Goal: Complete application form: Complete application form

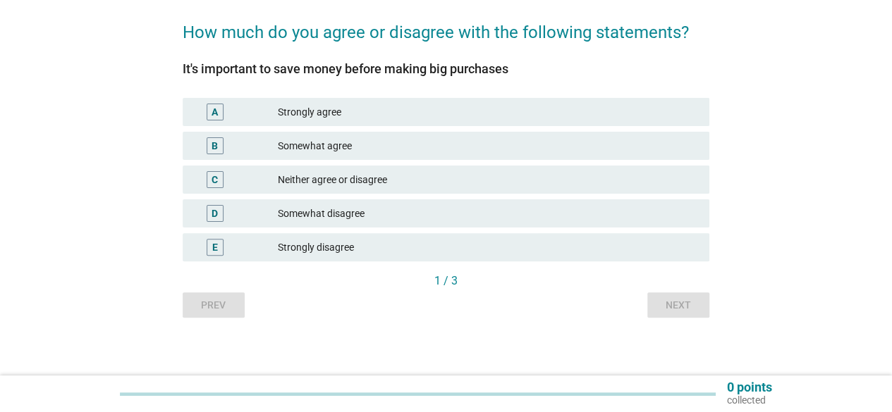
scroll to position [111, 0]
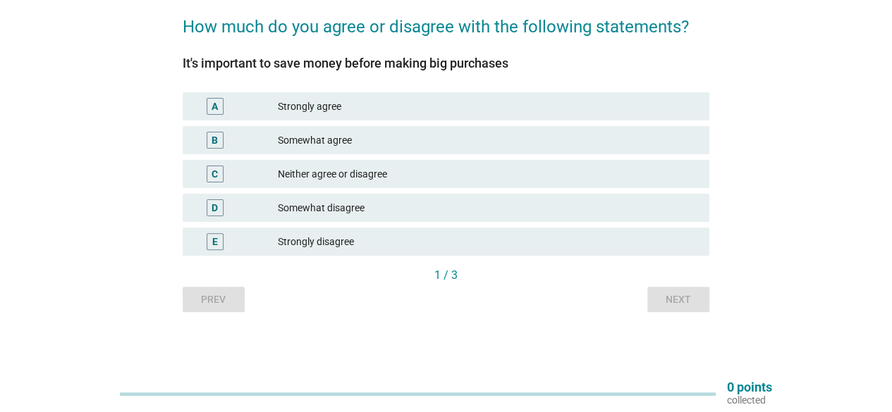
click at [333, 104] on div "Strongly agree" at bounding box center [488, 106] width 420 height 17
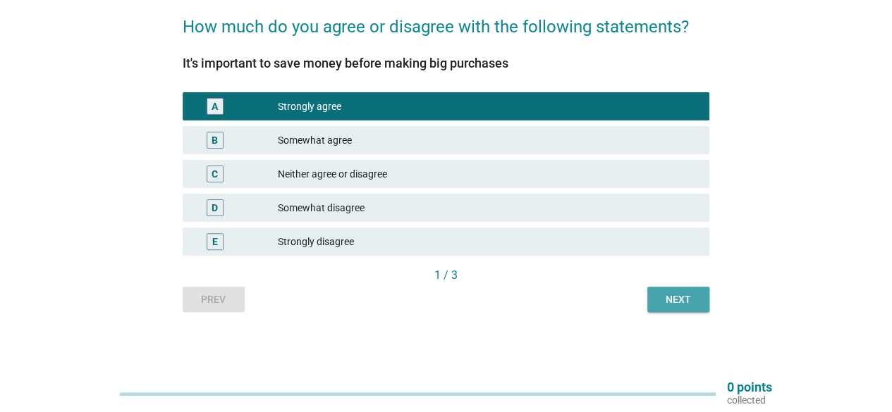
click at [706, 302] on button "Next" at bounding box center [678, 299] width 62 height 25
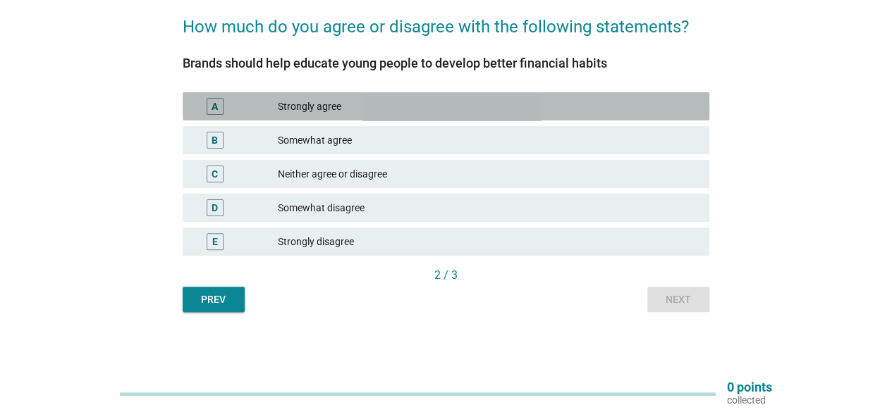
click at [326, 113] on div "Strongly agree" at bounding box center [488, 106] width 420 height 17
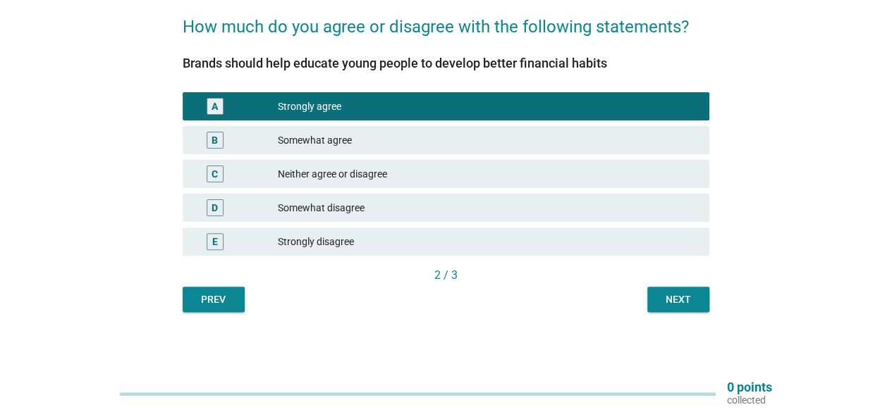
click at [681, 300] on div "Next" at bounding box center [677, 299] width 39 height 15
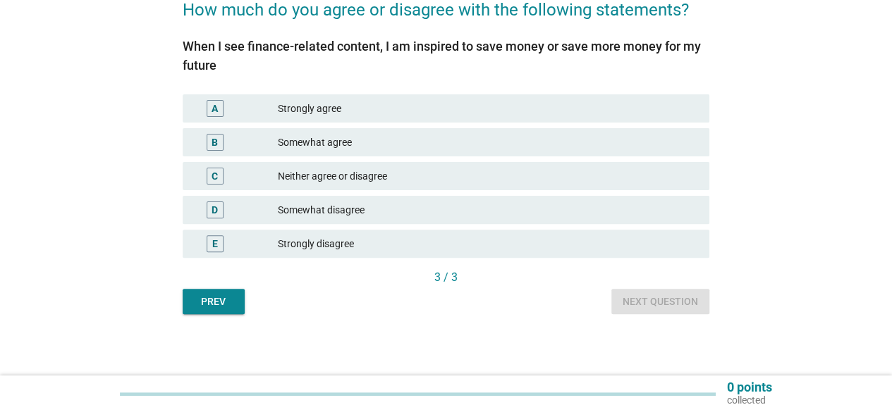
scroll to position [130, 0]
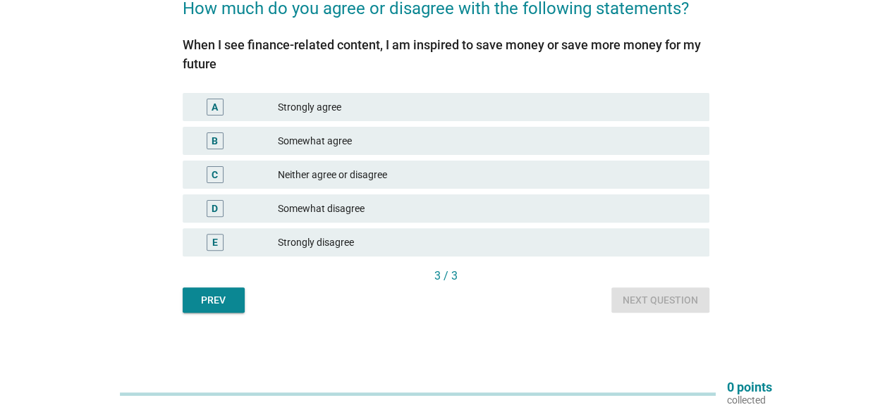
click at [330, 99] on div "Strongly agree" at bounding box center [488, 107] width 420 height 17
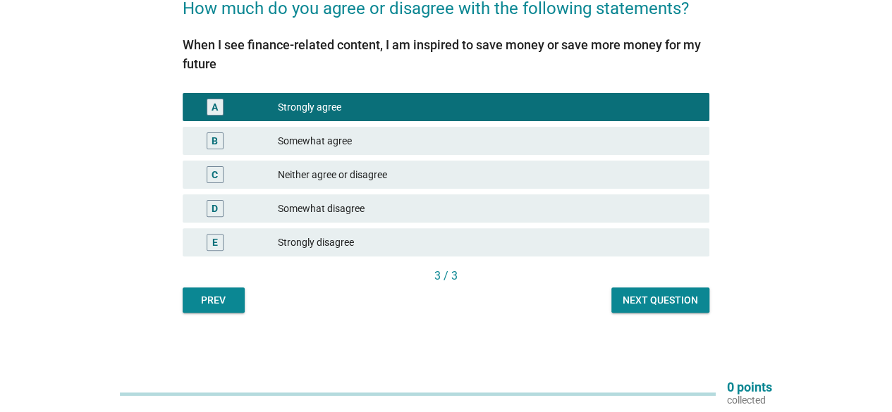
click at [674, 300] on div "Next question" at bounding box center [659, 300] width 75 height 15
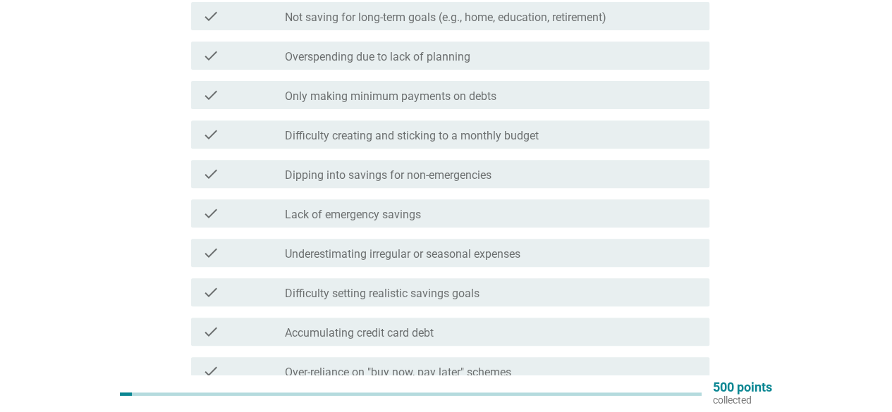
scroll to position [195, 0]
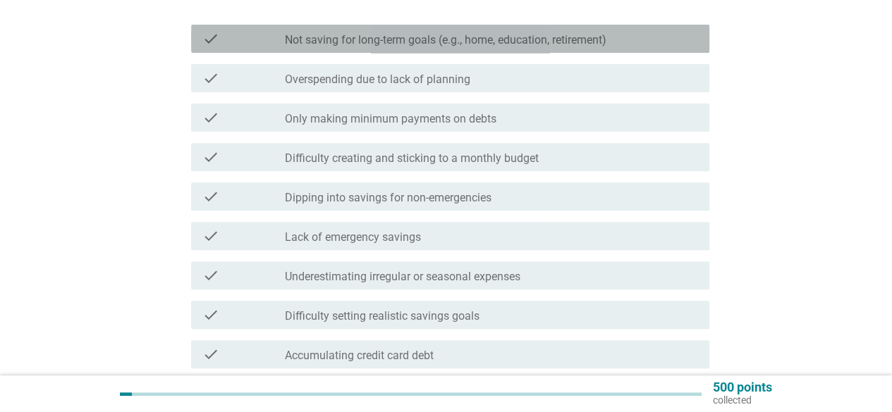
click at [355, 45] on label "Not saving for long-term goals (e.g., home, education, retirement)" at bounding box center [445, 40] width 321 height 14
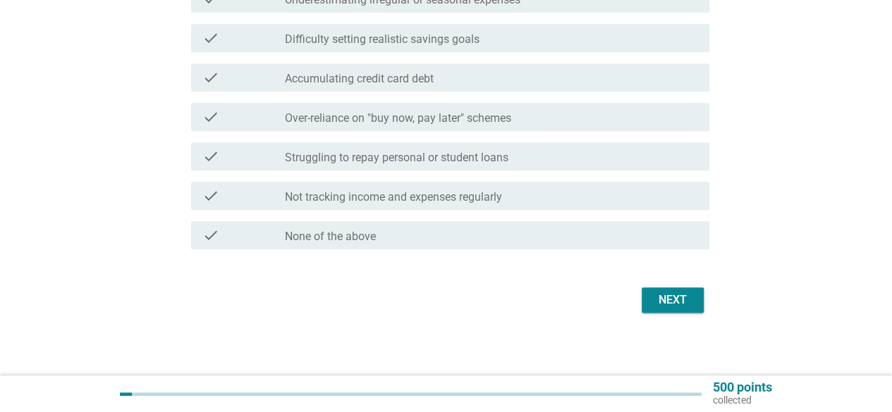
scroll to position [476, 0]
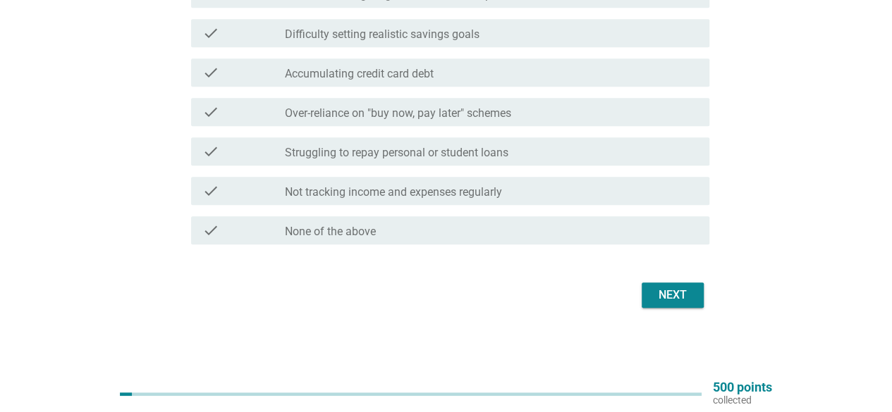
click at [670, 302] on div "Next" at bounding box center [672, 295] width 39 height 17
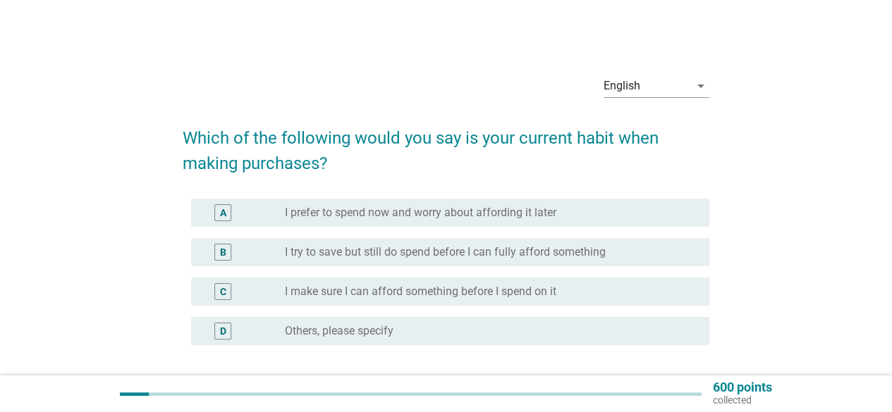
click at [385, 212] on label "I prefer to spend now and worry about affording it later" at bounding box center [420, 213] width 271 height 14
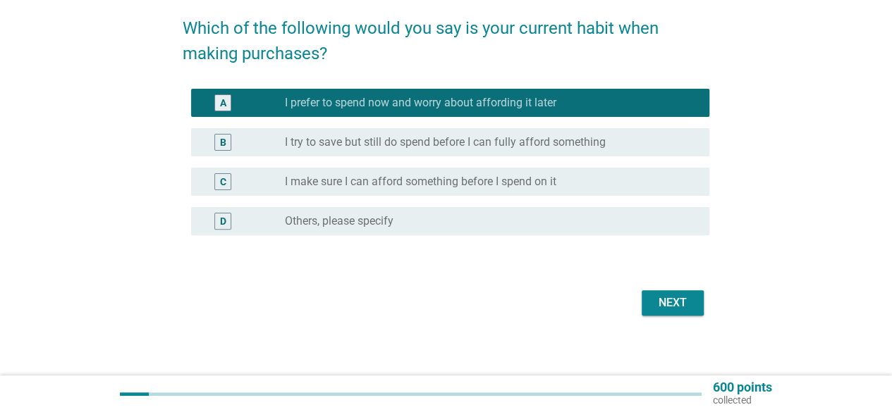
scroll to position [117, 0]
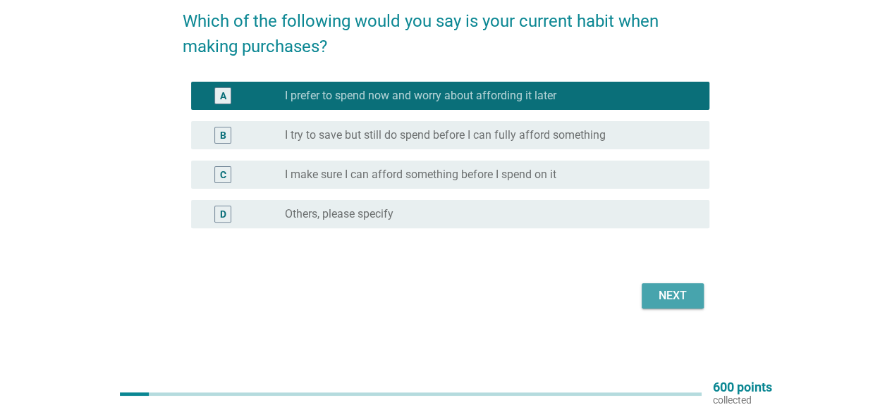
click at [675, 297] on div "Next" at bounding box center [672, 296] width 39 height 17
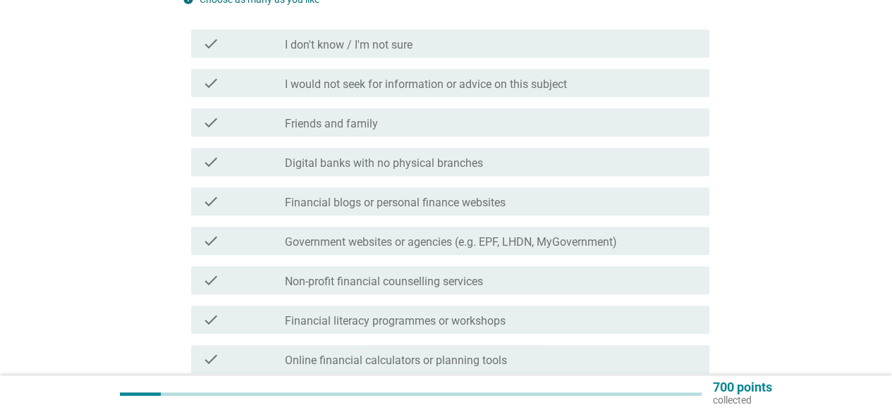
scroll to position [211, 0]
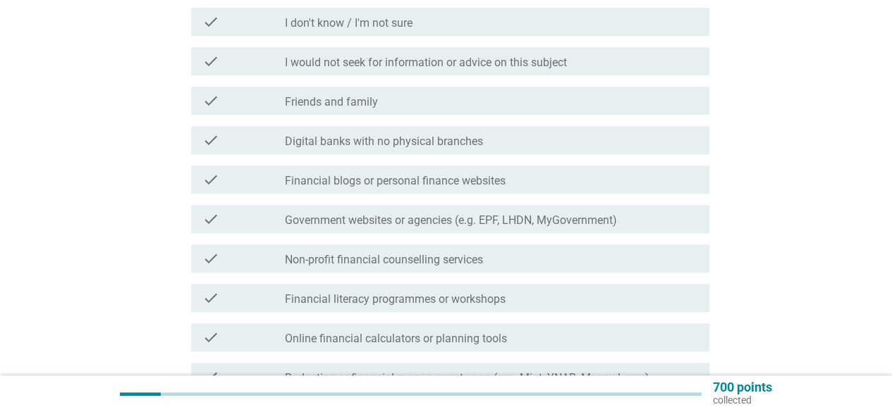
click at [398, 177] on label "Financial blogs or personal finance websites" at bounding box center [395, 181] width 221 height 14
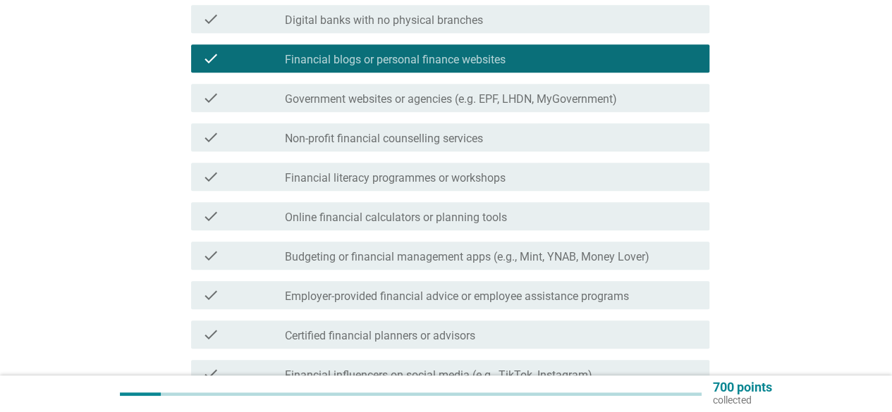
scroll to position [352, 0]
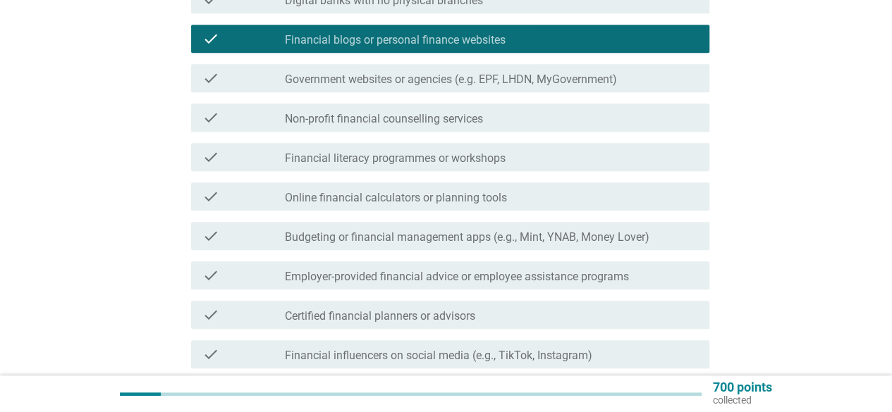
click at [400, 125] on label "Non-profit financial counselling services" at bounding box center [384, 119] width 198 height 14
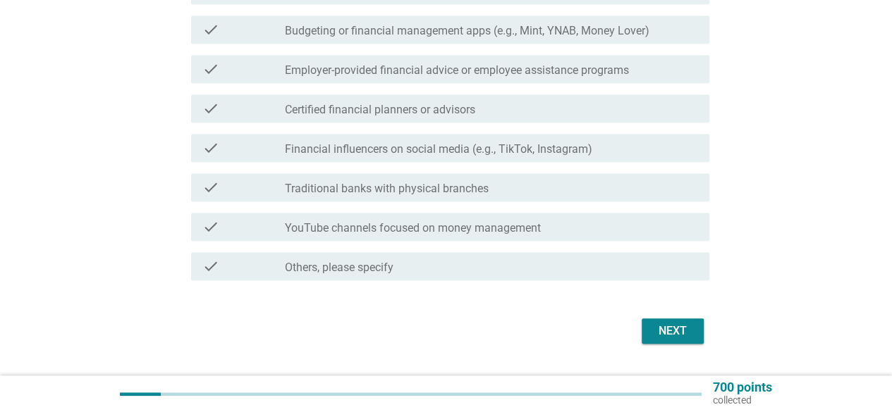
scroll to position [564, 0]
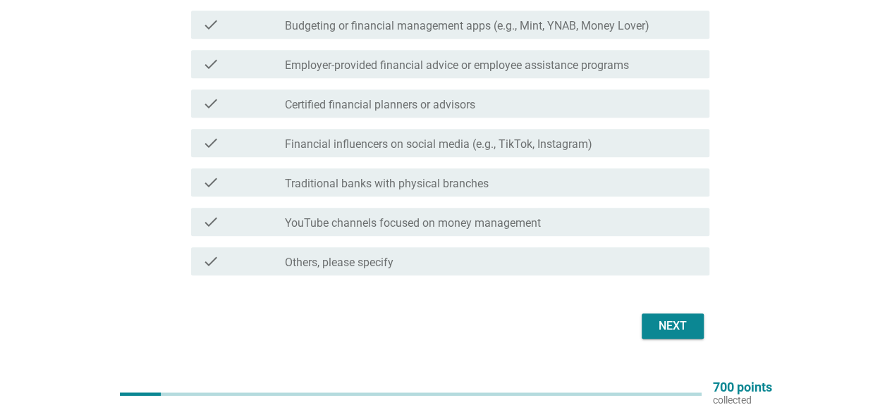
click at [686, 321] on div "Next" at bounding box center [672, 326] width 39 height 17
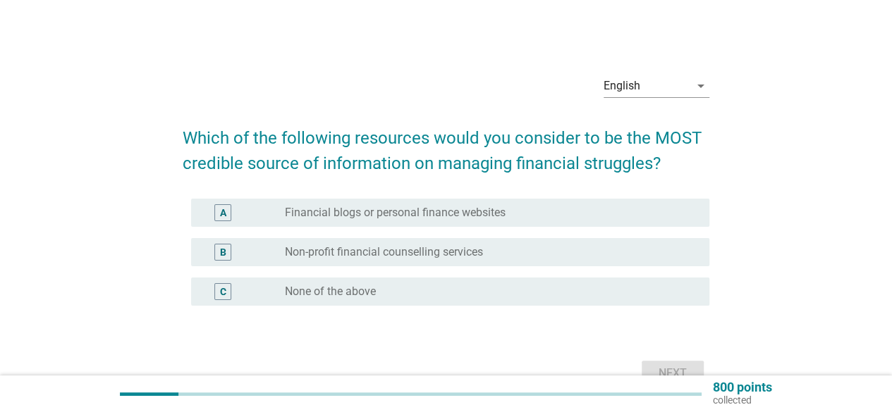
click at [442, 214] on label "Financial blogs or personal finance websites" at bounding box center [395, 213] width 221 height 14
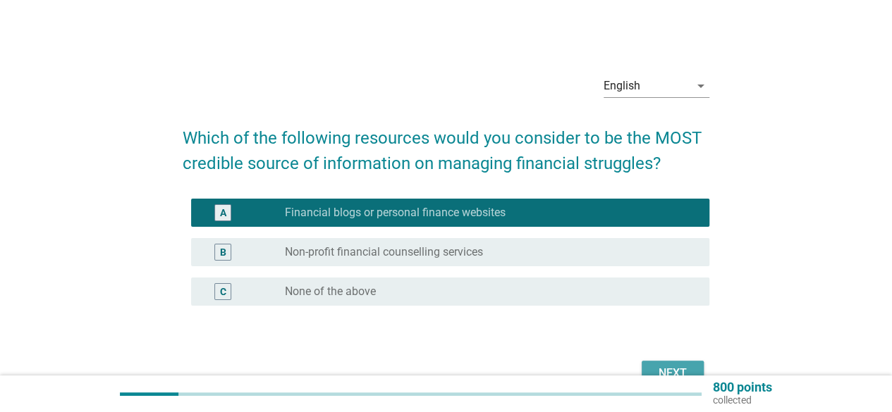
click at [689, 367] on div "Next" at bounding box center [672, 373] width 39 height 17
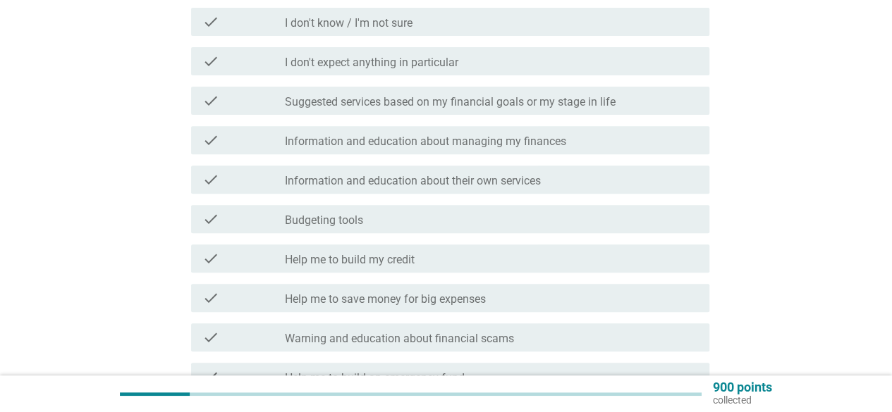
scroll to position [282, 0]
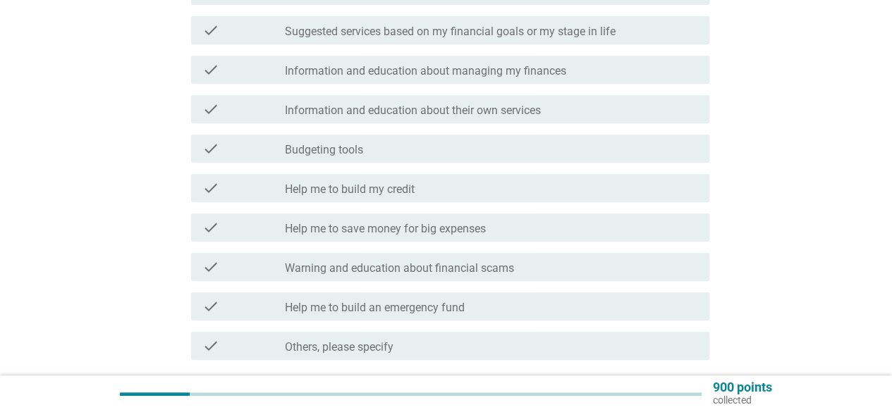
click at [430, 35] on label "Suggested services based on my financial goals or my stage in life" at bounding box center [450, 32] width 331 height 14
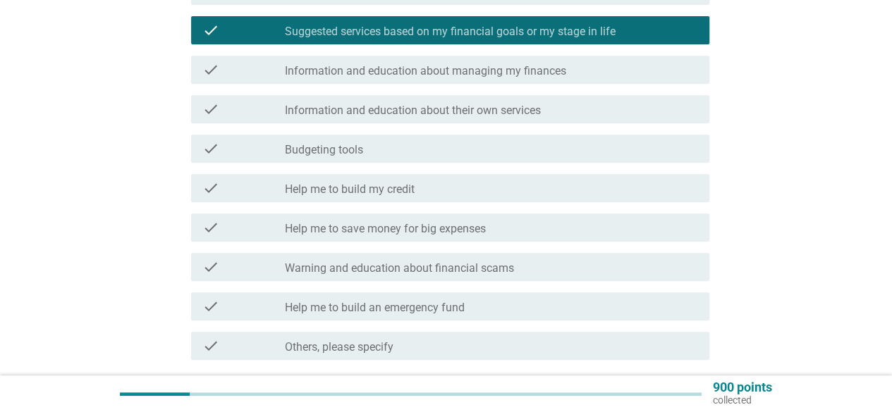
click at [427, 78] on label "Information and education about managing my finances" at bounding box center [425, 71] width 281 height 14
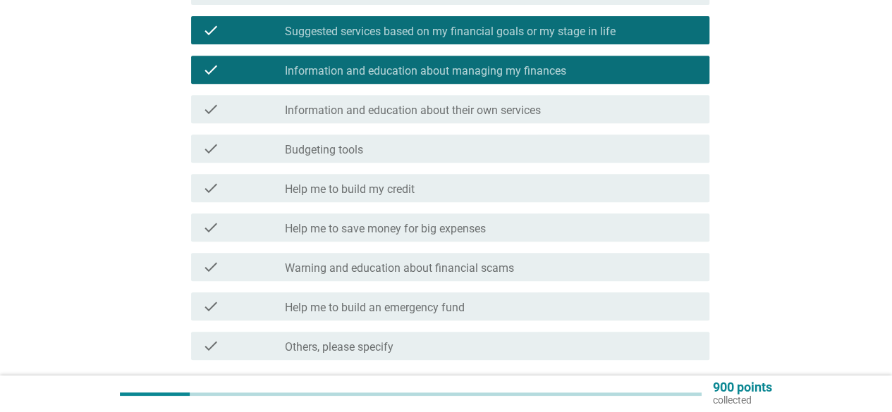
click at [420, 107] on label "Information and education about their own services" at bounding box center [413, 111] width 256 height 14
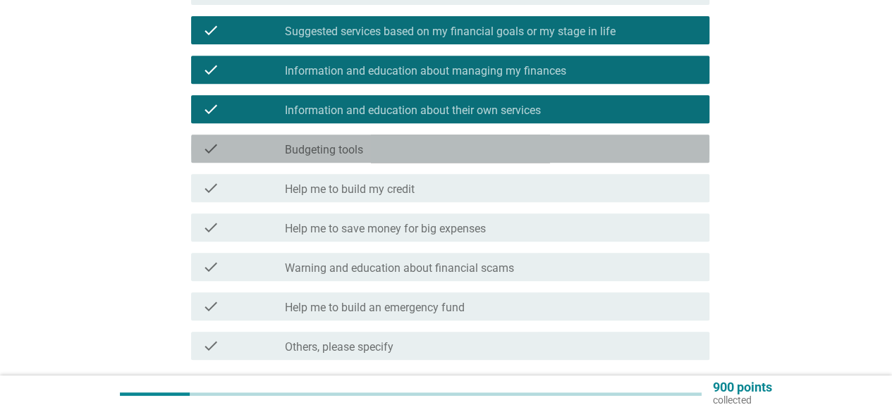
click at [409, 149] on div "check_box_outline_blank Budgeting tools" at bounding box center [491, 148] width 413 height 17
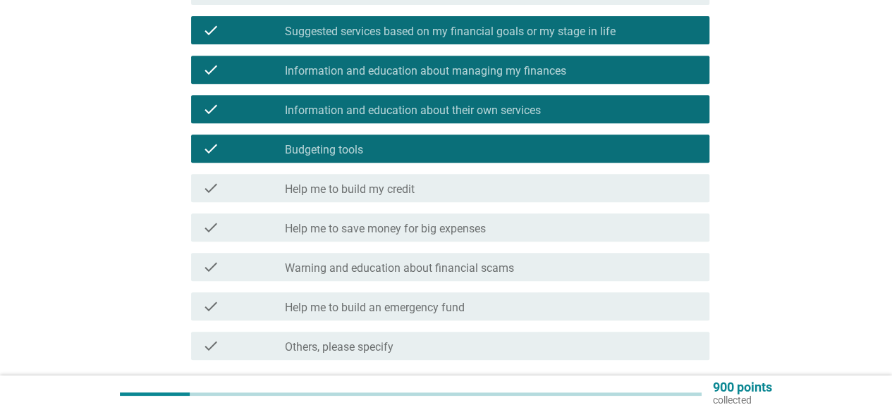
scroll to position [352, 0]
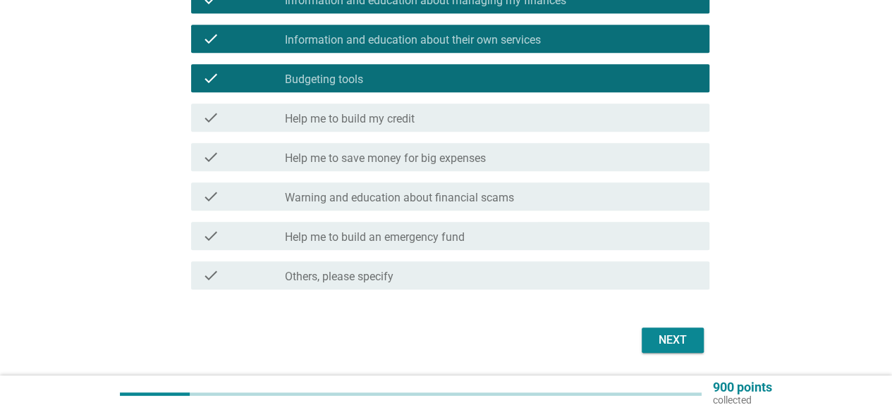
click at [414, 116] on label "Help me to build my credit" at bounding box center [350, 119] width 130 height 14
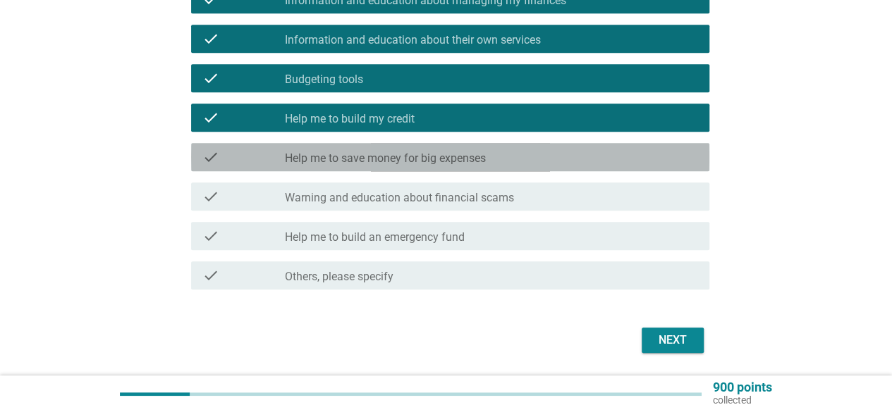
click at [414, 163] on label "Help me to save money for big expenses" at bounding box center [385, 159] width 201 height 14
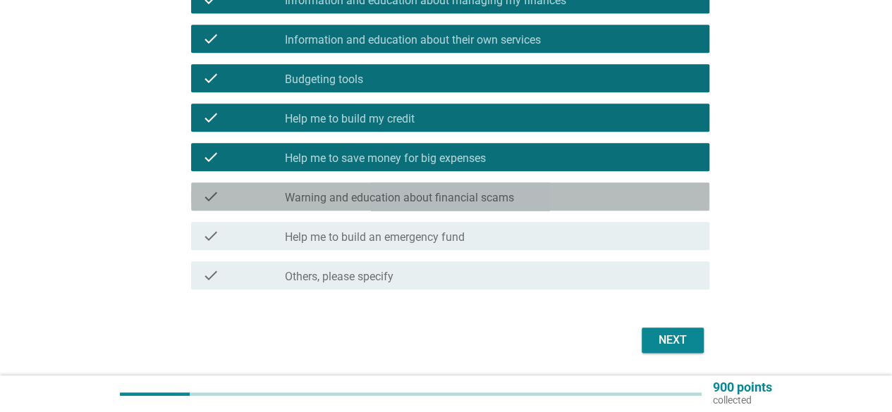
click at [419, 195] on label "Warning and education about financial scams" at bounding box center [399, 198] width 229 height 14
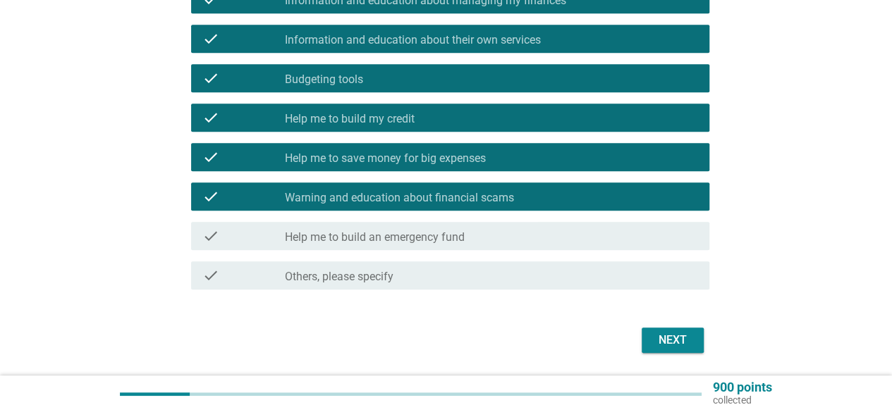
click at [462, 231] on label "Help me to build an emergency fund" at bounding box center [375, 237] width 180 height 14
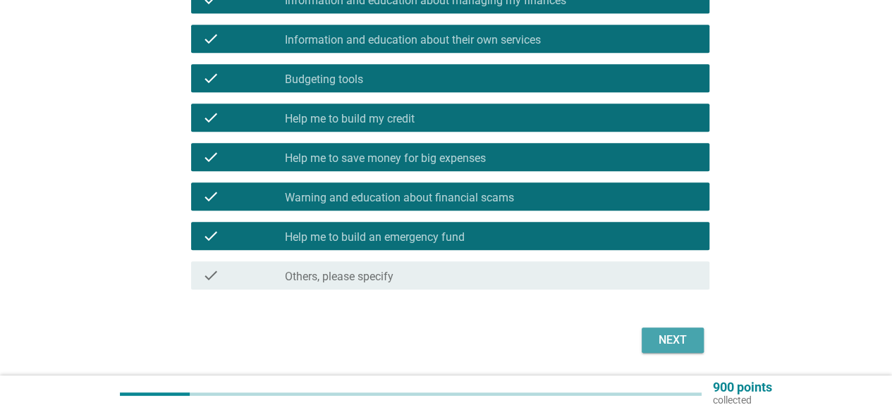
click at [689, 336] on div "Next" at bounding box center [672, 340] width 39 height 17
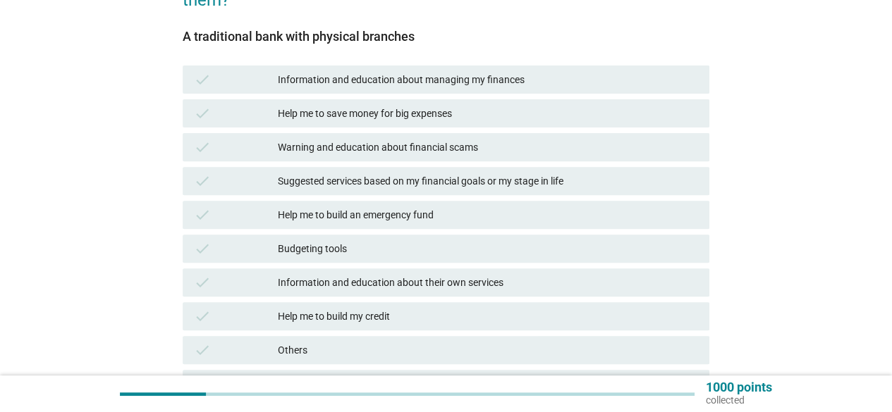
scroll to position [211, 0]
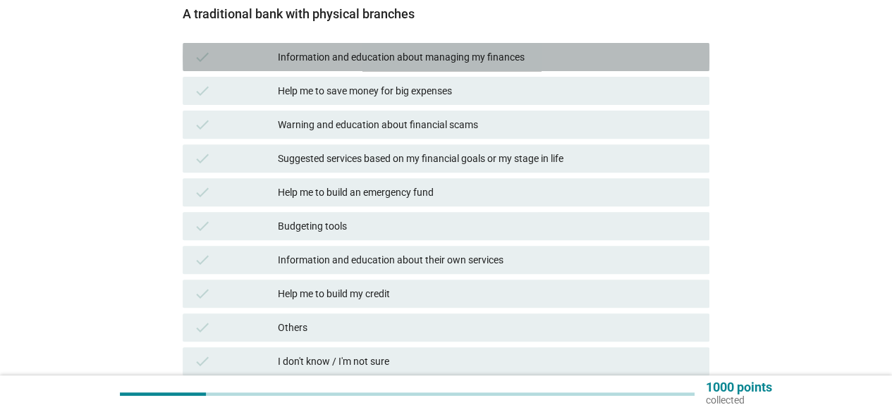
click at [400, 60] on div "Information and education about managing my finances" at bounding box center [488, 57] width 420 height 17
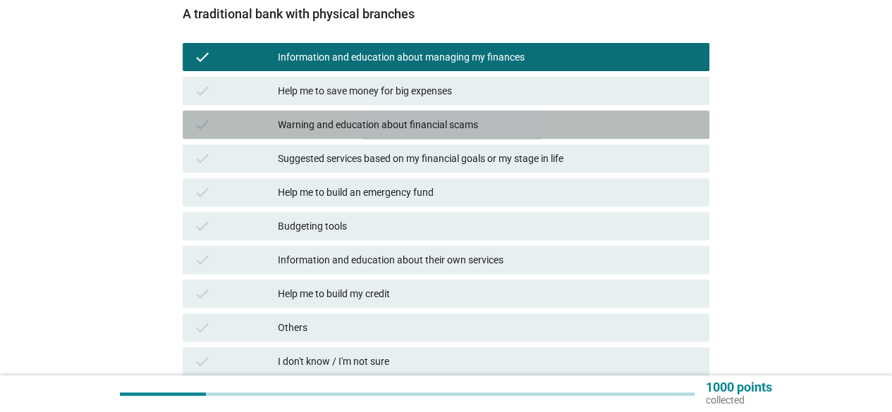
click at [406, 129] on div "Warning and education about financial scams" at bounding box center [488, 124] width 420 height 17
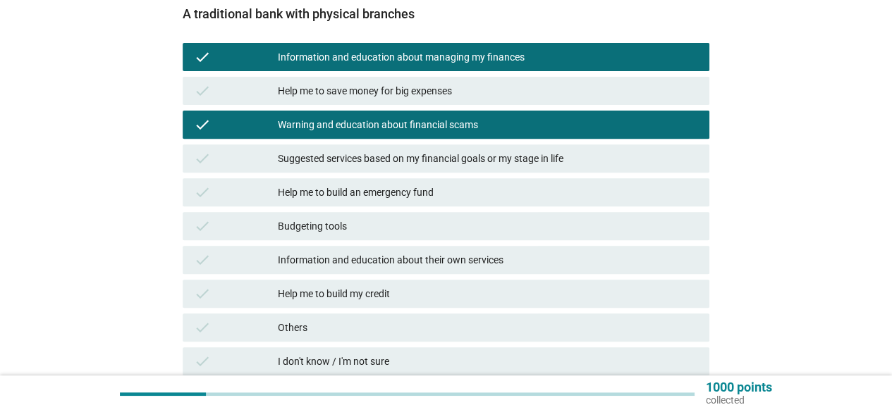
click at [403, 156] on div "Suggested services based on my financial goals or my stage in life" at bounding box center [488, 158] width 420 height 17
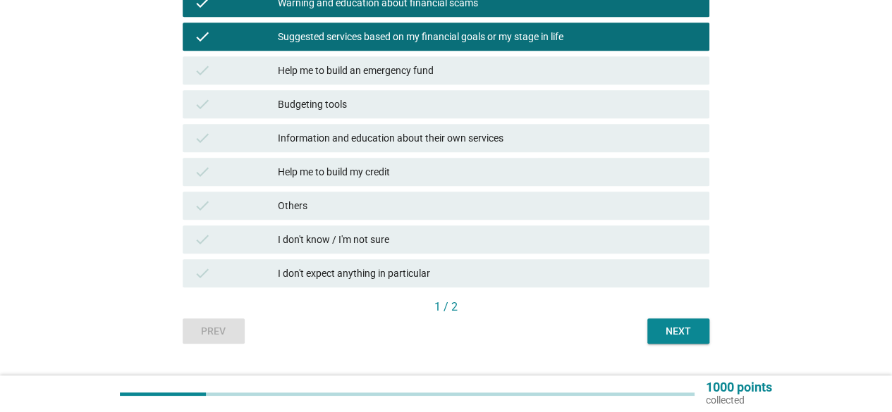
scroll to position [352, 0]
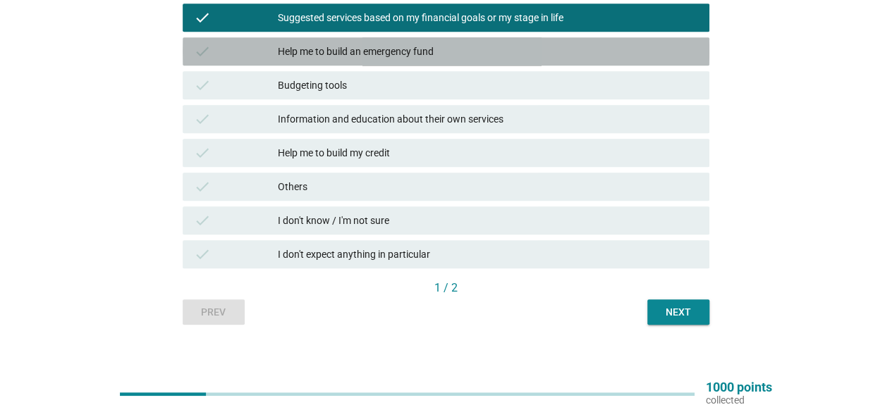
click at [383, 49] on div "Help me to build an emergency fund" at bounding box center [488, 51] width 420 height 17
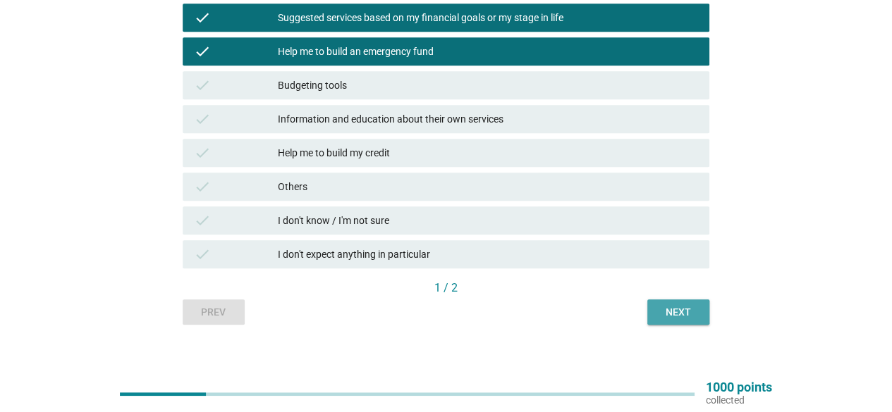
click at [669, 316] on div "Next" at bounding box center [677, 312] width 39 height 15
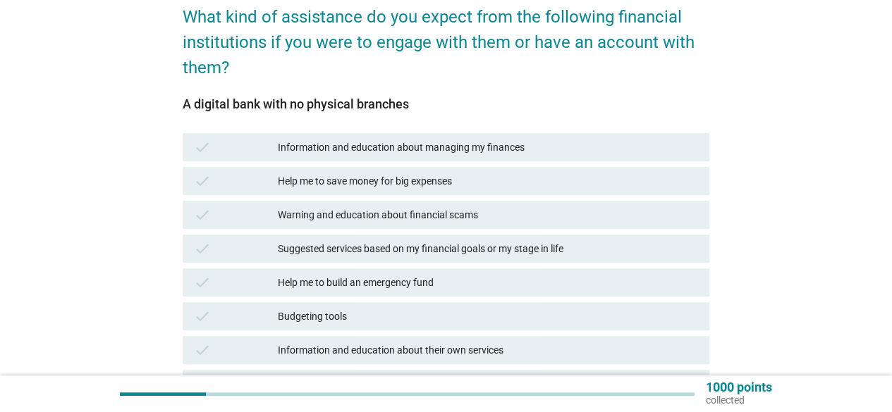
scroll to position [70, 0]
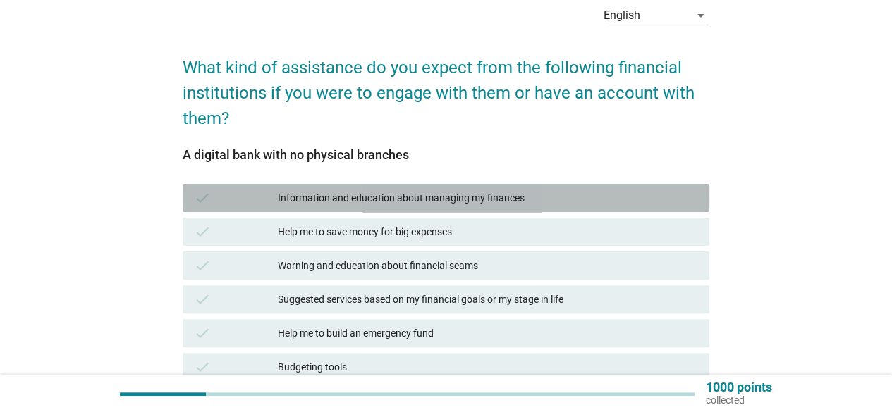
click at [445, 195] on div "Information and education about managing my finances" at bounding box center [488, 198] width 420 height 17
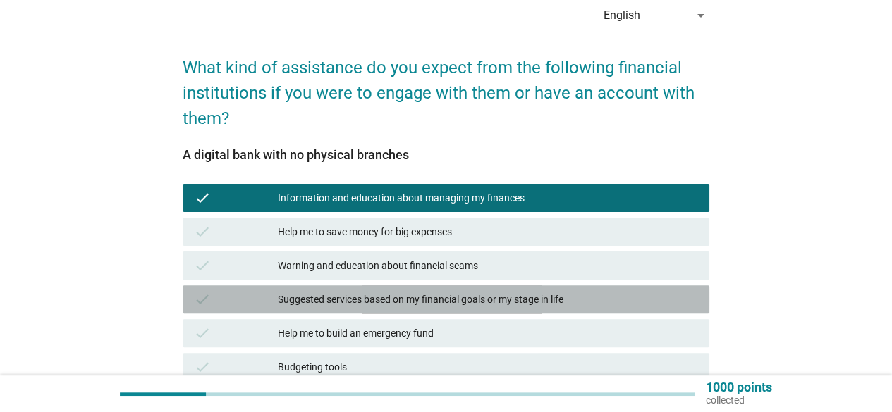
click at [423, 301] on div "Suggested services based on my financial goals or my stage in life" at bounding box center [488, 299] width 420 height 17
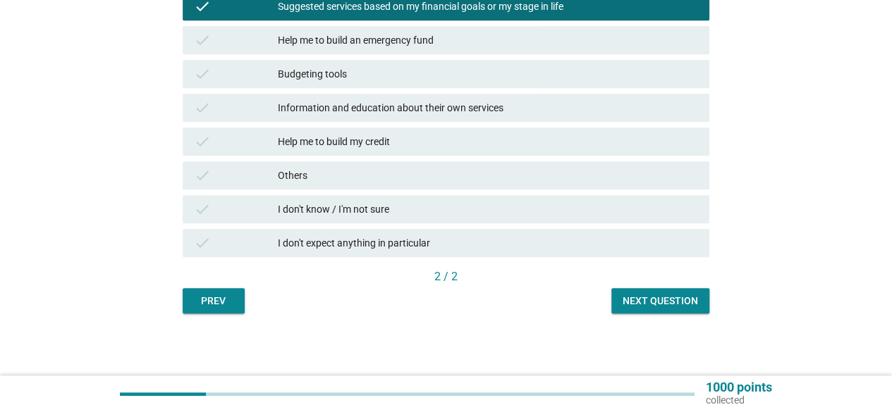
scroll to position [365, 0]
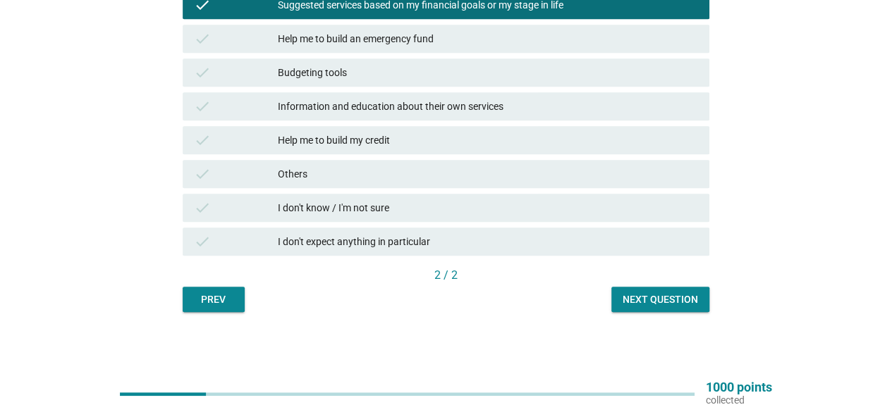
click at [634, 298] on div "Next question" at bounding box center [659, 299] width 75 height 15
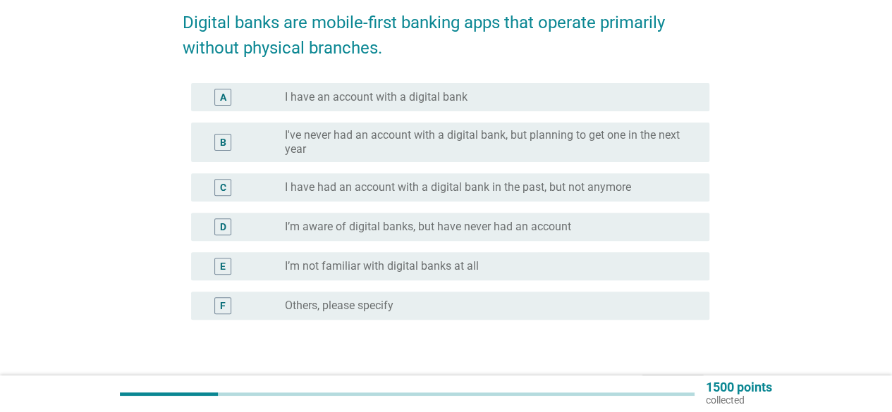
scroll to position [211, 0]
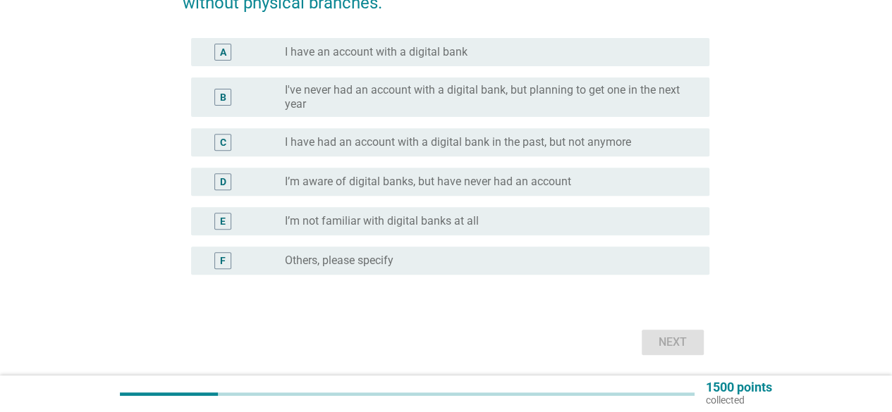
click at [443, 49] on label "I have an account with a digital bank" at bounding box center [376, 52] width 183 height 14
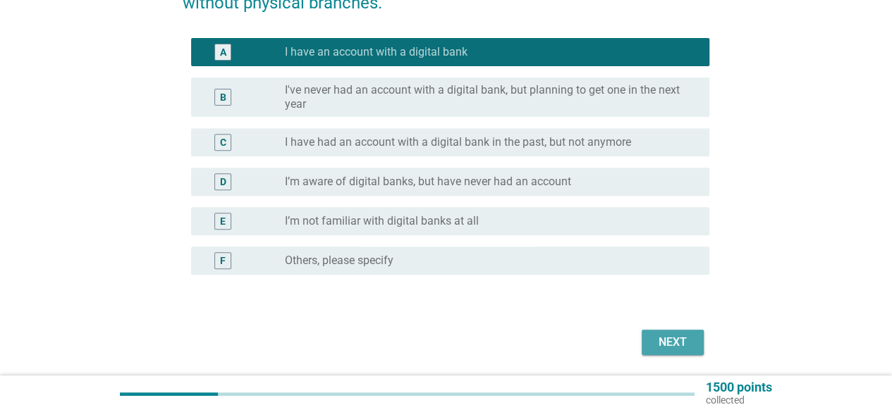
click at [685, 345] on div "Next" at bounding box center [672, 342] width 39 height 17
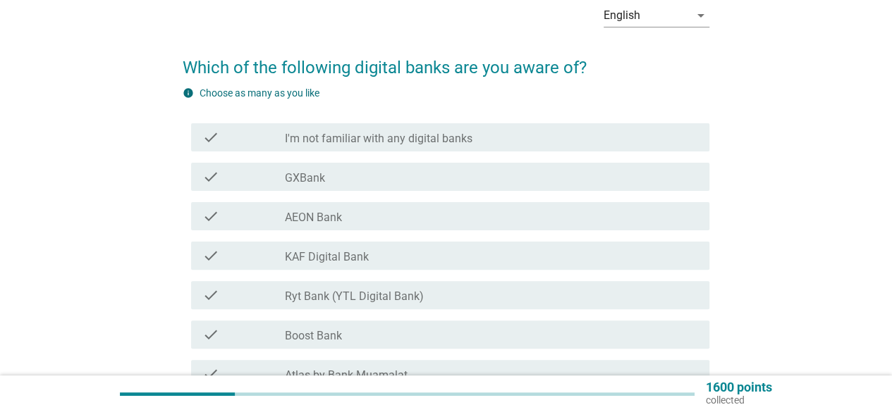
scroll to position [141, 0]
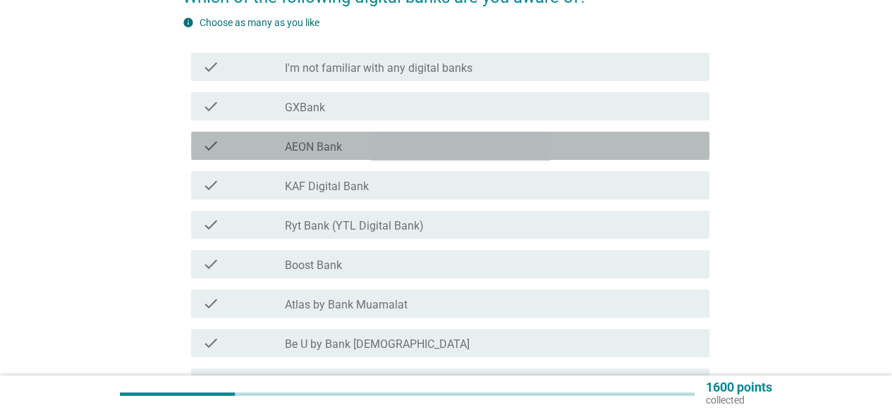
click at [349, 147] on div "check_box_outline_blank AEON Bank" at bounding box center [491, 145] width 413 height 17
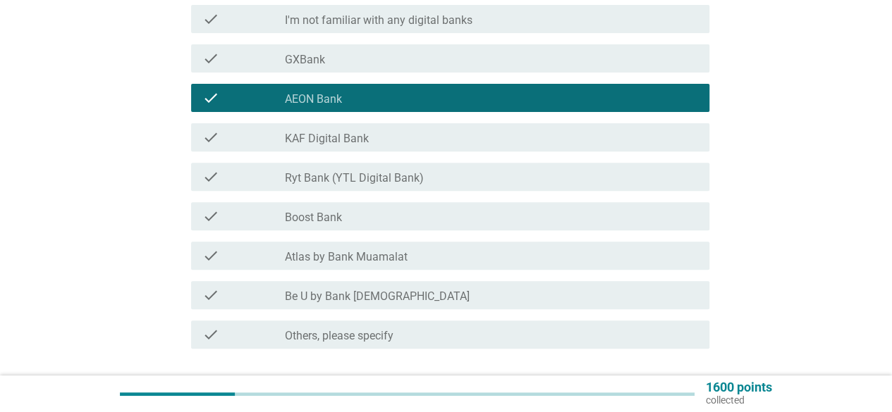
scroll to position [211, 0]
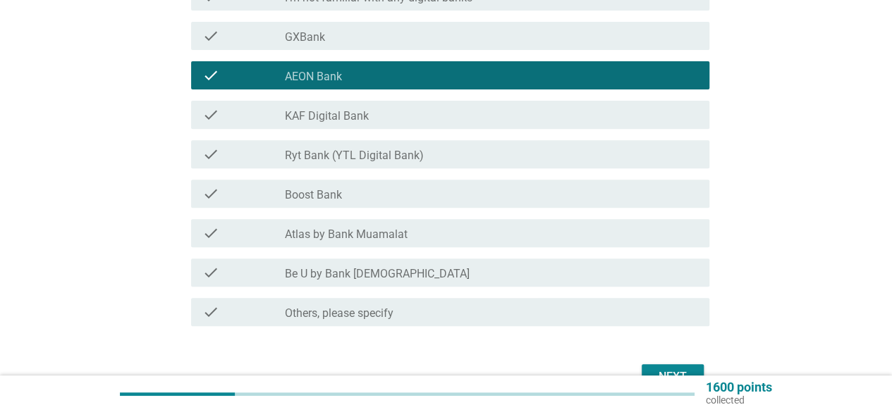
click at [370, 281] on label "Be U by Bank [DEMOGRAPHIC_DATA]" at bounding box center [377, 274] width 185 height 14
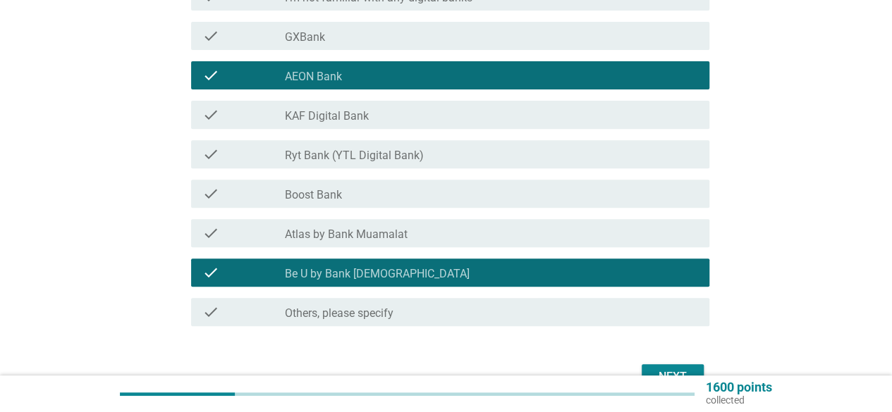
click at [350, 39] on div "check_box_outline_blank GXBank" at bounding box center [491, 35] width 413 height 17
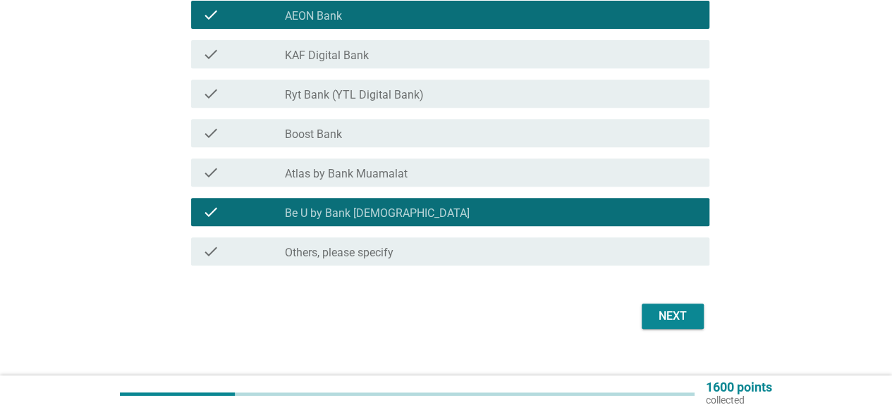
scroll to position [293, 0]
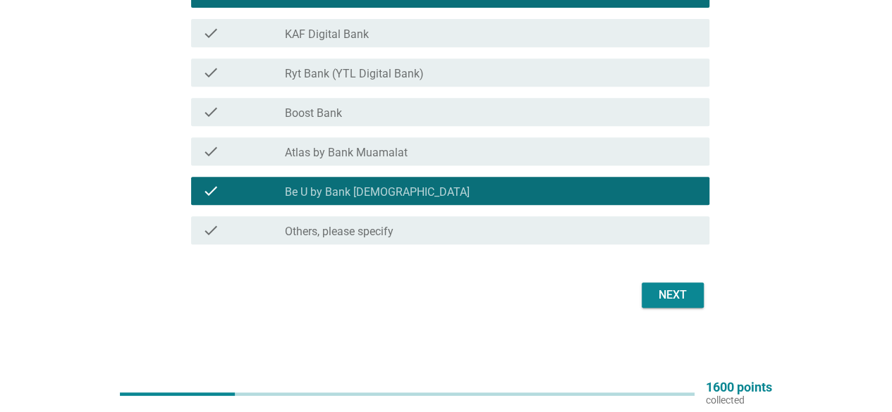
click at [673, 298] on div "Next" at bounding box center [672, 295] width 39 height 17
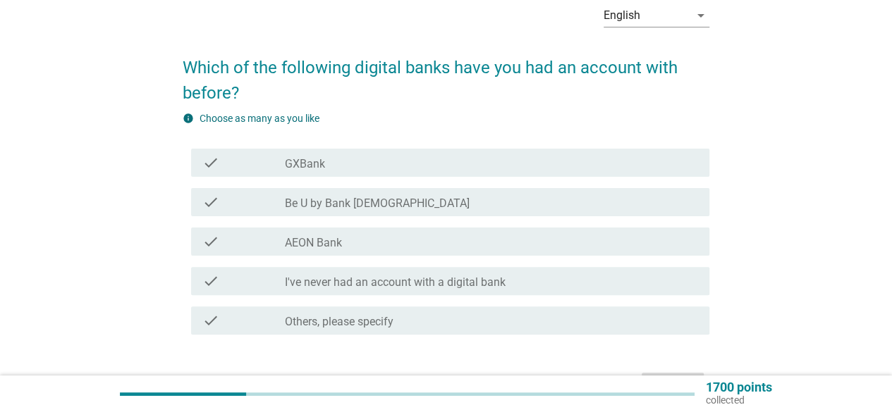
scroll to position [141, 0]
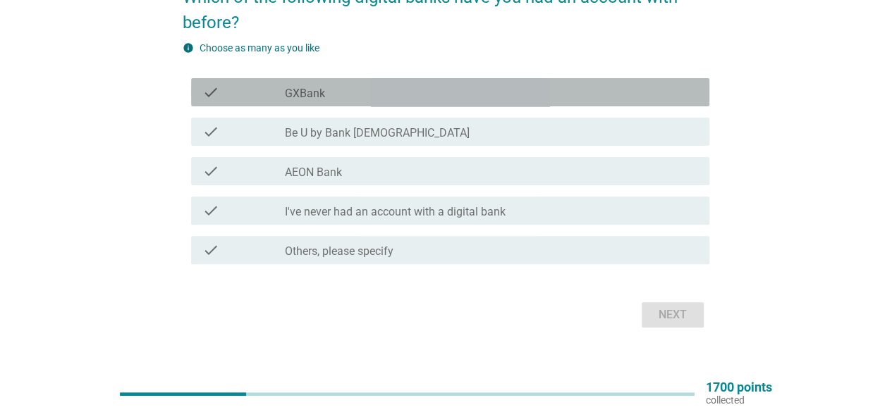
click at [344, 86] on div "check_box_outline_blank GXBank" at bounding box center [491, 92] width 413 height 17
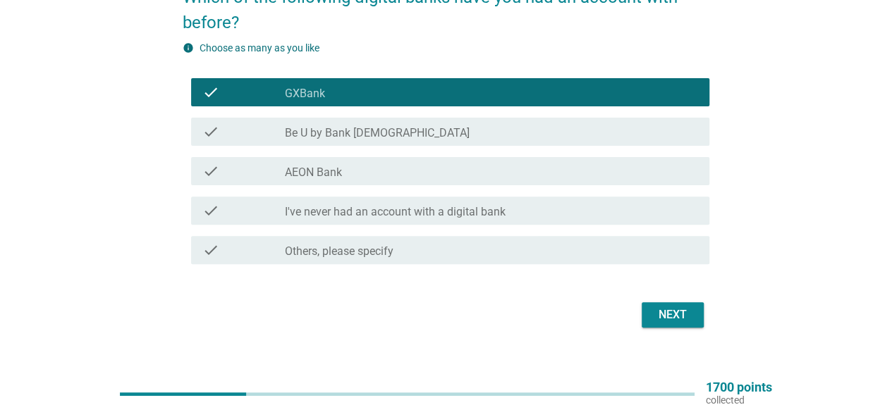
click at [357, 133] on label "Be U by Bank [DEMOGRAPHIC_DATA]" at bounding box center [377, 133] width 185 height 14
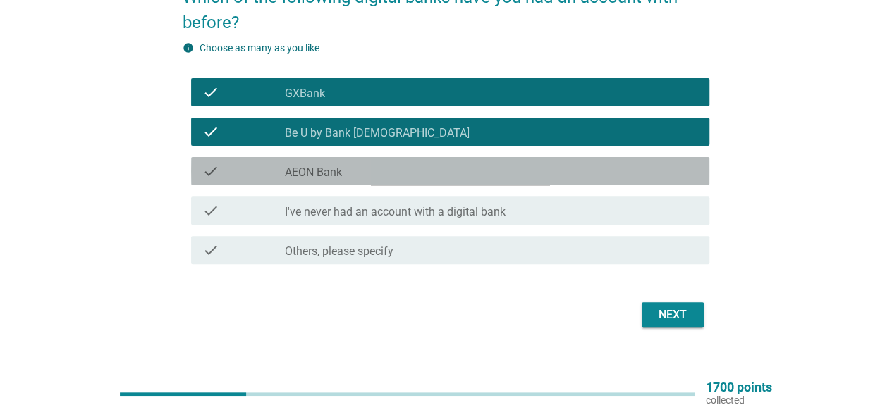
click at [360, 163] on div "check_box_outline_blank AEON Bank" at bounding box center [491, 171] width 413 height 17
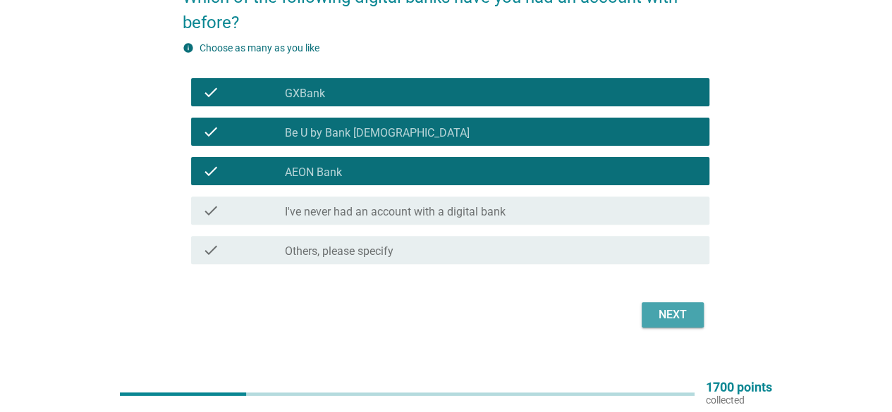
click at [684, 314] on div "Next" at bounding box center [672, 315] width 39 height 17
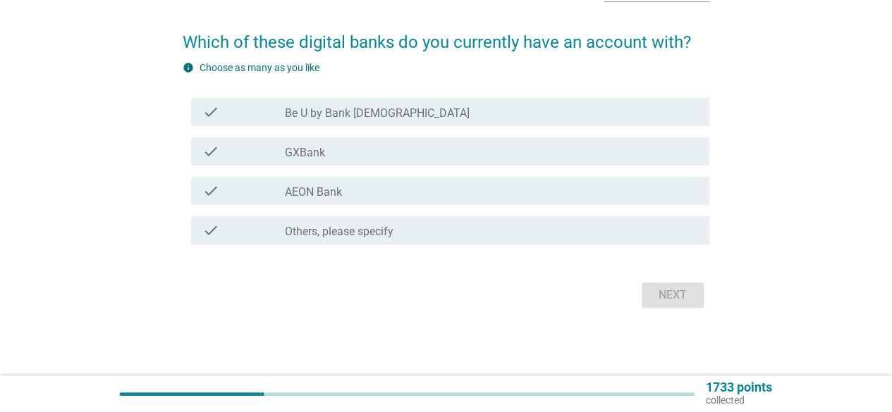
scroll to position [0, 0]
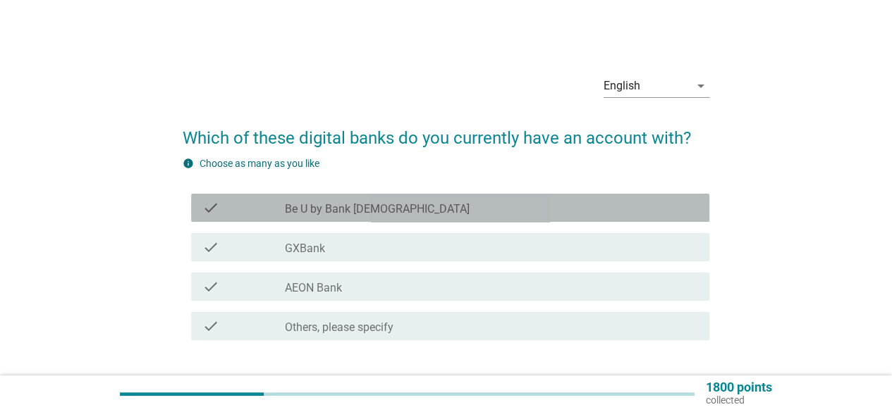
click at [410, 205] on div "check_box Be U by Bank [DEMOGRAPHIC_DATA]" at bounding box center [491, 207] width 413 height 17
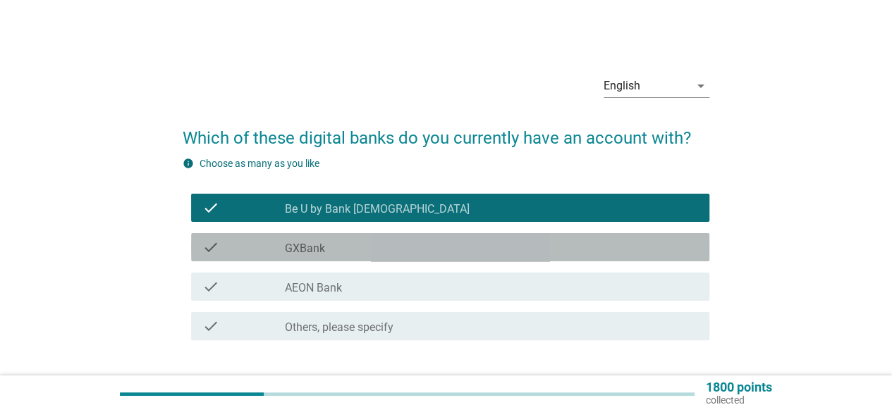
drag, startPoint x: 411, startPoint y: 243, endPoint x: 416, endPoint y: 273, distance: 30.0
click at [412, 245] on div "check_box GXBank" at bounding box center [491, 247] width 413 height 17
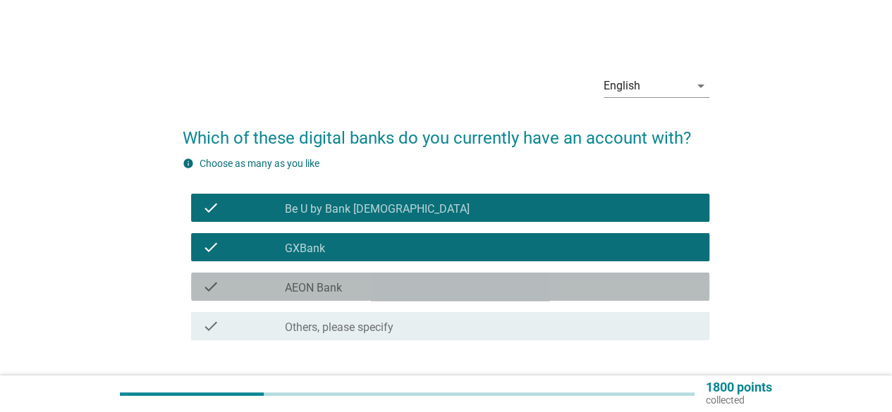
click at [416, 276] on div "check check_box_outline_blank AEON Bank" at bounding box center [450, 287] width 518 height 28
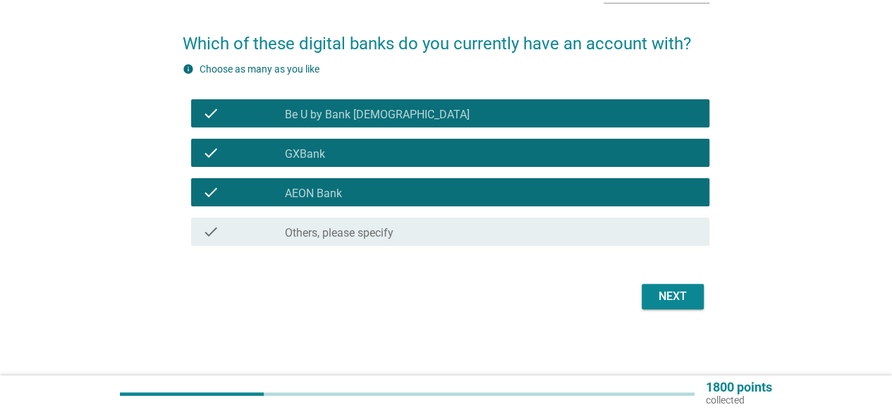
scroll to position [96, 0]
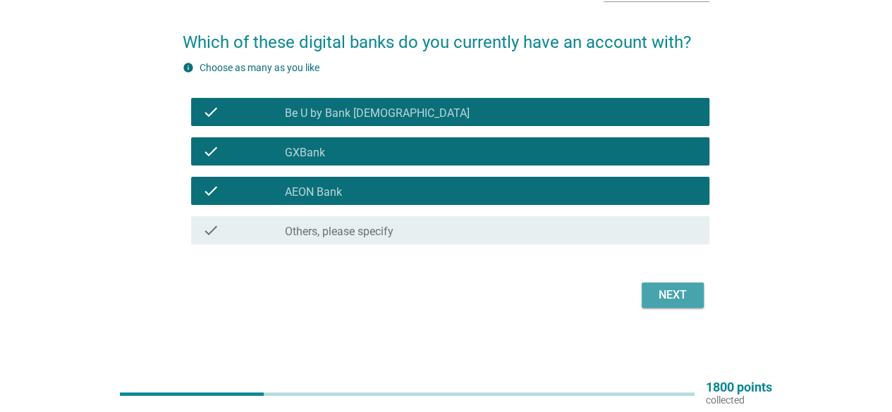
click at [682, 290] on div "Next" at bounding box center [672, 295] width 39 height 17
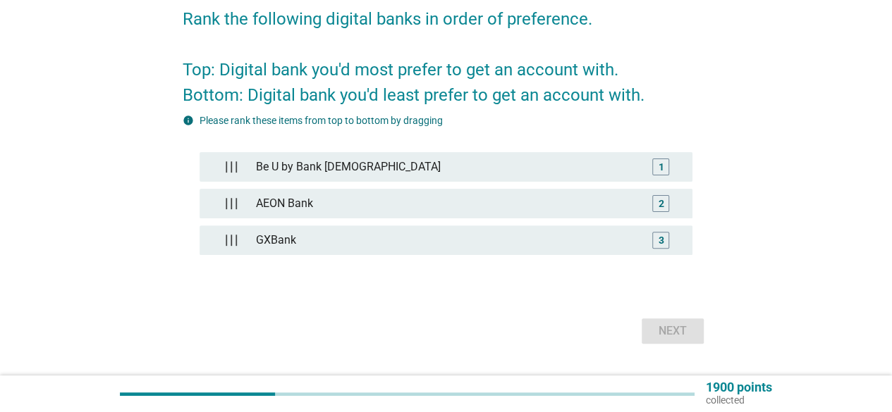
scroll to position [141, 0]
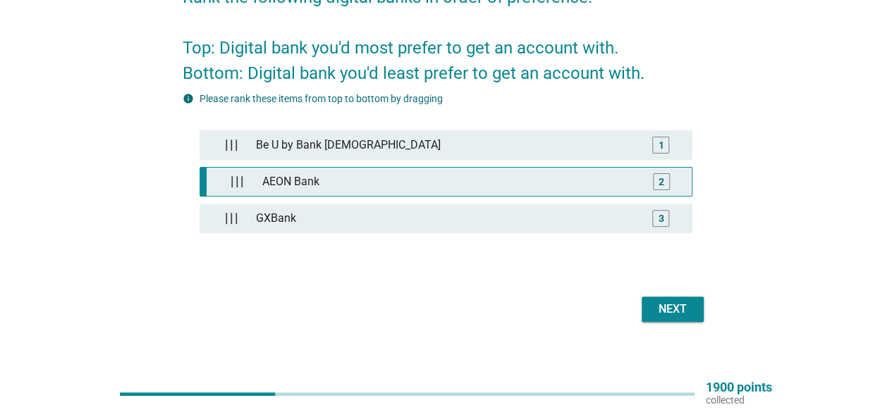
click at [461, 171] on div "AEON Bank" at bounding box center [450, 182] width 386 height 28
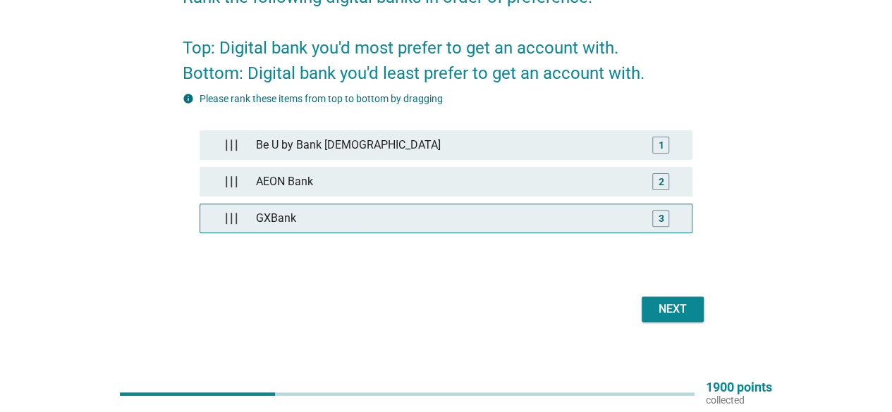
click at [604, 215] on div "GXBank" at bounding box center [445, 218] width 390 height 28
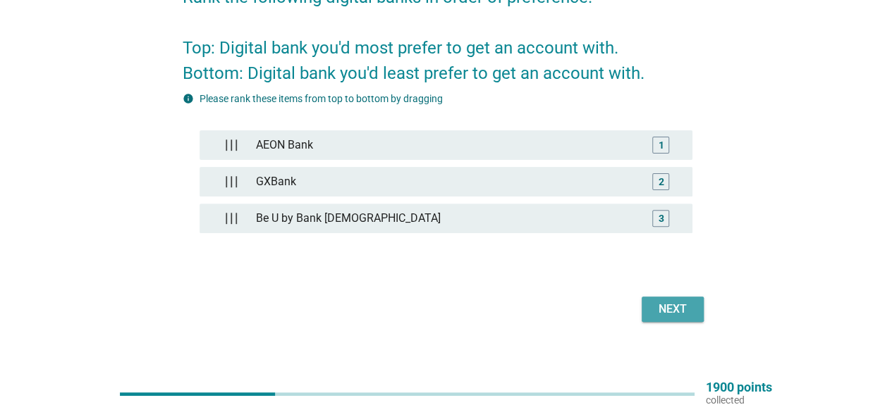
click at [670, 301] on div "Next" at bounding box center [672, 309] width 39 height 17
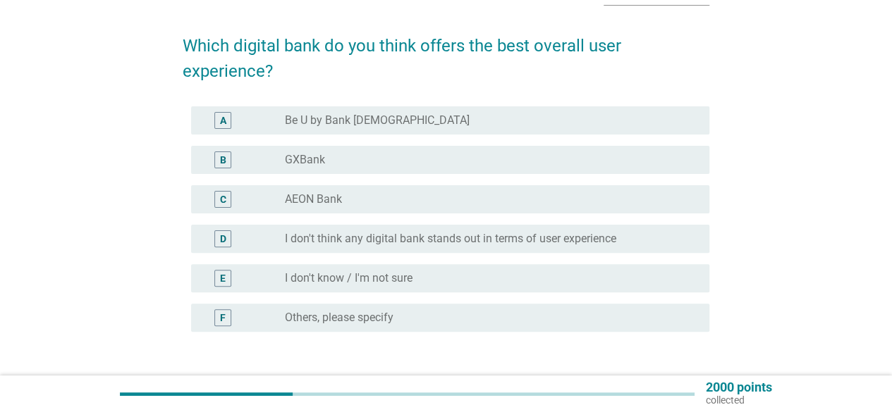
scroll to position [70, 0]
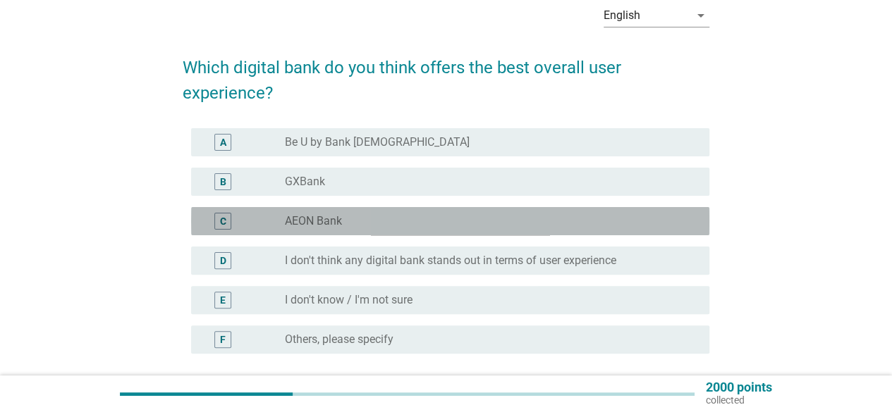
click at [324, 209] on div "C radio_button_unchecked AEON Bank" at bounding box center [450, 221] width 518 height 28
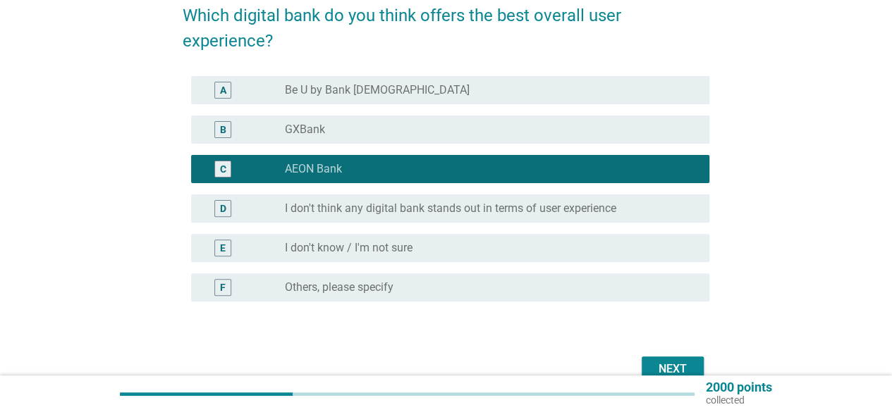
scroll to position [141, 0]
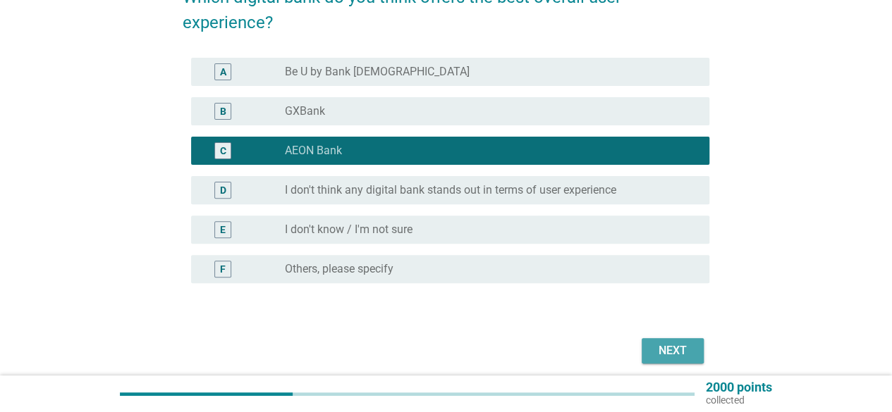
click at [681, 348] on div "Next" at bounding box center [672, 351] width 39 height 17
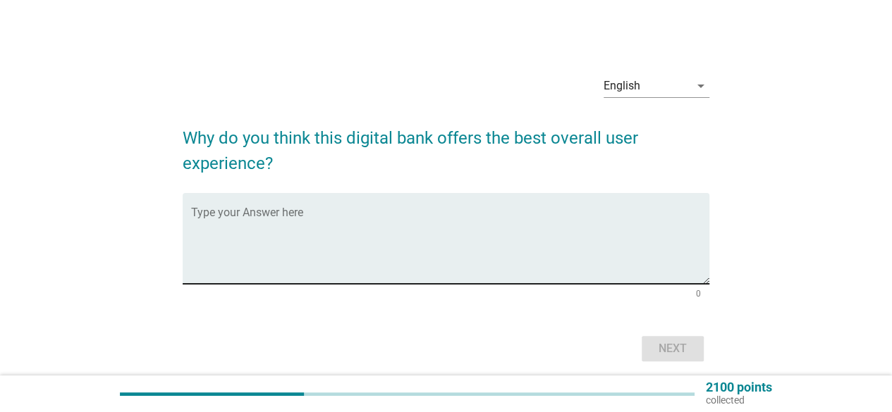
click at [420, 223] on textarea "Type your Answer here" at bounding box center [450, 247] width 518 height 74
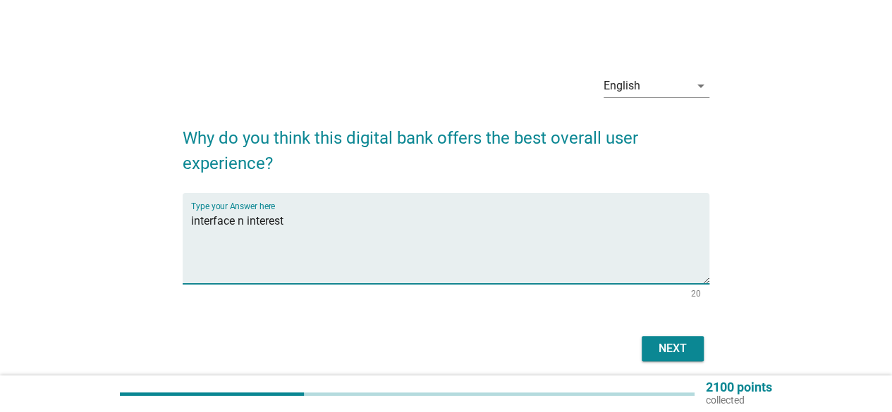
type textarea "interface n interest"
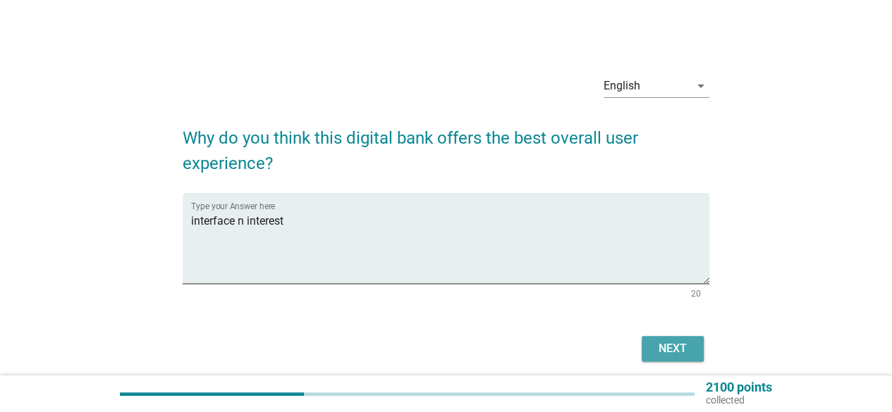
click at [672, 345] on div "Next" at bounding box center [672, 348] width 39 height 17
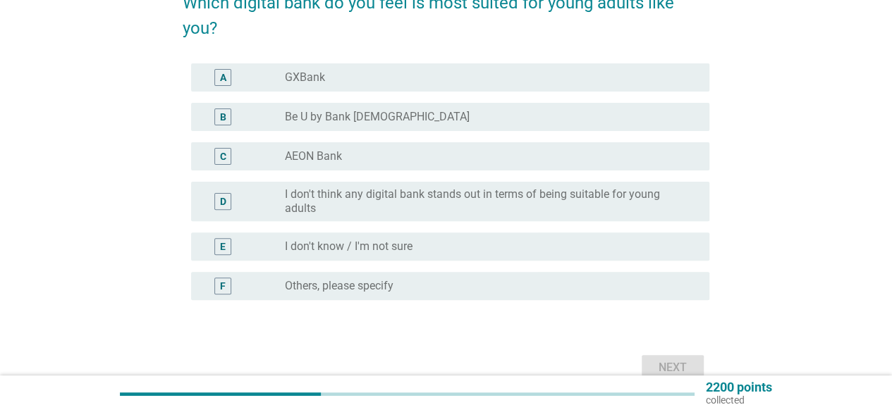
scroll to position [141, 0]
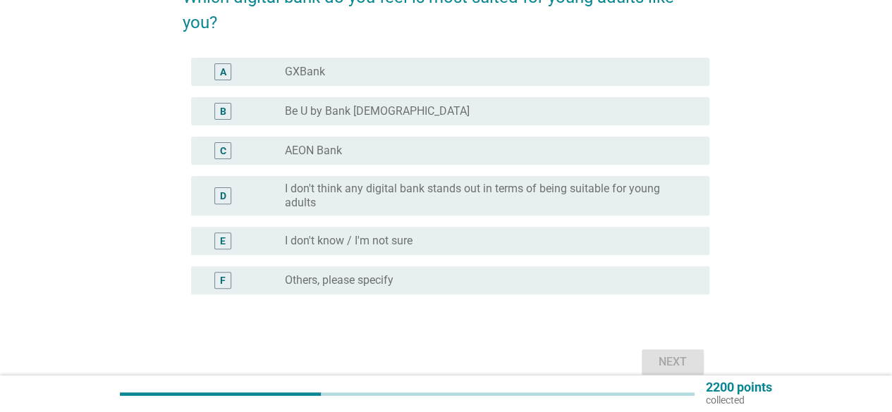
click at [340, 147] on label "AEON Bank" at bounding box center [313, 151] width 57 height 14
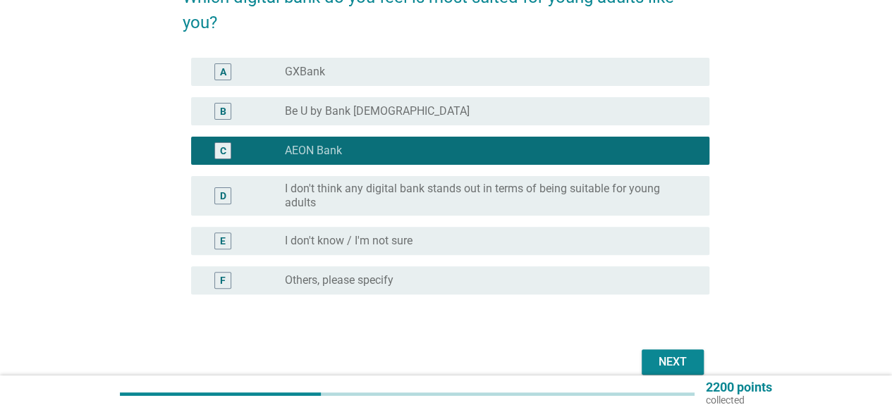
click at [354, 113] on label "Be U by Bank [DEMOGRAPHIC_DATA]" at bounding box center [377, 111] width 185 height 14
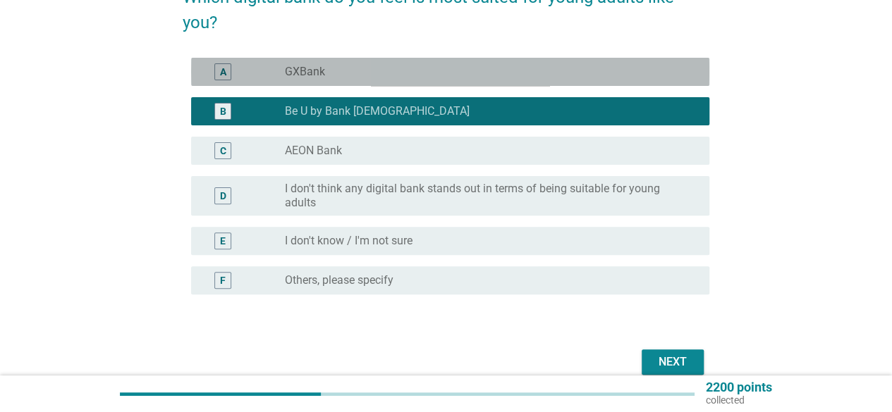
click at [355, 63] on div "radio_button_unchecked GXBank" at bounding box center [491, 71] width 413 height 17
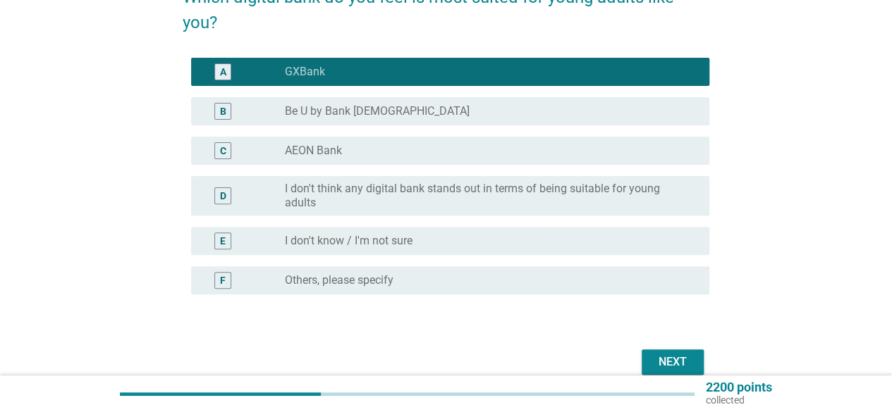
click at [357, 109] on label "Be U by Bank [DEMOGRAPHIC_DATA]" at bounding box center [377, 111] width 185 height 14
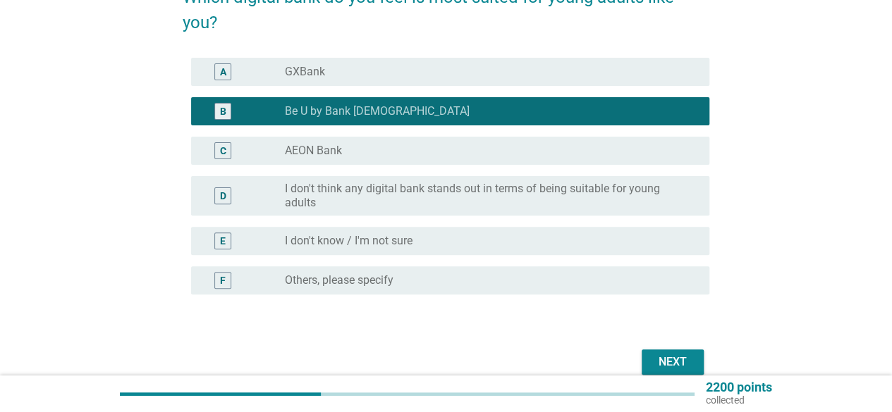
click at [371, 147] on div "radio_button_unchecked AEON Bank" at bounding box center [486, 151] width 402 height 14
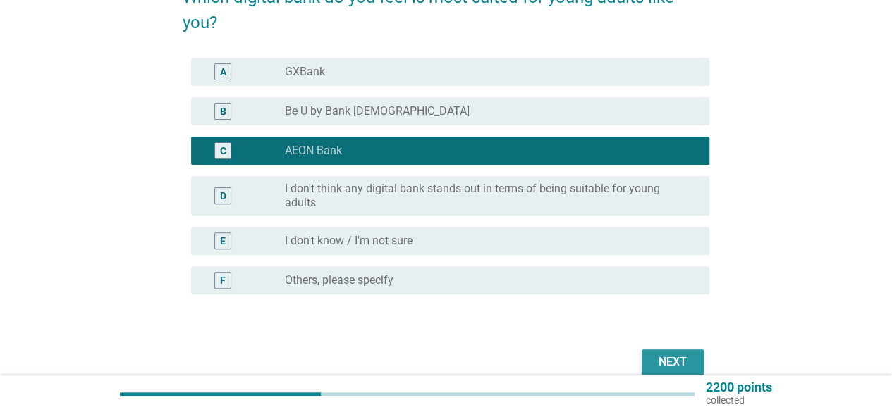
click at [678, 366] on div "Next" at bounding box center [672, 362] width 39 height 17
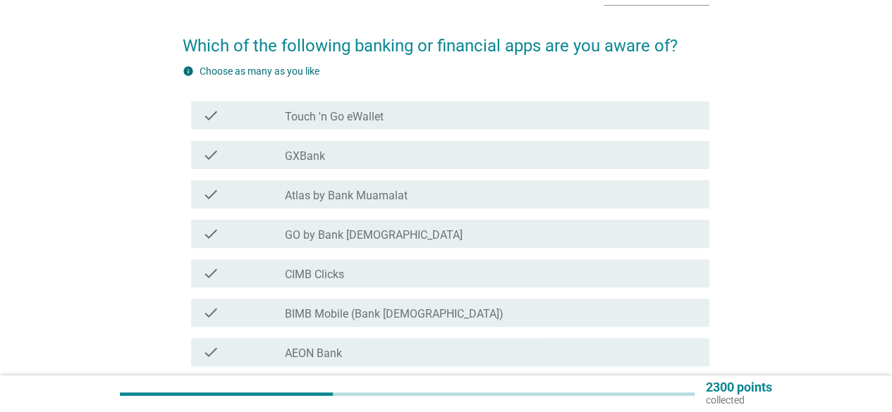
scroll to position [70, 0]
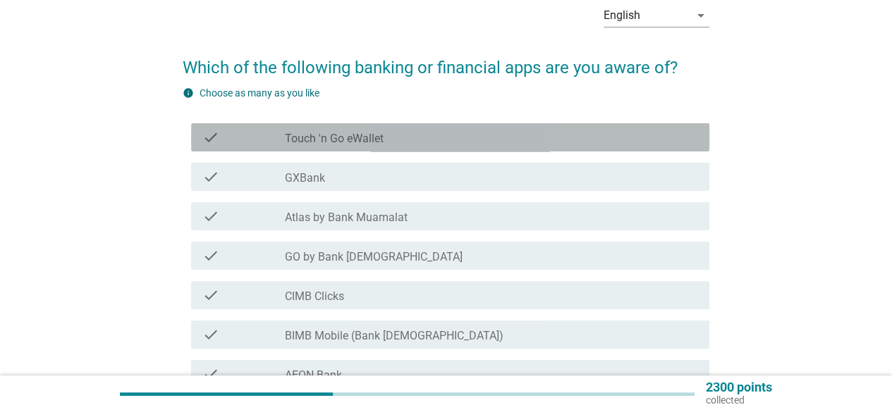
click at [401, 133] on div "check_box_outline_blank Touch 'n Go eWallet" at bounding box center [491, 137] width 413 height 17
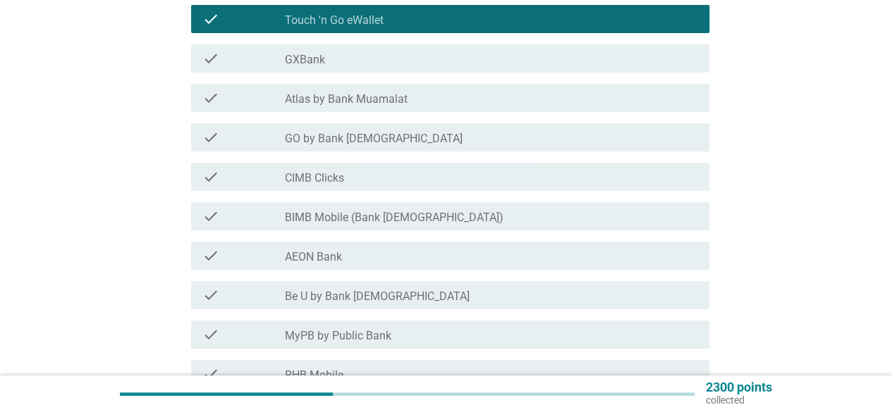
scroll to position [211, 0]
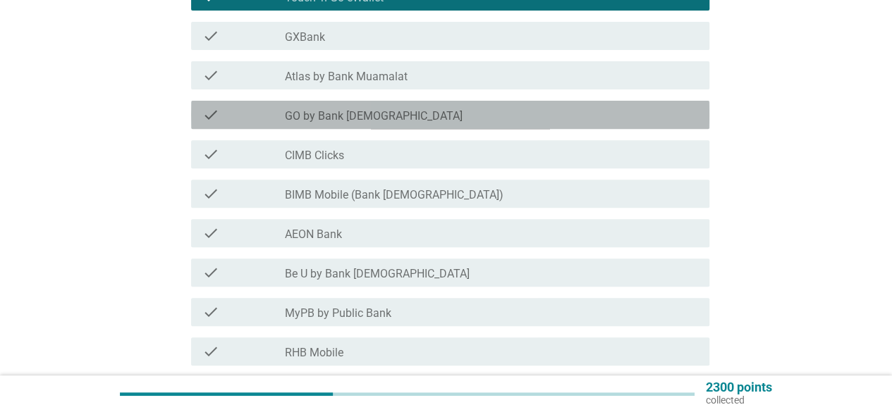
click at [401, 122] on div "check_box_outline_blank GO by Bank [DEMOGRAPHIC_DATA]" at bounding box center [491, 114] width 413 height 17
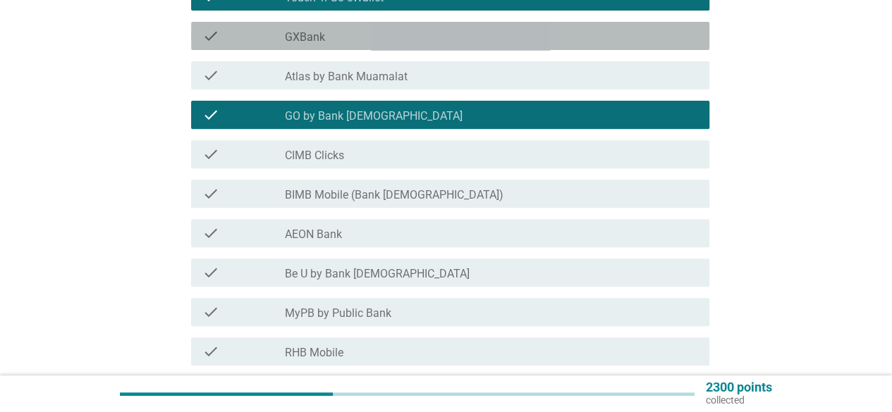
click at [376, 29] on div "check_box_outline_blank GXBank" at bounding box center [491, 35] width 413 height 17
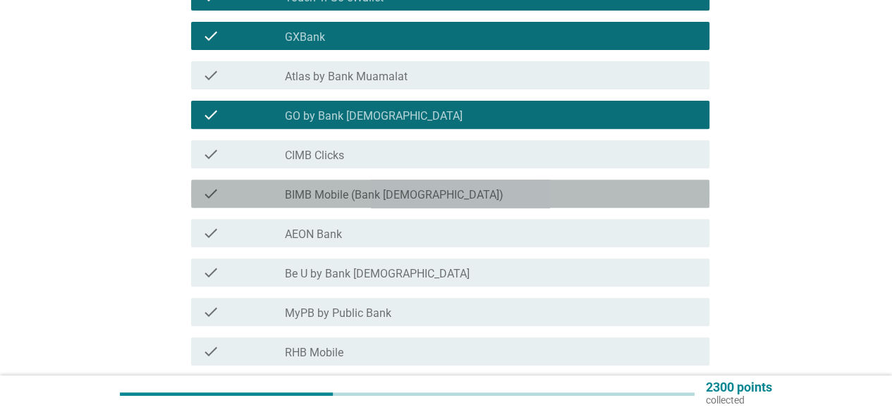
click at [419, 190] on div "check_box_outline_blank BIMB Mobile (Bank [DEMOGRAPHIC_DATA])" at bounding box center [491, 193] width 413 height 17
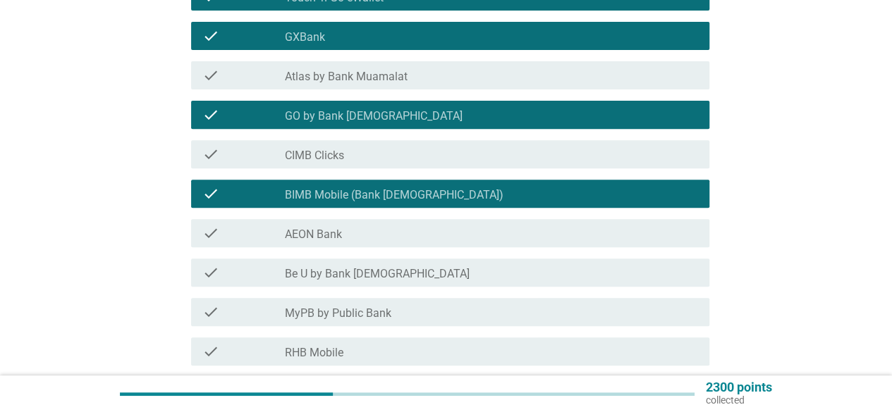
click at [402, 233] on div "check_box_outline_blank AEON Bank" at bounding box center [491, 233] width 413 height 17
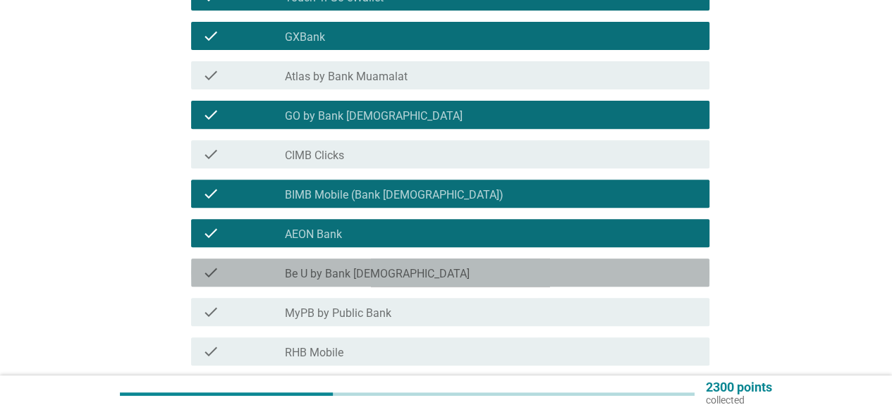
click at [409, 280] on div "check_box_outline_blank Be U by Bank [DEMOGRAPHIC_DATA]" at bounding box center [491, 272] width 413 height 17
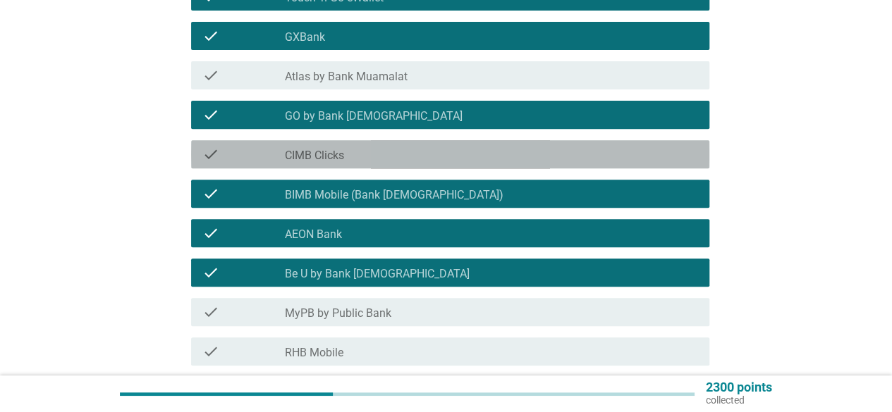
click at [367, 152] on div "check_box_outline_blank CIMB Clicks" at bounding box center [491, 154] width 413 height 17
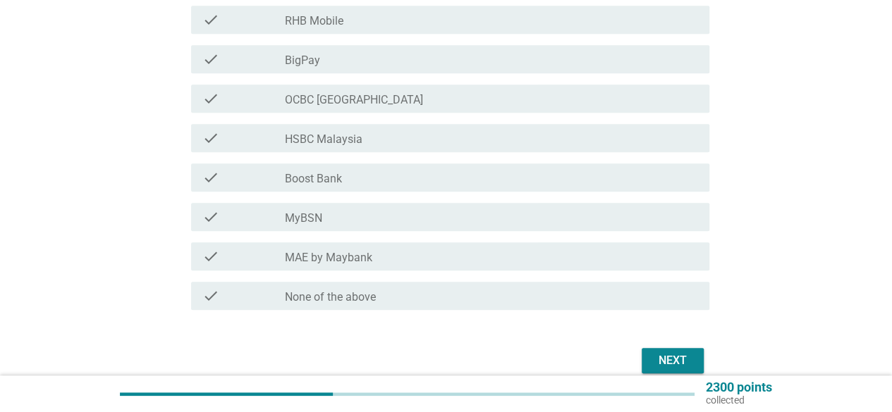
scroll to position [564, 0]
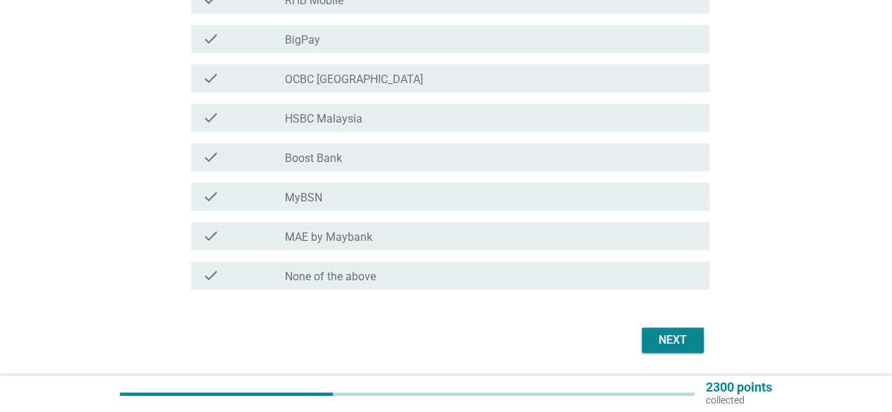
click at [409, 181] on div "check check_box_outline_blank MyBSN" at bounding box center [446, 196] width 526 height 39
click at [385, 194] on div "check_box_outline_blank MyBSN" at bounding box center [491, 196] width 413 height 17
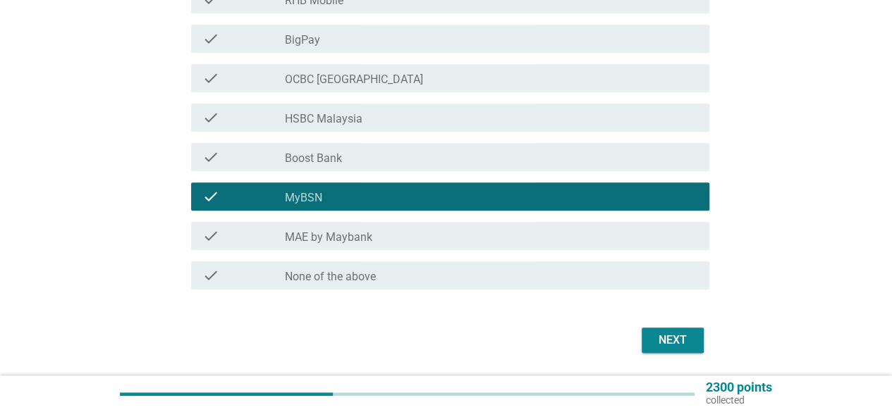
click at [393, 235] on div "check_box_outline_blank MAE by Maybank" at bounding box center [491, 236] width 413 height 17
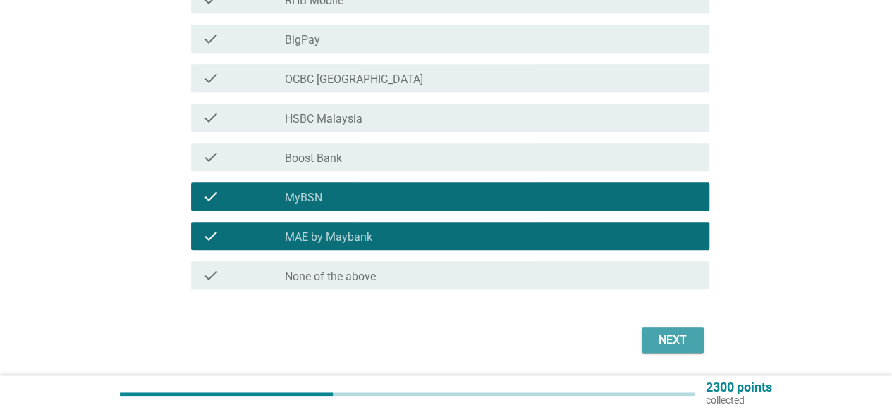
click at [663, 333] on div "Next" at bounding box center [672, 340] width 39 height 17
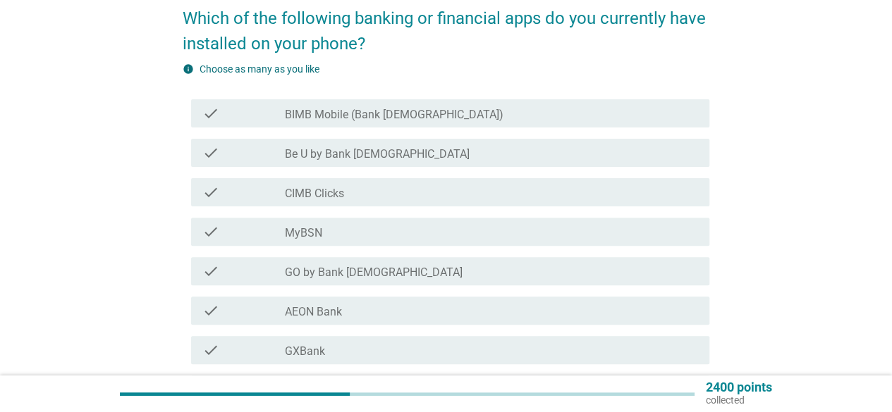
scroll to position [141, 0]
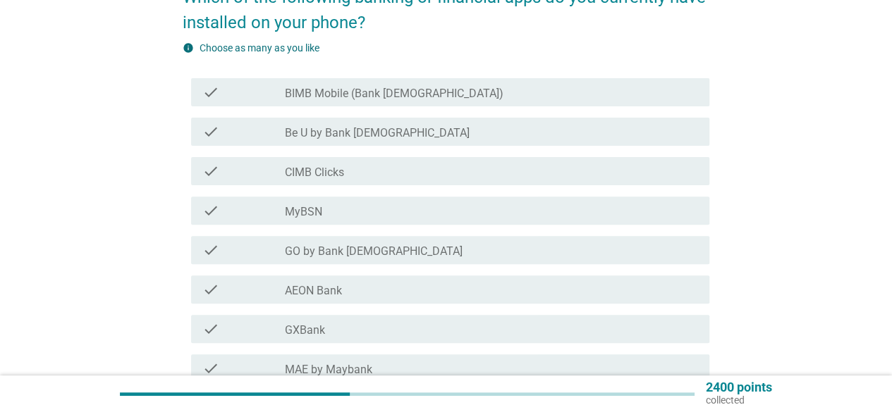
click at [331, 91] on label "BIMB Mobile (Bank [DEMOGRAPHIC_DATA])" at bounding box center [394, 94] width 218 height 14
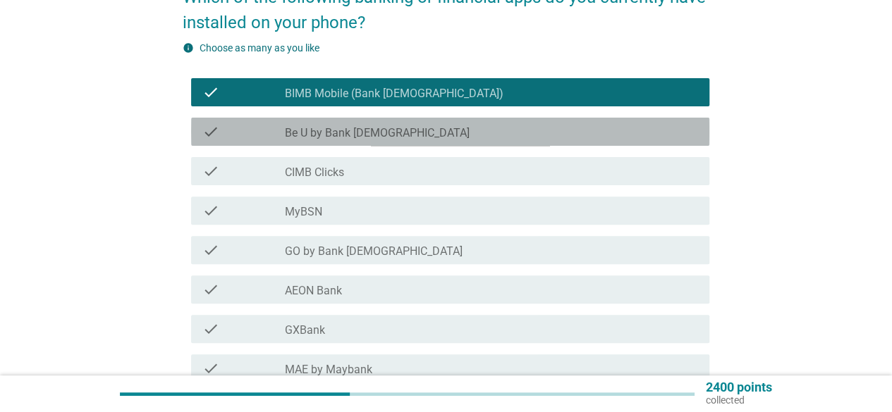
click at [323, 142] on div "check check_box_outline_blank Be U by Bank [DEMOGRAPHIC_DATA]" at bounding box center [450, 132] width 518 height 28
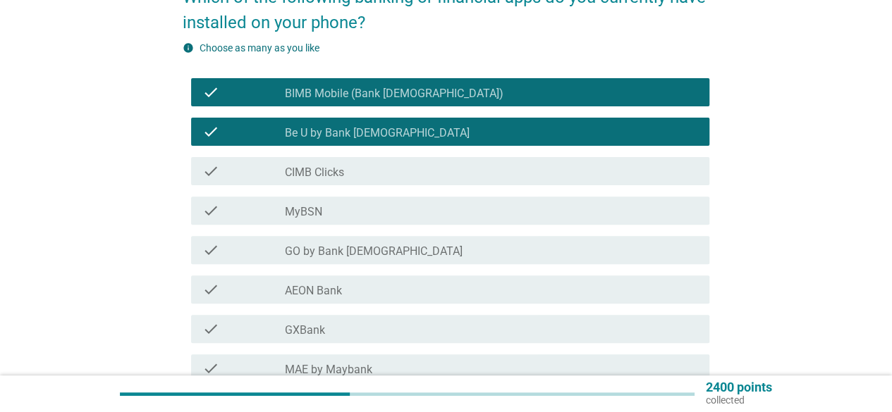
click at [326, 177] on label "CIMB Clicks" at bounding box center [314, 173] width 59 height 14
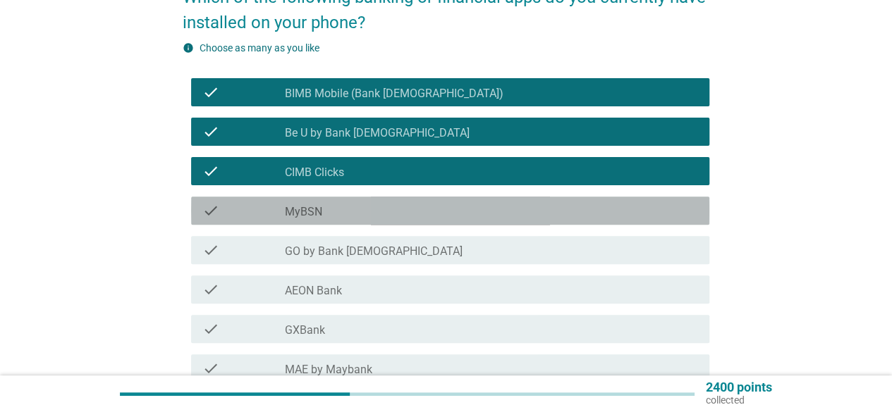
click at [322, 213] on div "check_box_outline_blank MyBSN" at bounding box center [491, 210] width 413 height 17
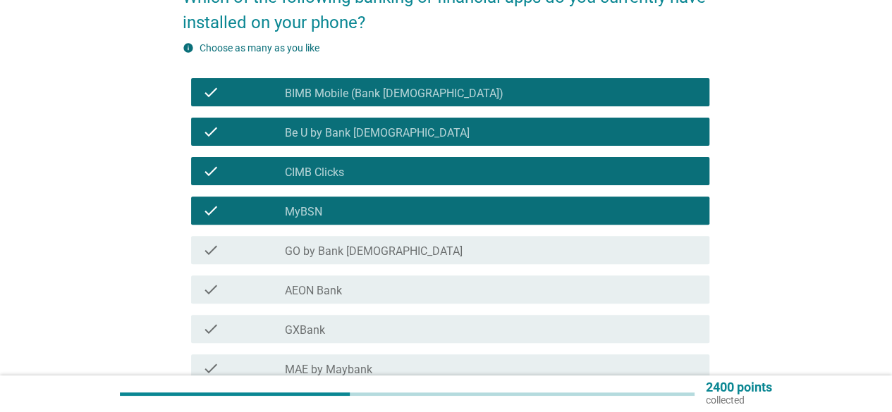
click at [316, 245] on label "GO by Bank [DEMOGRAPHIC_DATA]" at bounding box center [374, 252] width 178 height 14
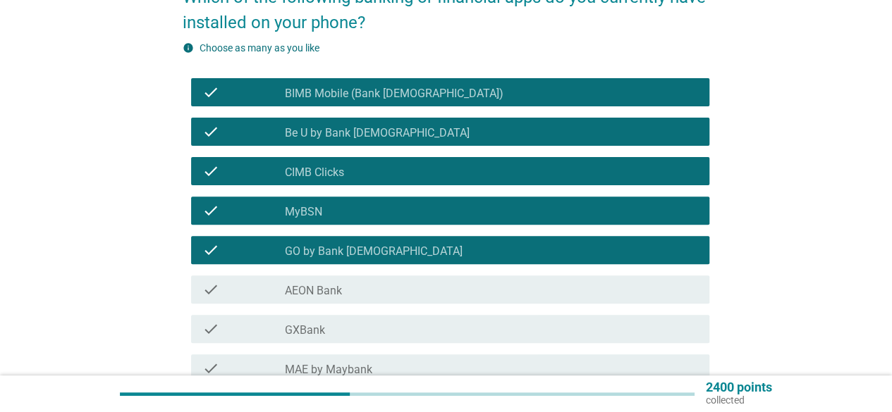
click at [310, 283] on div "check_box_outline_blank AEON Bank" at bounding box center [491, 289] width 413 height 17
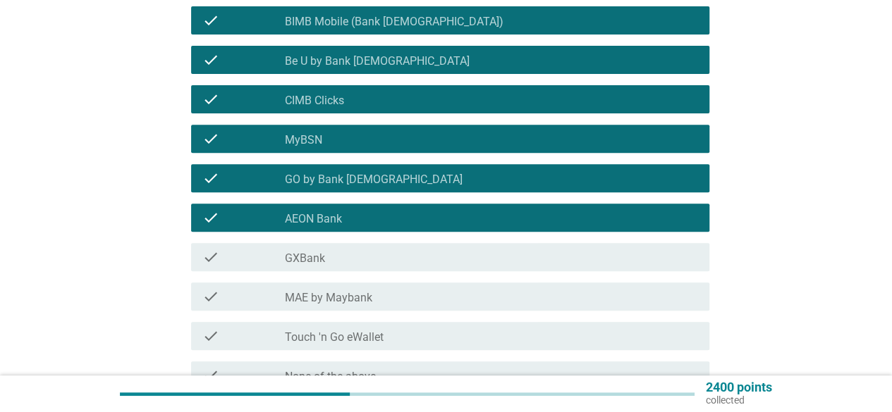
scroll to position [282, 0]
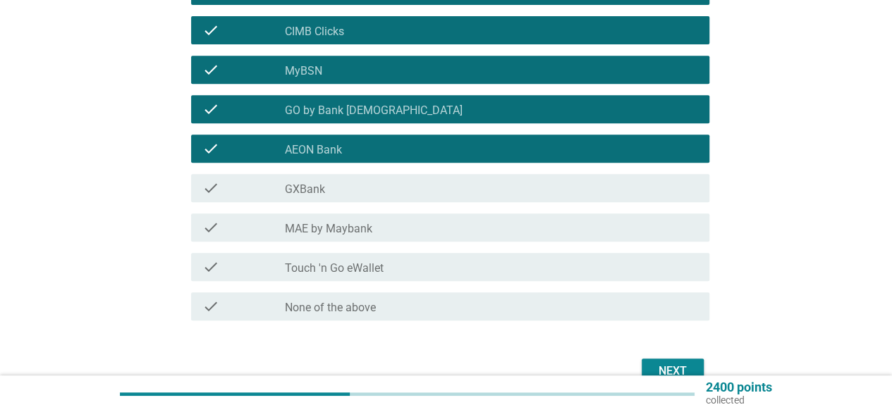
click at [318, 214] on div "check check_box_outline_blank MAE by Maybank" at bounding box center [450, 228] width 518 height 28
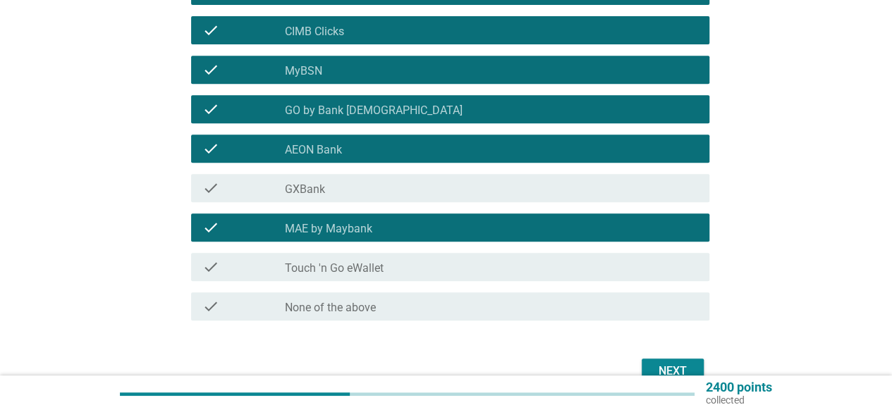
click at [335, 187] on div "check_box_outline_blank GXBank" at bounding box center [491, 188] width 413 height 17
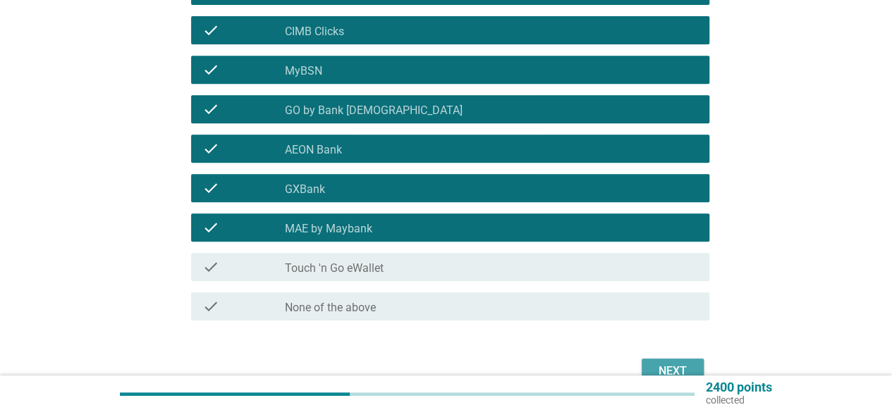
click at [672, 367] on div "Next" at bounding box center [672, 371] width 39 height 17
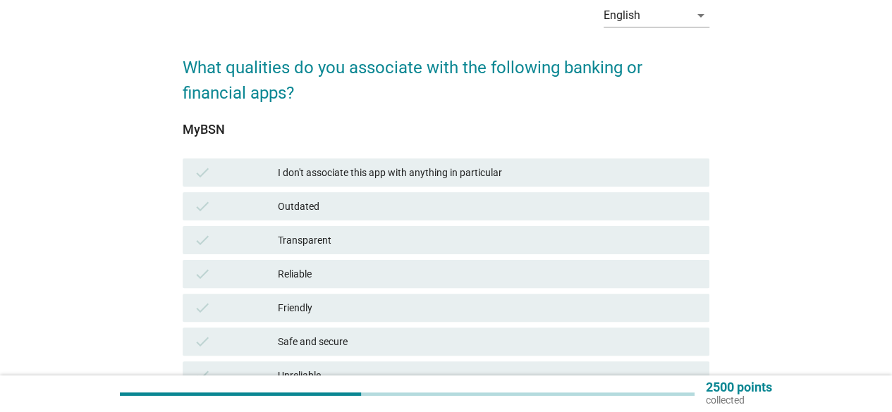
scroll to position [141, 0]
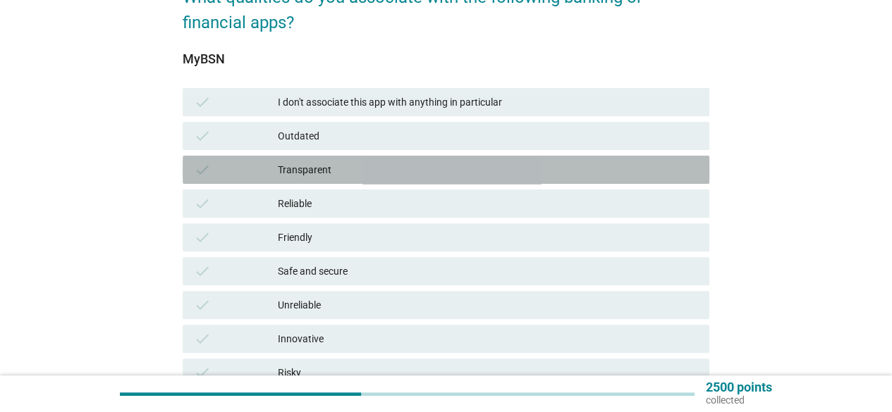
click at [332, 166] on div "Transparent" at bounding box center [488, 169] width 420 height 17
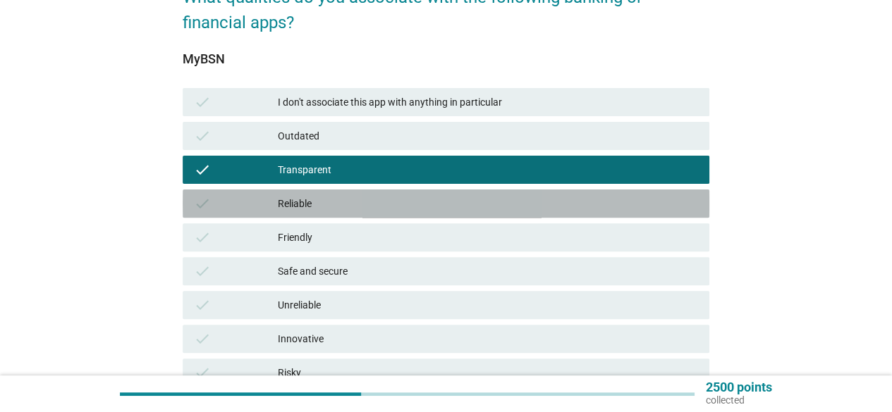
click at [343, 200] on div "Reliable" at bounding box center [488, 203] width 420 height 17
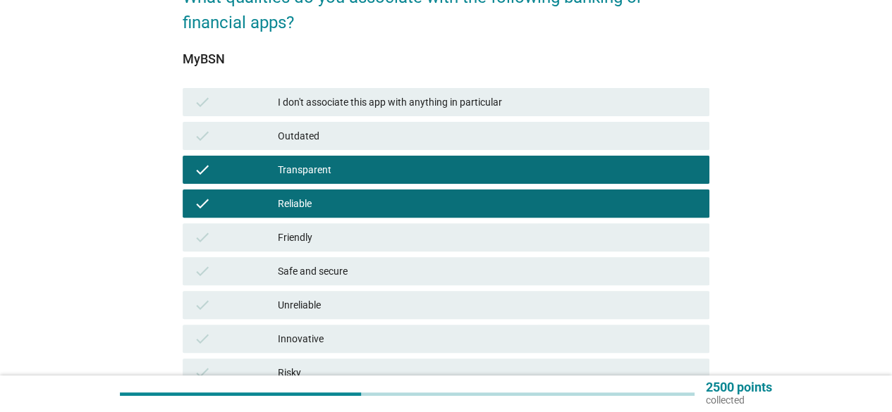
drag, startPoint x: 344, startPoint y: 240, endPoint x: 362, endPoint y: 266, distance: 31.9
click at [344, 240] on div "Friendly" at bounding box center [488, 237] width 420 height 17
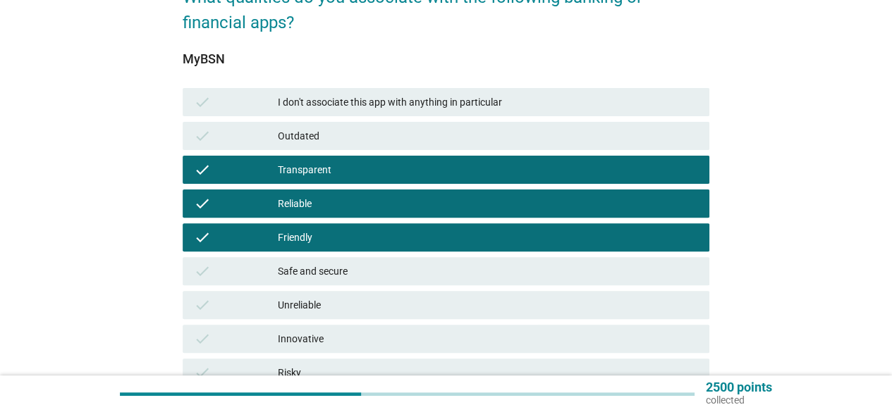
click at [369, 266] on div "Safe and secure" at bounding box center [488, 271] width 420 height 17
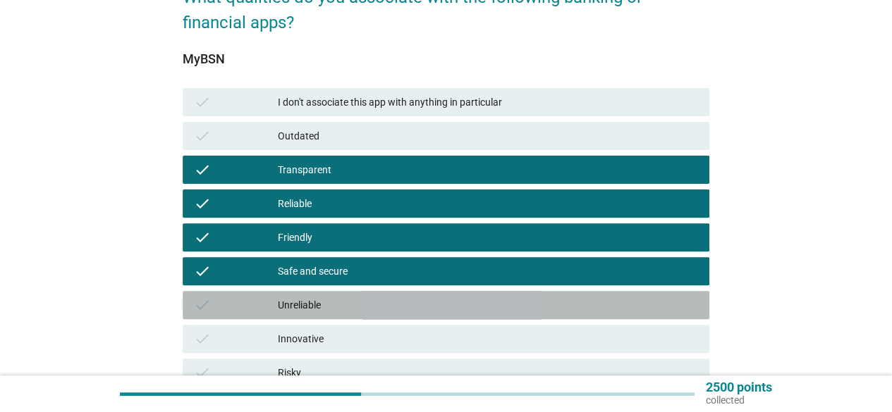
click at [352, 302] on div "Unreliable" at bounding box center [488, 305] width 420 height 17
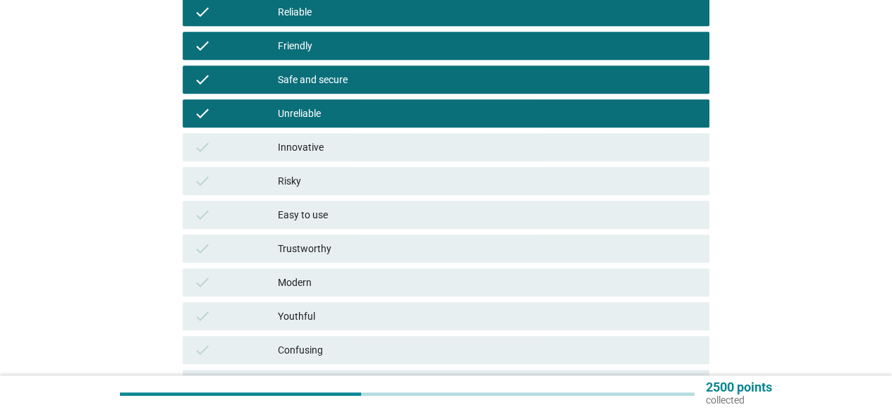
scroll to position [352, 0]
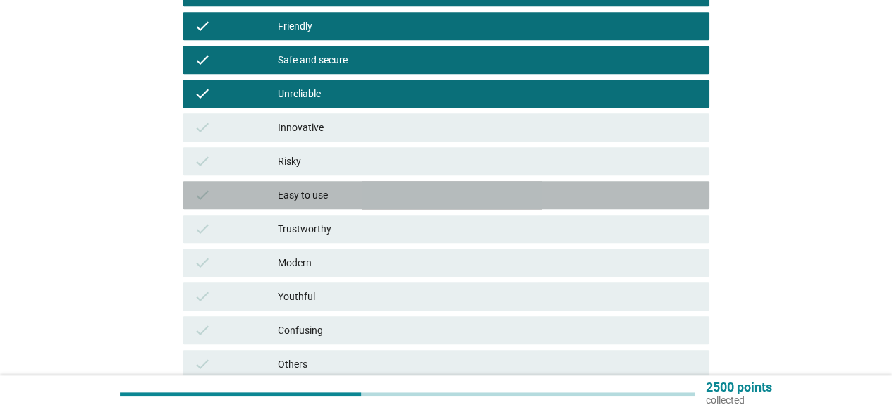
click at [335, 185] on div "check Easy to use" at bounding box center [446, 195] width 526 height 28
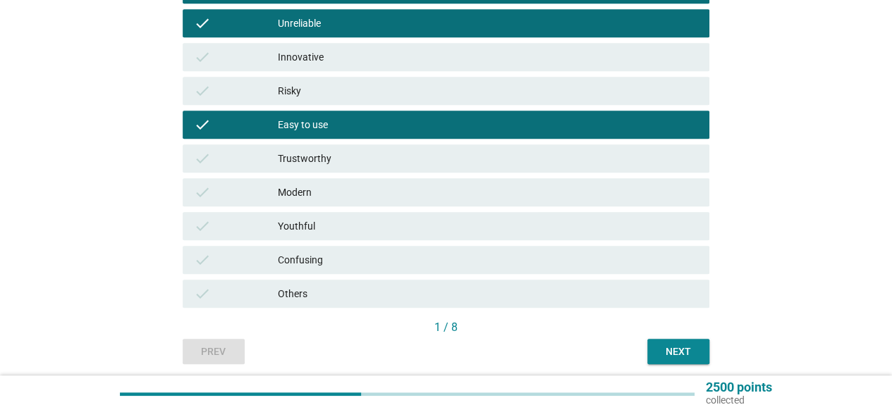
scroll to position [475, 0]
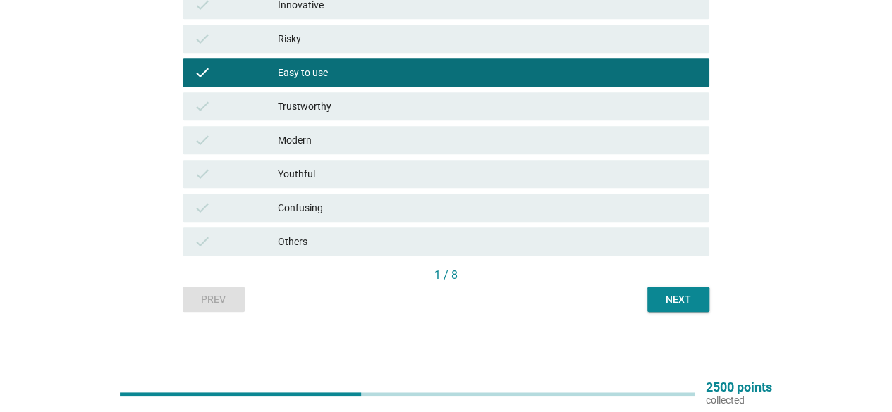
click at [706, 297] on button "Next" at bounding box center [678, 299] width 62 height 25
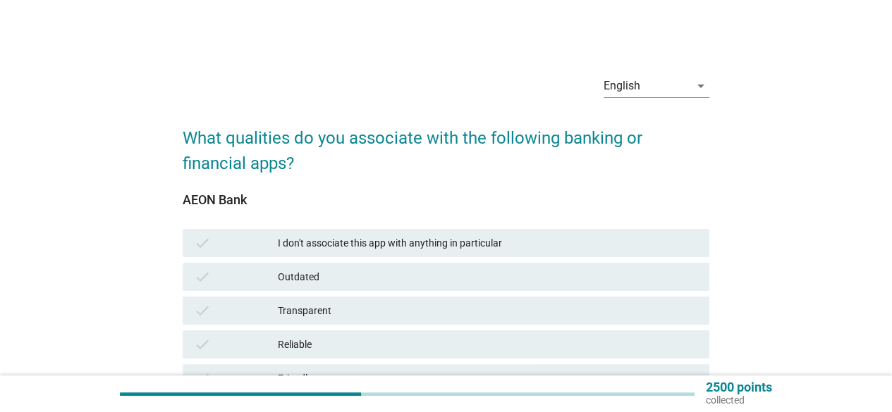
scroll to position [70, 0]
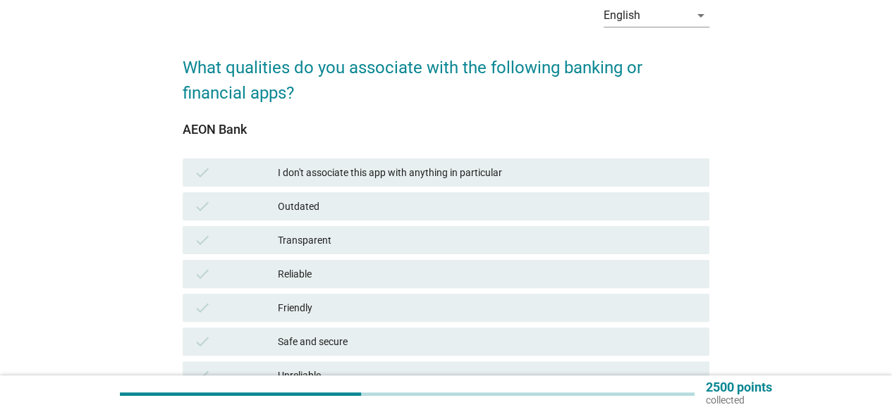
click at [409, 225] on div "check Transparent" at bounding box center [446, 240] width 532 height 34
click at [391, 249] on div "check Transparent" at bounding box center [446, 240] width 526 height 28
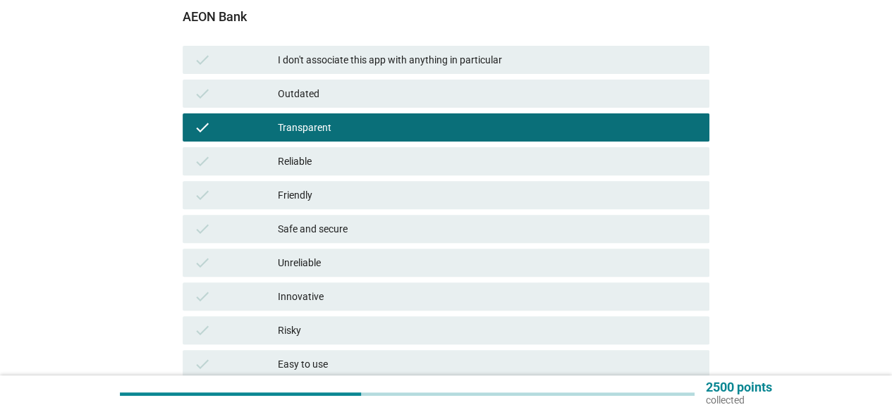
scroll to position [211, 0]
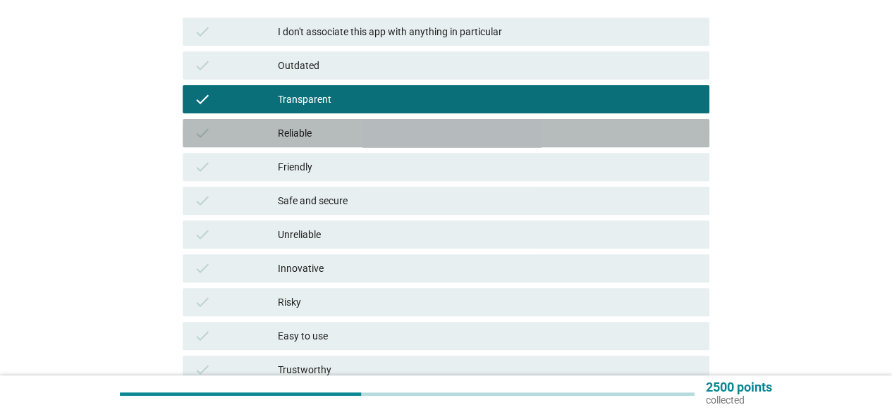
click at [359, 139] on div "Reliable" at bounding box center [488, 133] width 420 height 17
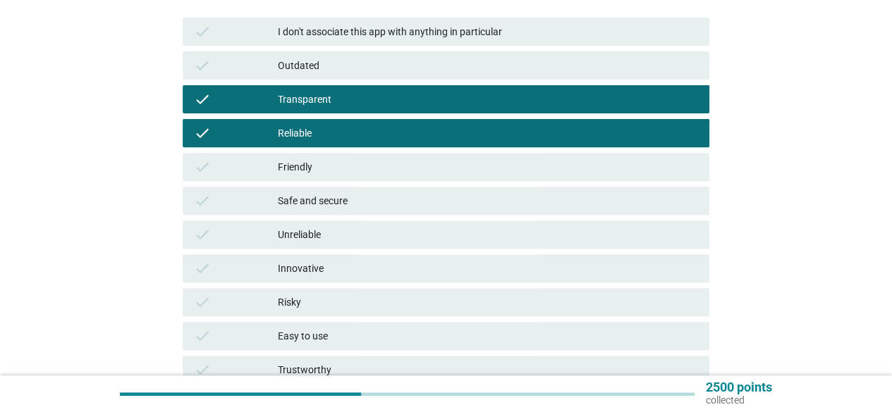
click at [357, 164] on div "Friendly" at bounding box center [488, 167] width 420 height 17
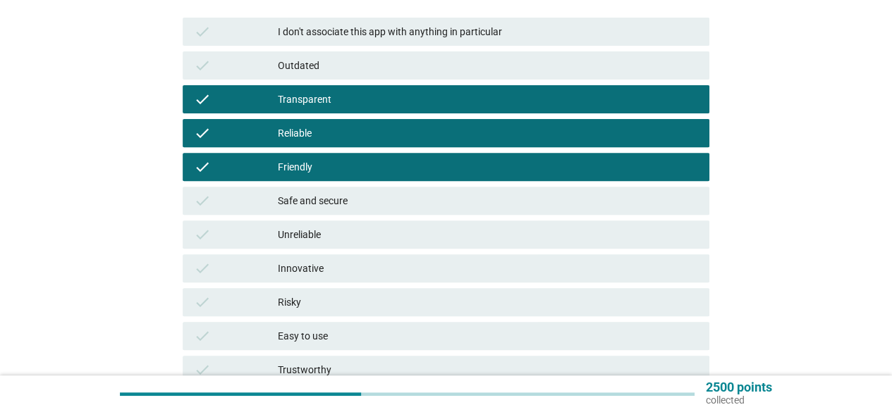
drag, startPoint x: 354, startPoint y: 202, endPoint x: 354, endPoint y: 211, distance: 9.9
click at [354, 202] on div "Safe and secure" at bounding box center [488, 200] width 420 height 17
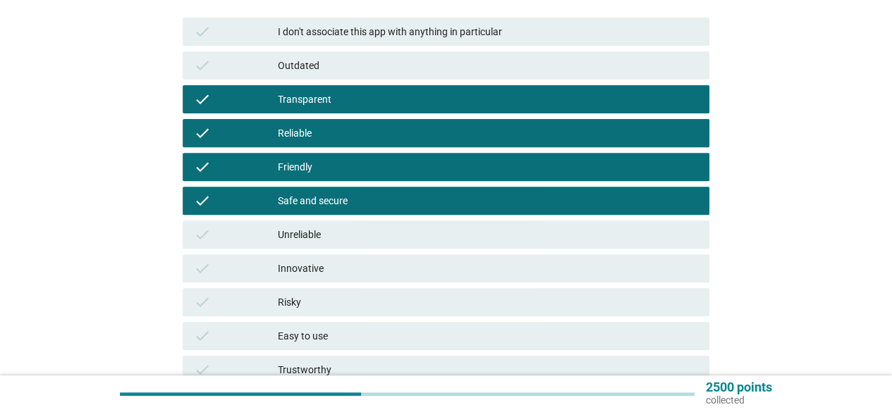
click at [356, 235] on div "Unreliable" at bounding box center [488, 234] width 420 height 17
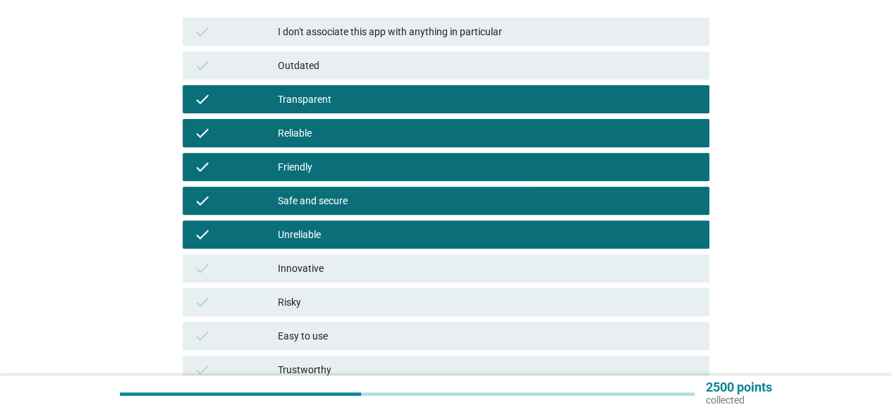
click at [353, 264] on div "Innovative" at bounding box center [488, 268] width 420 height 17
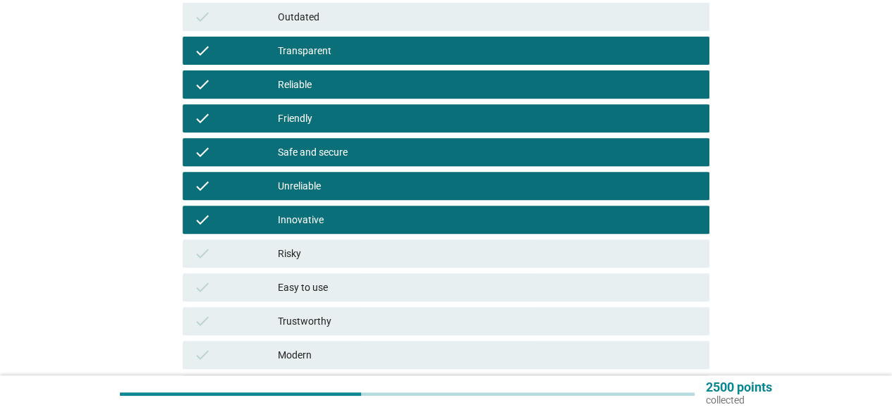
scroll to position [282, 0]
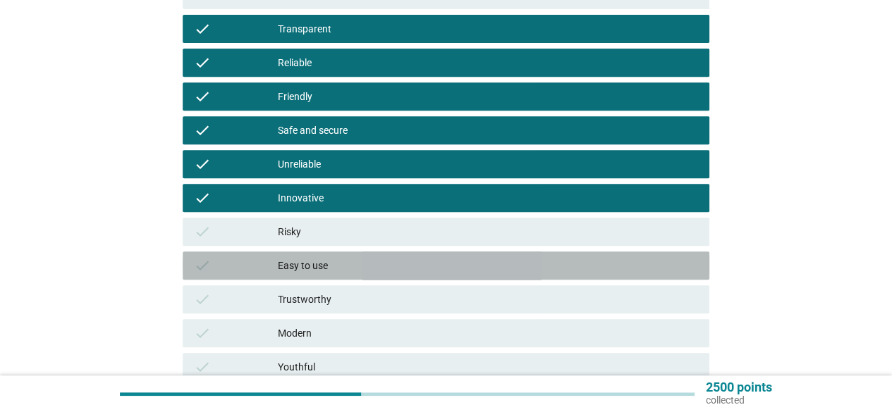
click at [345, 269] on div "Easy to use" at bounding box center [488, 265] width 420 height 17
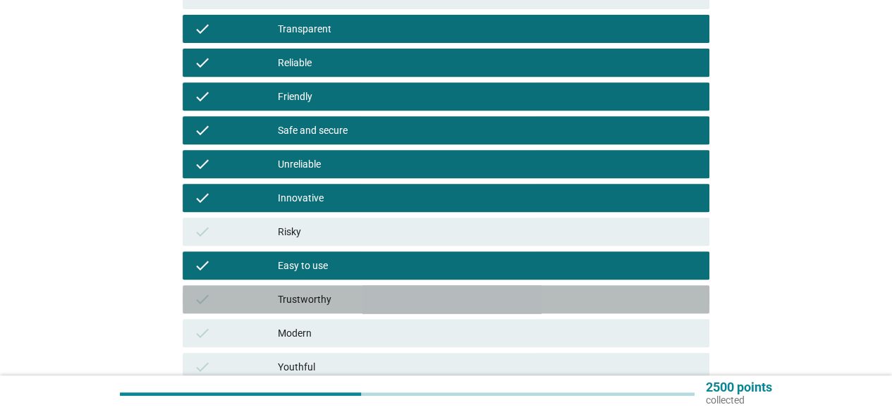
click at [340, 301] on div "Trustworthy" at bounding box center [488, 299] width 420 height 17
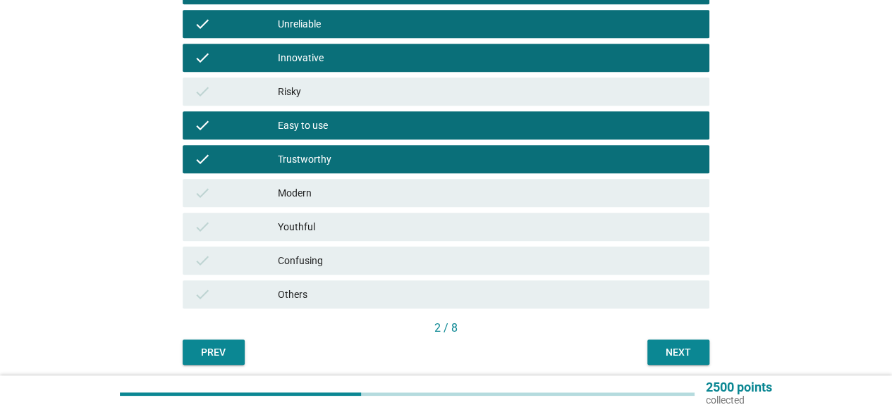
scroll to position [423, 0]
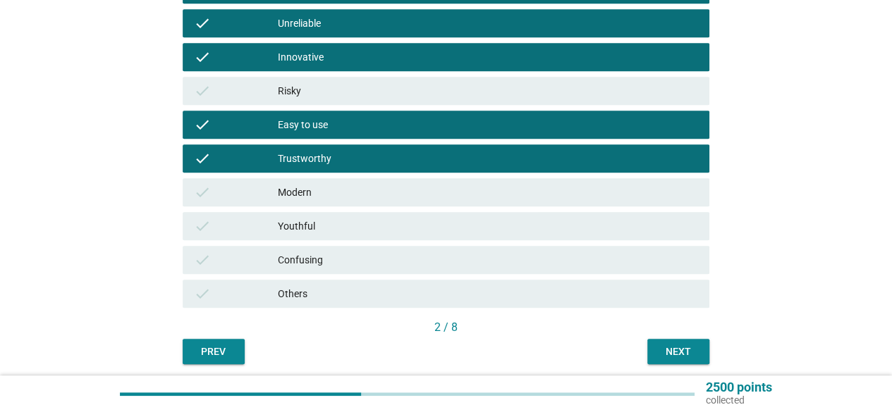
click at [381, 229] on div "Youthful" at bounding box center [488, 226] width 420 height 17
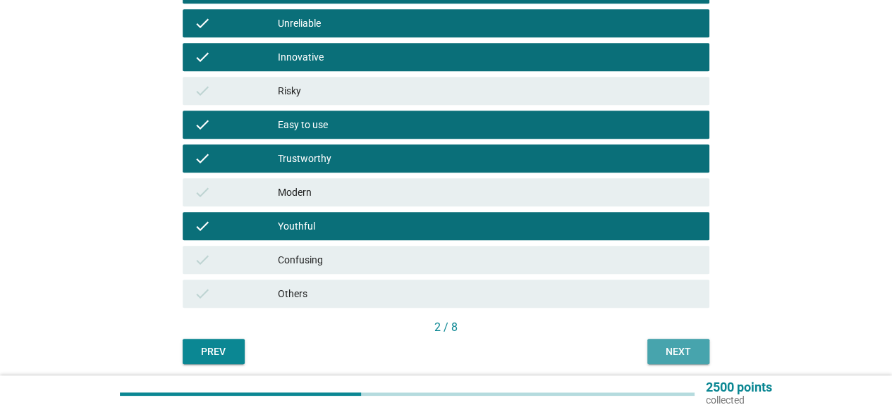
click at [672, 347] on div "Next" at bounding box center [677, 352] width 39 height 15
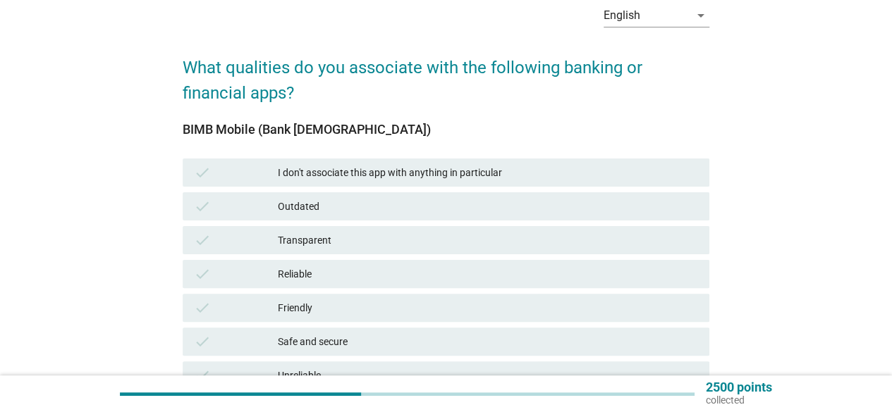
scroll to position [141, 0]
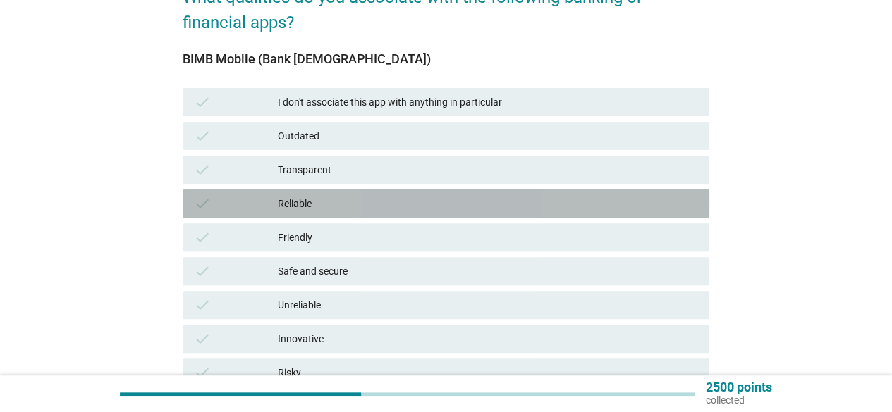
click at [328, 208] on div "Reliable" at bounding box center [488, 203] width 420 height 17
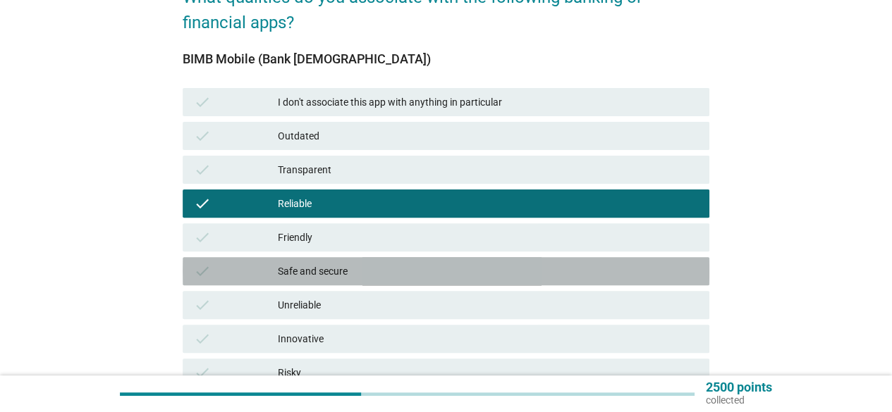
click at [322, 271] on div "Safe and secure" at bounding box center [488, 271] width 420 height 17
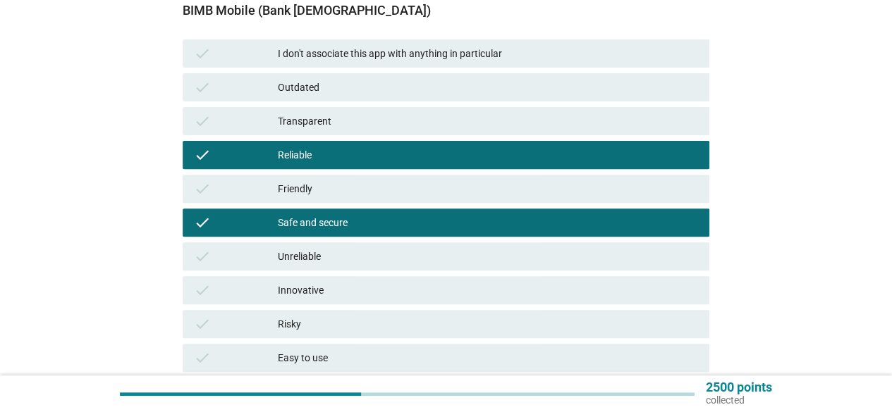
scroll to position [211, 0]
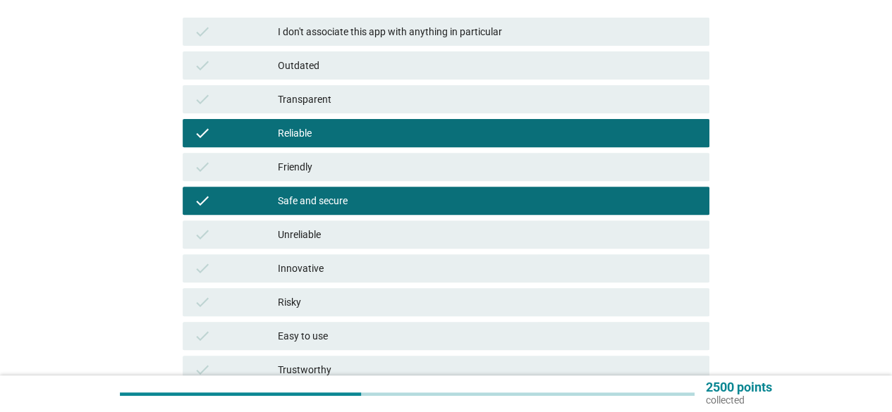
click at [331, 223] on div "check Unreliable" at bounding box center [446, 235] width 526 height 28
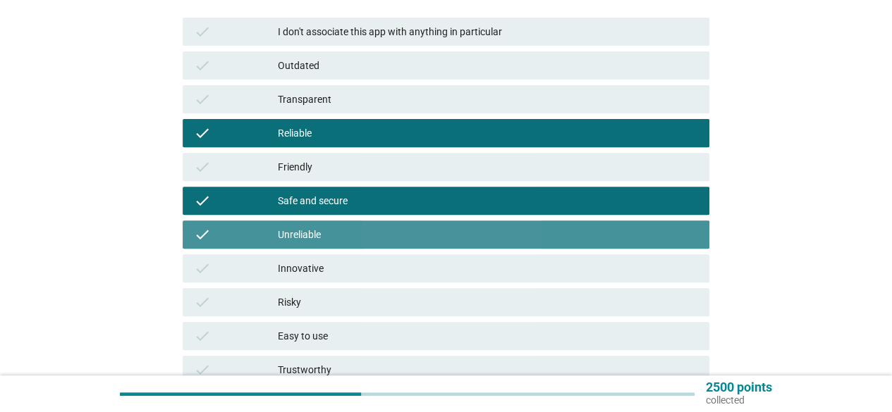
click at [328, 234] on div "Unreliable" at bounding box center [488, 234] width 420 height 17
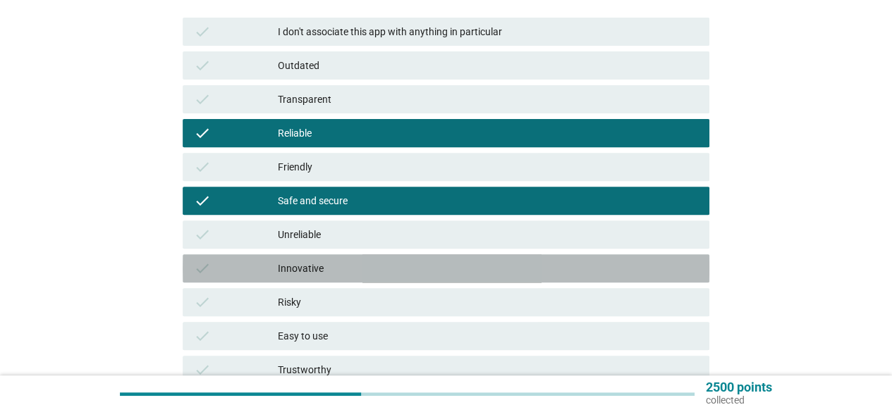
click at [321, 273] on div "Innovative" at bounding box center [488, 268] width 420 height 17
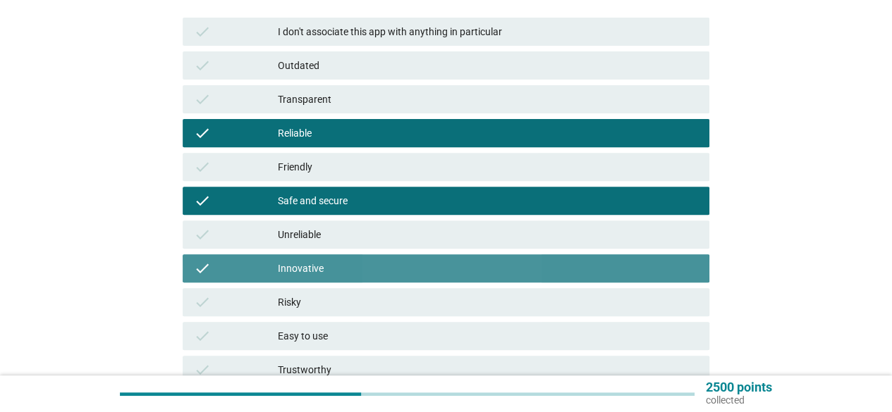
drag, startPoint x: 320, startPoint y: 274, endPoint x: 400, endPoint y: 299, distance: 84.1
click at [320, 275] on div "Innovative" at bounding box center [488, 268] width 420 height 17
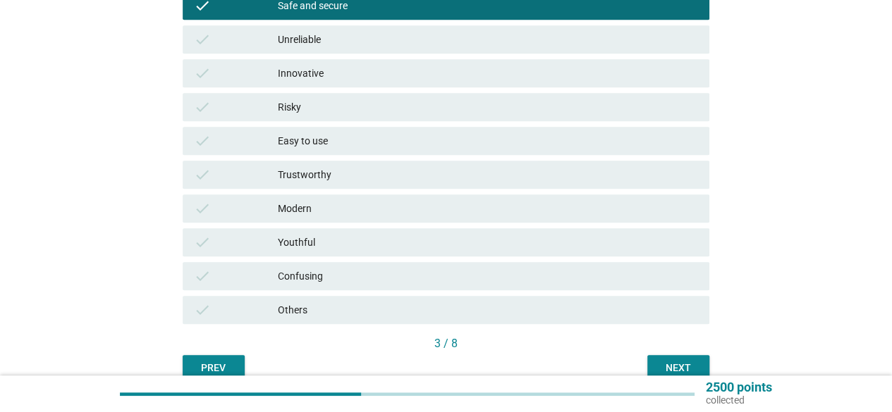
scroll to position [475, 0]
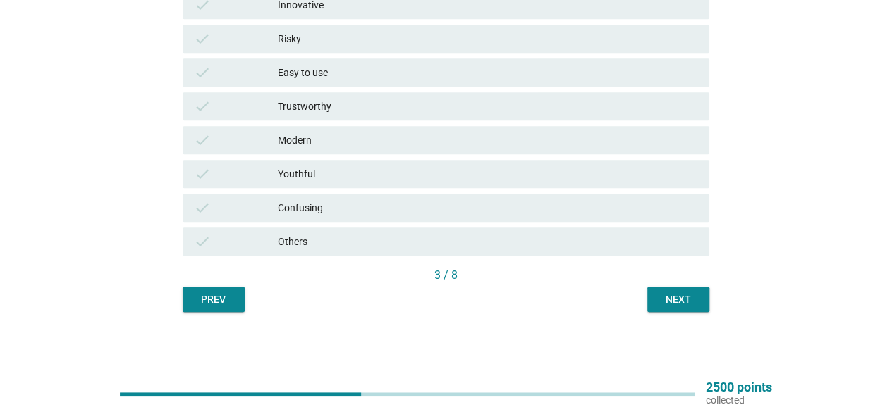
click at [697, 303] on div "Next" at bounding box center [677, 299] width 39 height 15
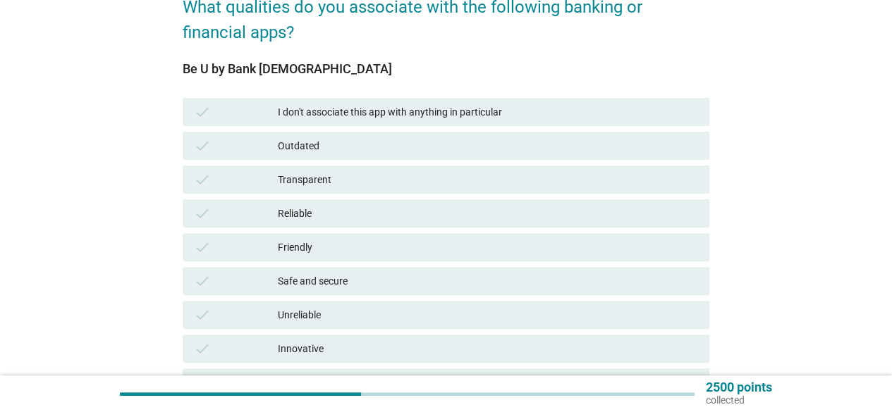
scroll to position [141, 0]
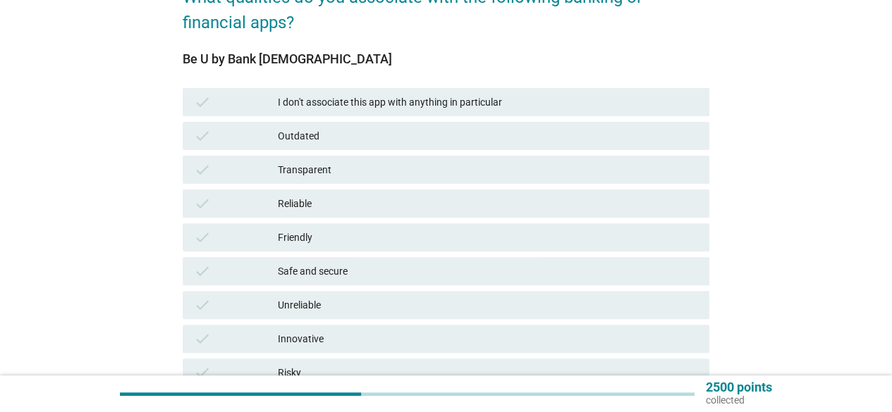
click at [364, 229] on div "Friendly" at bounding box center [488, 237] width 420 height 17
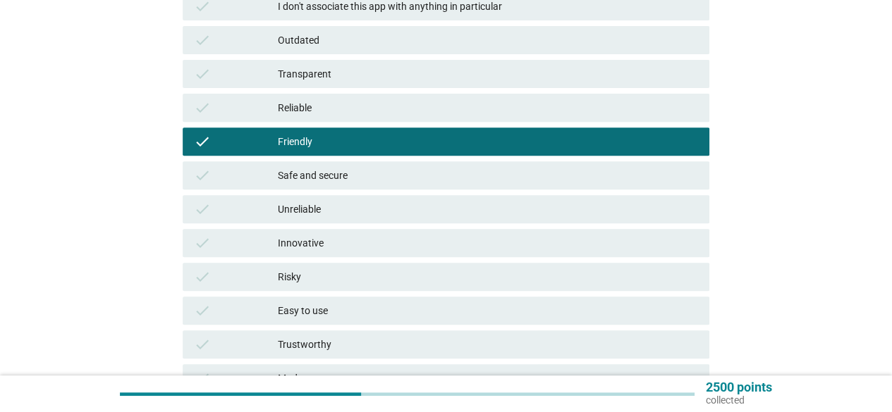
scroll to position [282, 0]
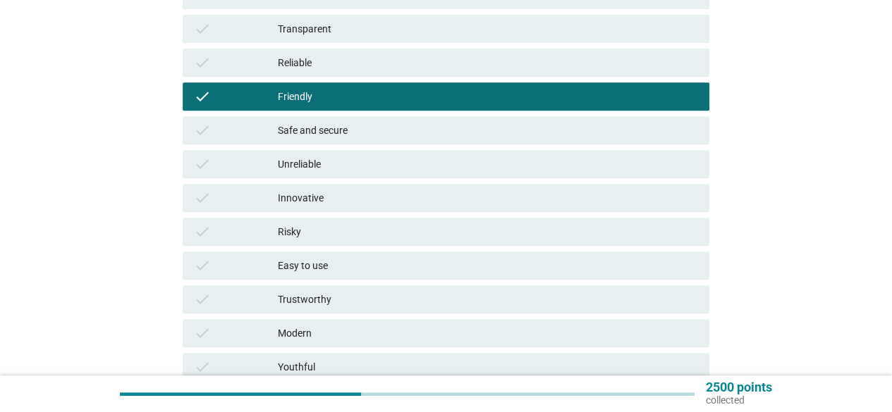
click at [383, 132] on div "Safe and secure" at bounding box center [488, 130] width 420 height 17
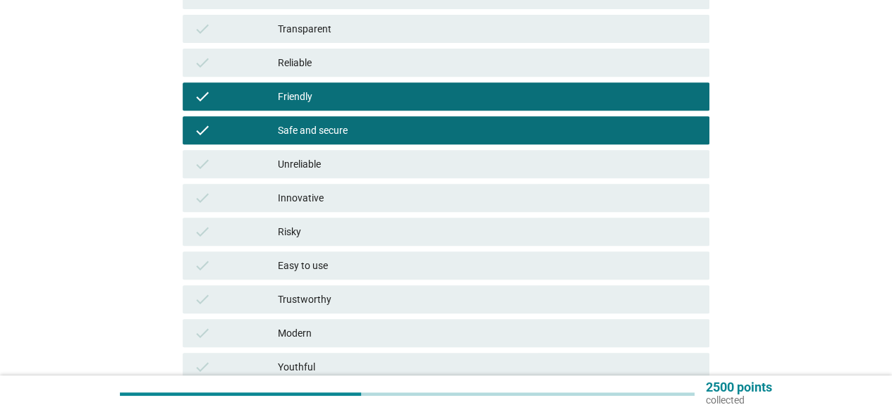
click at [364, 251] on div "check Easy to use" at bounding box center [446, 266] width 532 height 34
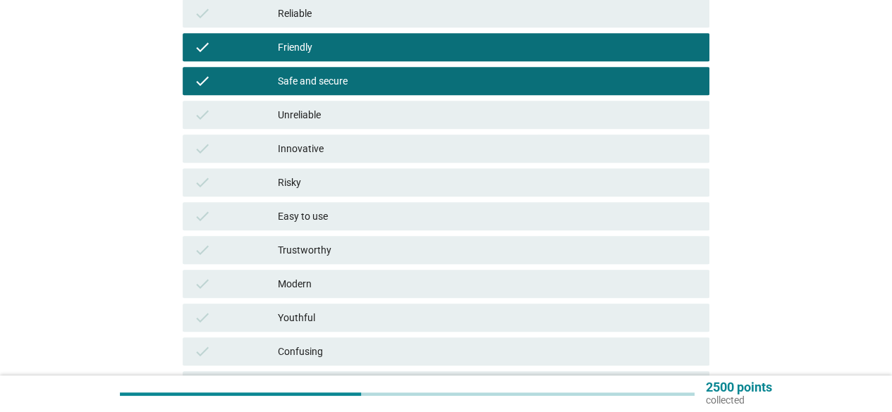
scroll to position [423, 0]
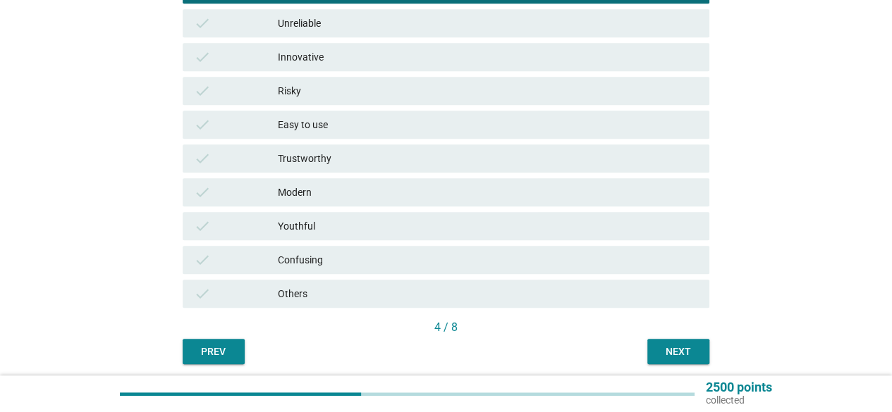
click at [698, 348] on button "Next" at bounding box center [678, 351] width 62 height 25
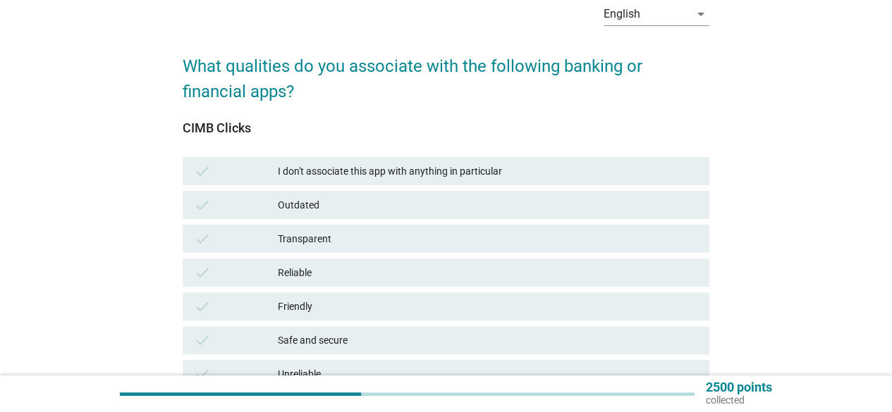
scroll to position [141, 0]
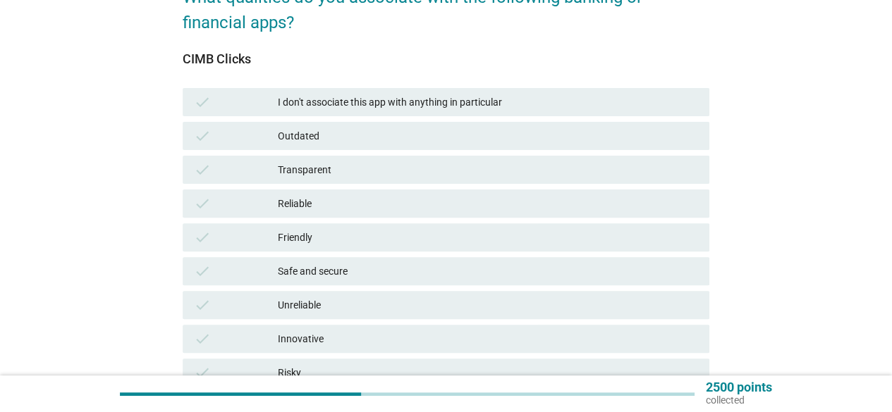
click at [437, 174] on div "Transparent" at bounding box center [488, 169] width 420 height 17
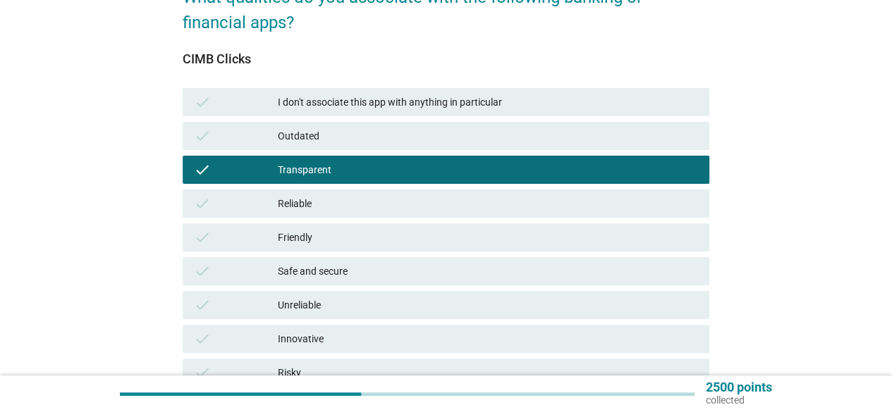
click at [427, 197] on div "Reliable" at bounding box center [488, 203] width 420 height 17
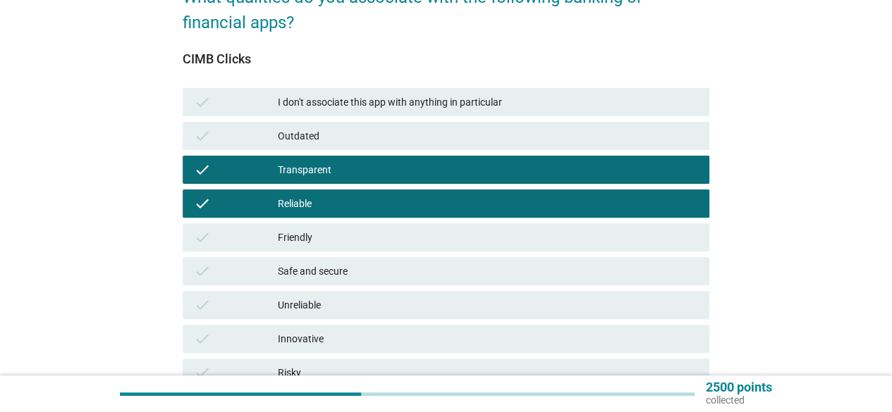
click at [426, 232] on div "Friendly" at bounding box center [488, 237] width 420 height 17
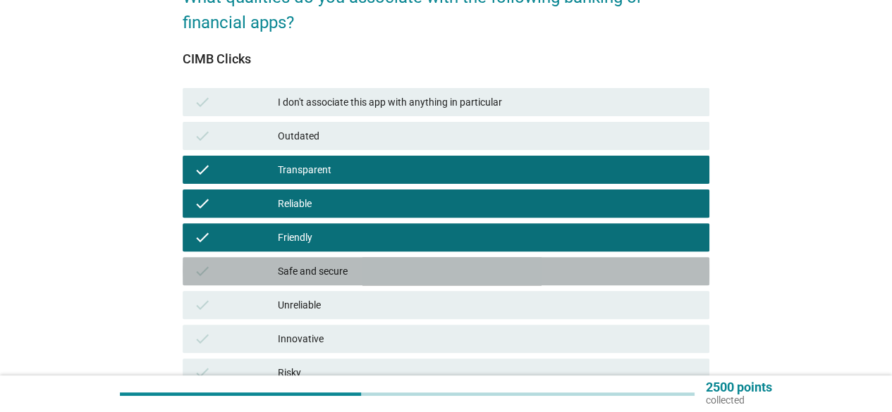
click at [418, 267] on div "Safe and secure" at bounding box center [488, 271] width 420 height 17
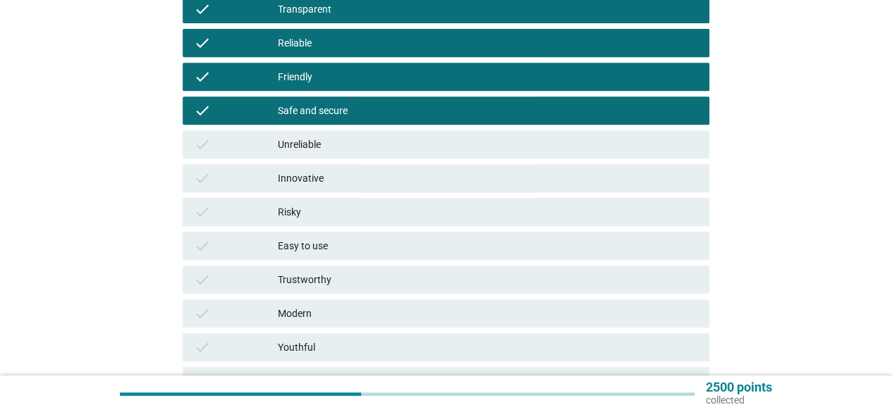
scroll to position [352, 0]
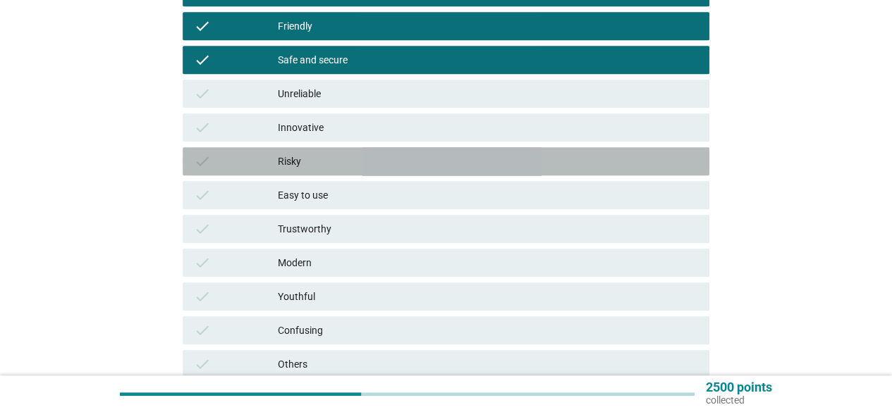
click at [392, 168] on div "Risky" at bounding box center [488, 161] width 420 height 17
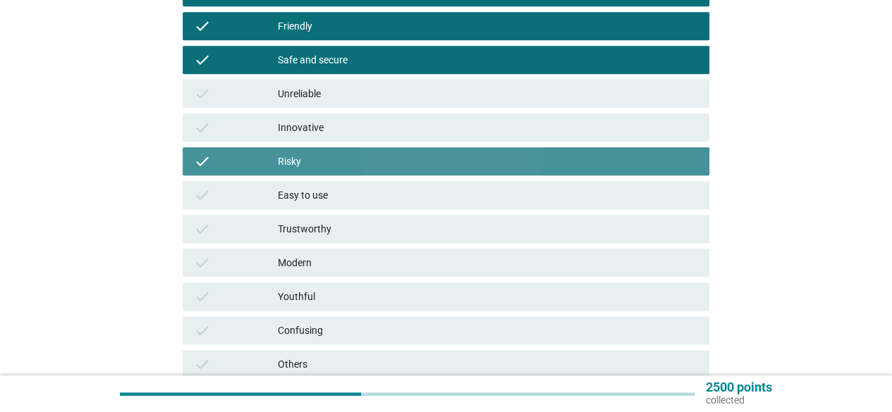
click at [392, 168] on div "Risky" at bounding box center [488, 161] width 420 height 17
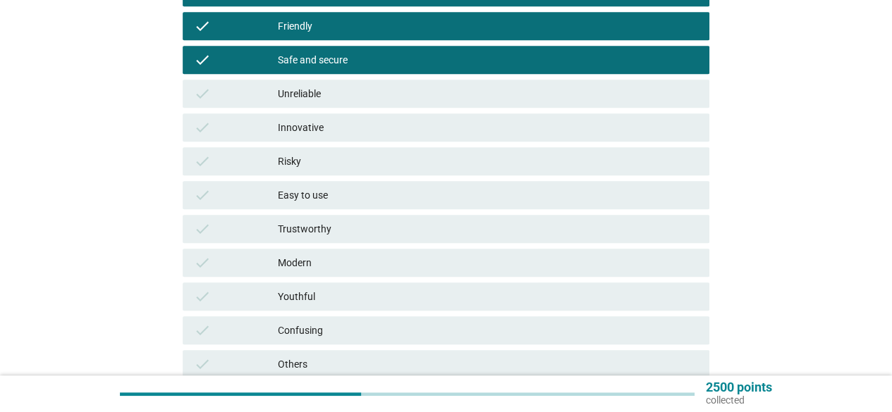
click at [394, 180] on div "check Easy to use" at bounding box center [446, 195] width 532 height 34
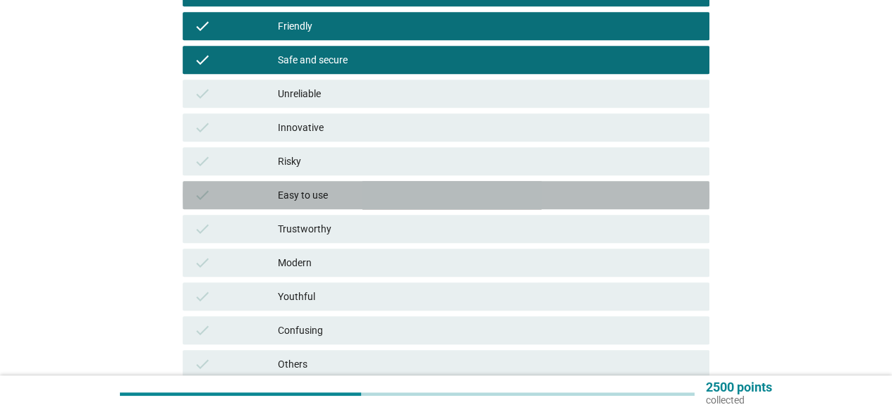
click at [391, 198] on div "Easy to use" at bounding box center [488, 195] width 420 height 17
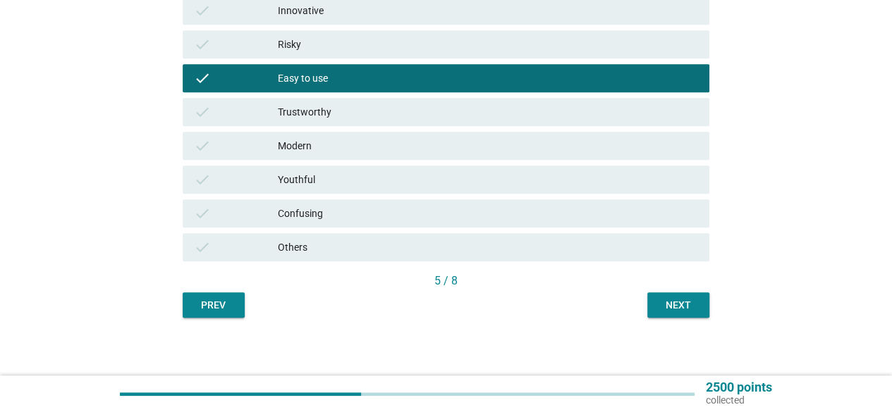
scroll to position [475, 0]
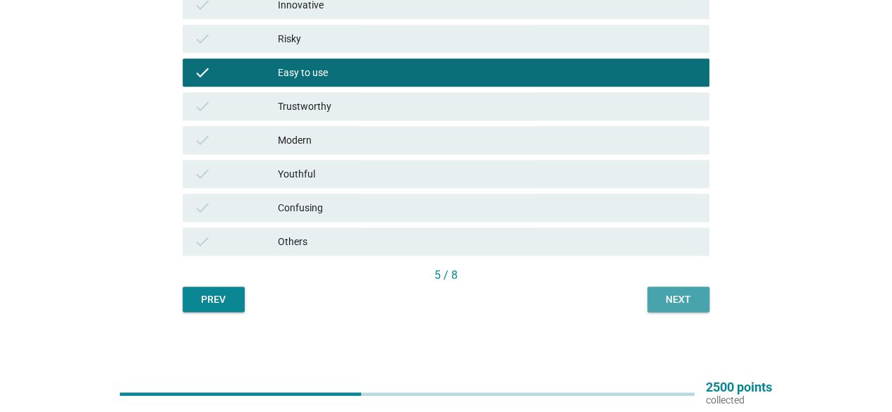
click at [689, 302] on div "Next" at bounding box center [677, 299] width 39 height 15
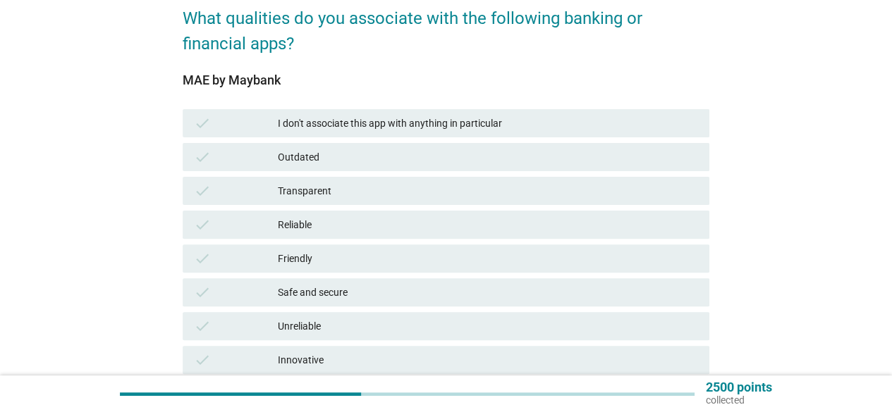
scroll to position [141, 0]
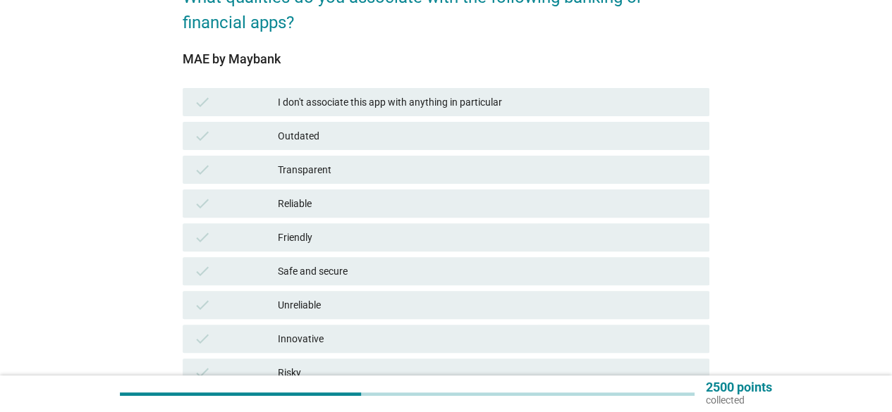
click at [393, 169] on div "Transparent" at bounding box center [488, 169] width 420 height 17
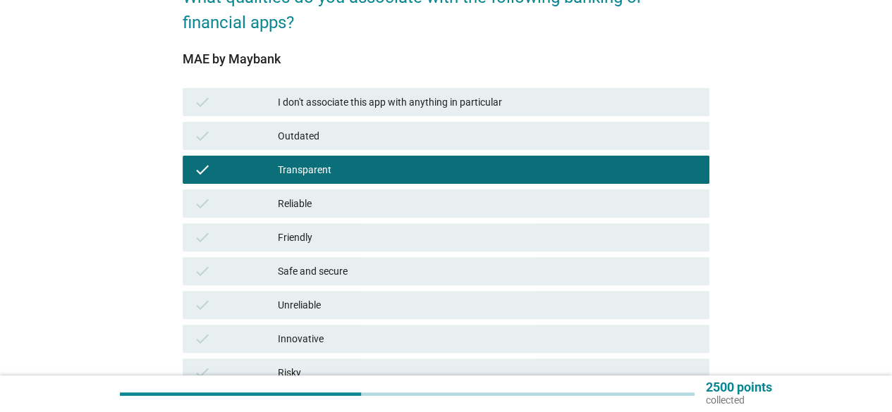
click at [392, 187] on div "check Reliable" at bounding box center [446, 204] width 532 height 34
click at [392, 216] on div "check Reliable" at bounding box center [446, 204] width 526 height 28
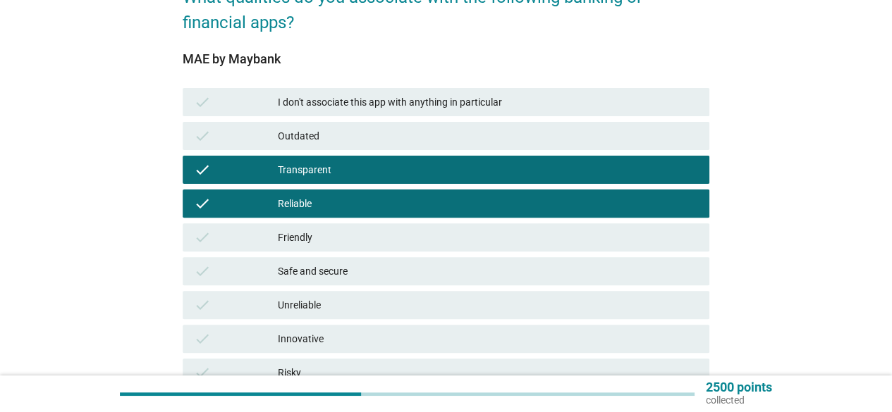
click at [386, 222] on div "check Friendly" at bounding box center [446, 238] width 532 height 34
click at [353, 239] on div "Friendly" at bounding box center [488, 237] width 420 height 17
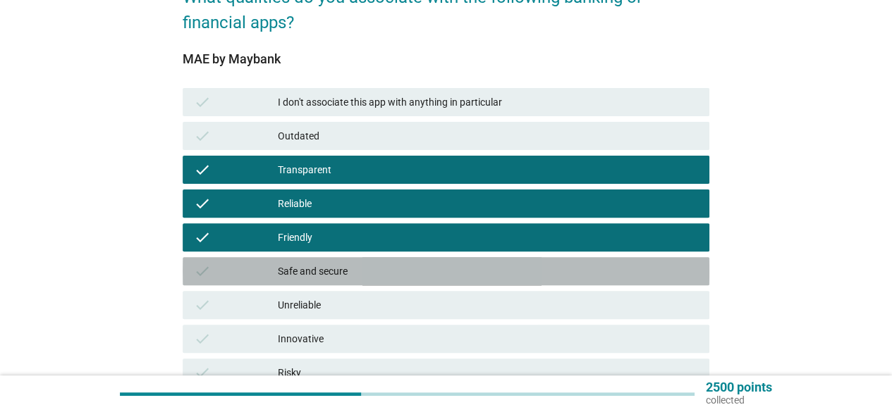
click at [356, 270] on div "Safe and secure" at bounding box center [488, 271] width 420 height 17
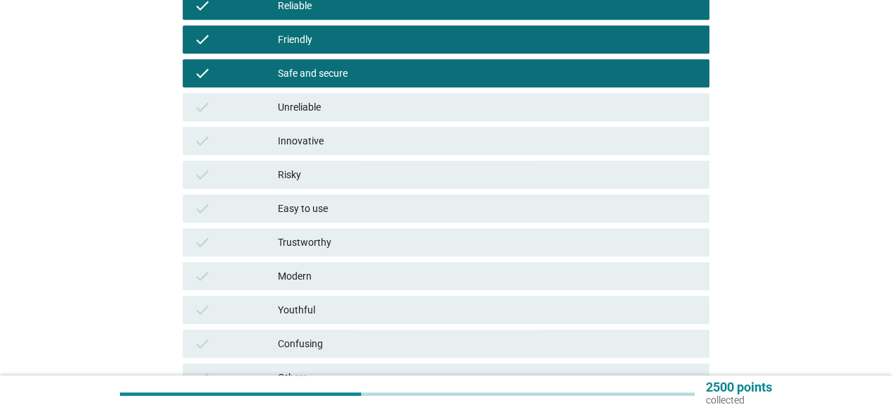
scroll to position [352, 0]
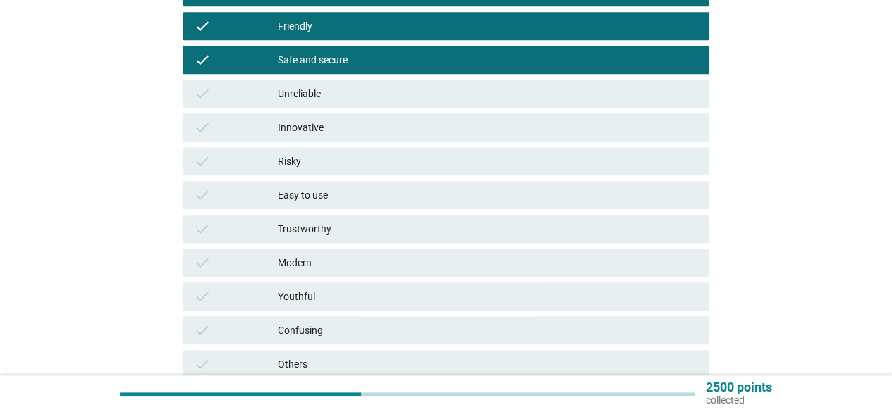
click at [351, 125] on div "Innovative" at bounding box center [488, 127] width 420 height 17
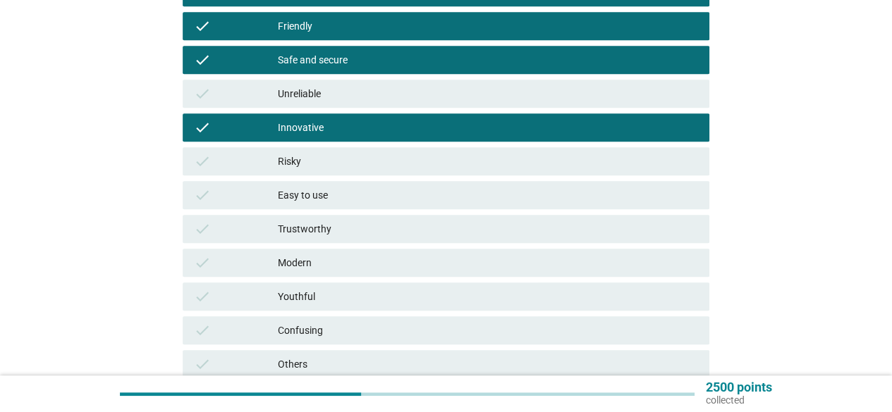
click at [338, 192] on div "Easy to use" at bounding box center [488, 195] width 420 height 17
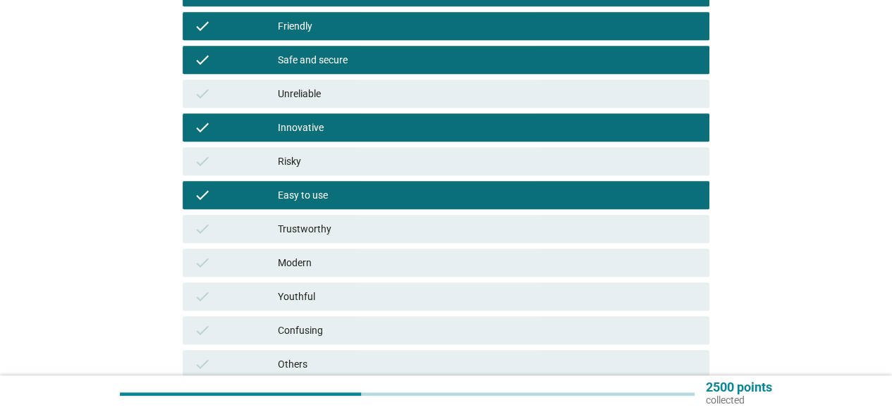
click at [343, 226] on div "Trustworthy" at bounding box center [488, 229] width 420 height 17
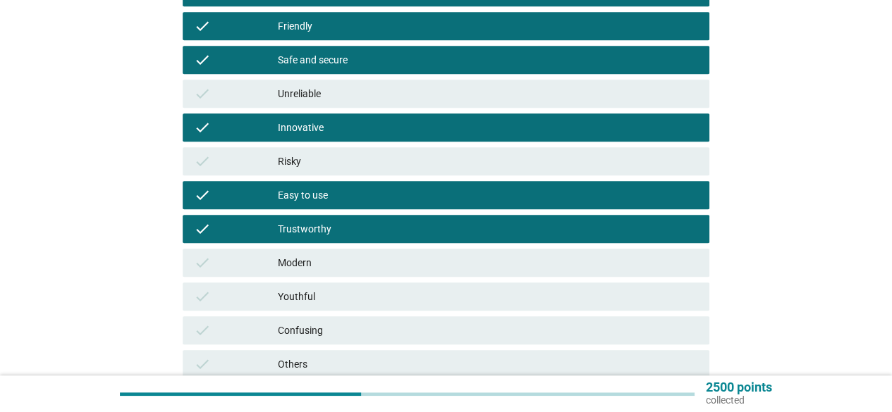
click at [330, 298] on div "Youthful" at bounding box center [488, 296] width 420 height 17
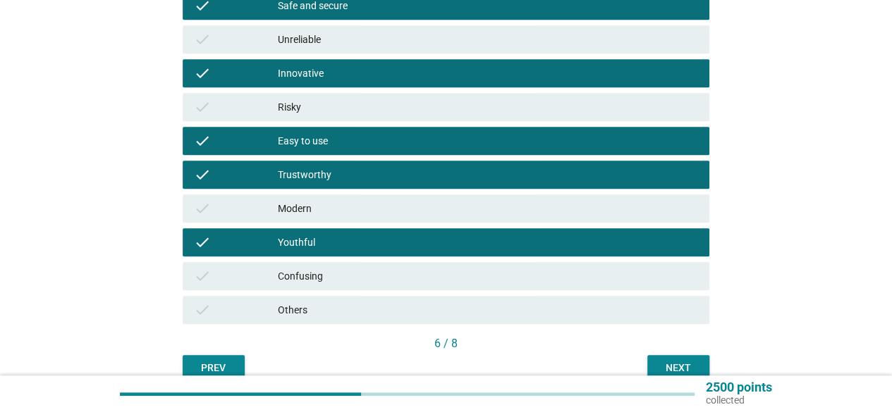
scroll to position [475, 0]
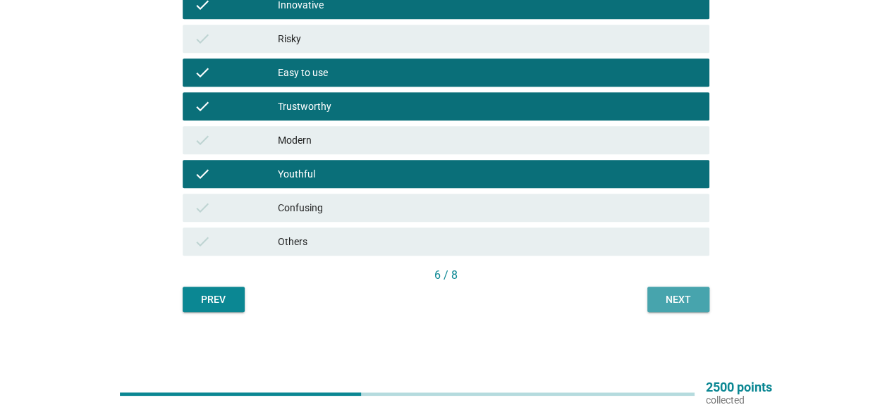
click at [678, 302] on div "Next" at bounding box center [677, 299] width 39 height 15
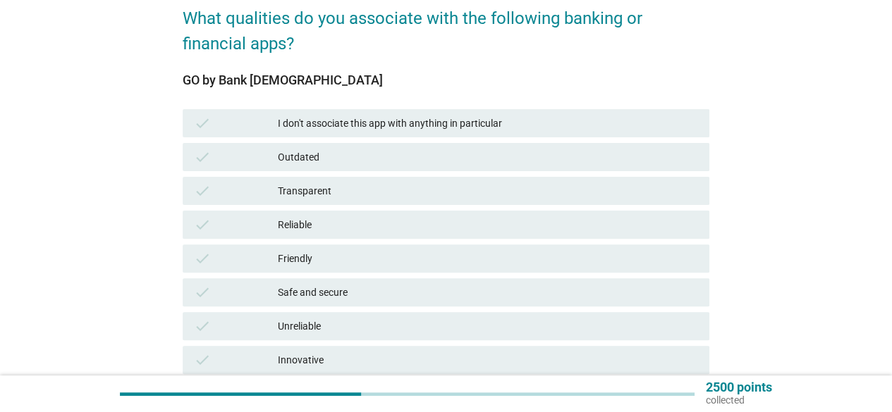
scroll to position [211, 0]
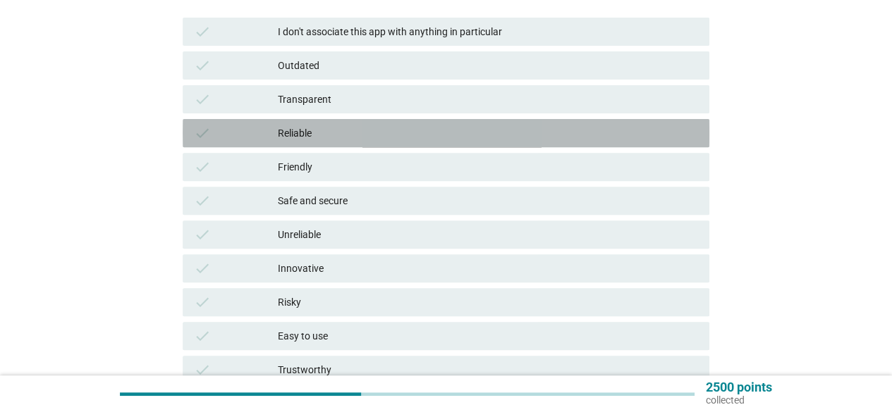
click at [310, 135] on div "Reliable" at bounding box center [488, 133] width 420 height 17
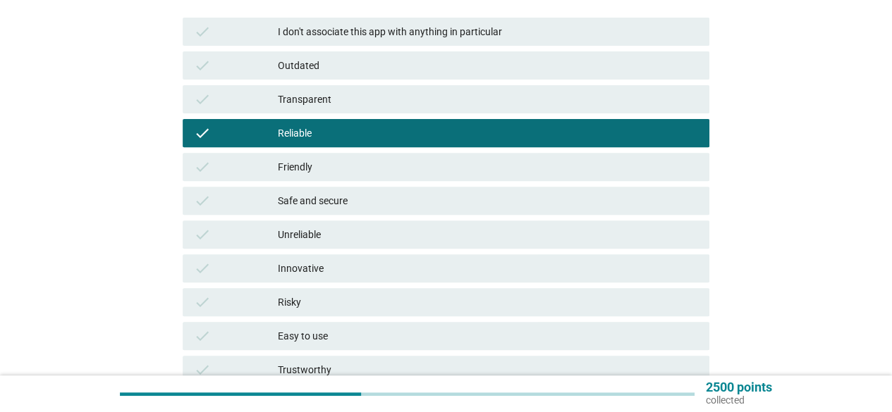
click at [313, 166] on div "Friendly" at bounding box center [488, 167] width 420 height 17
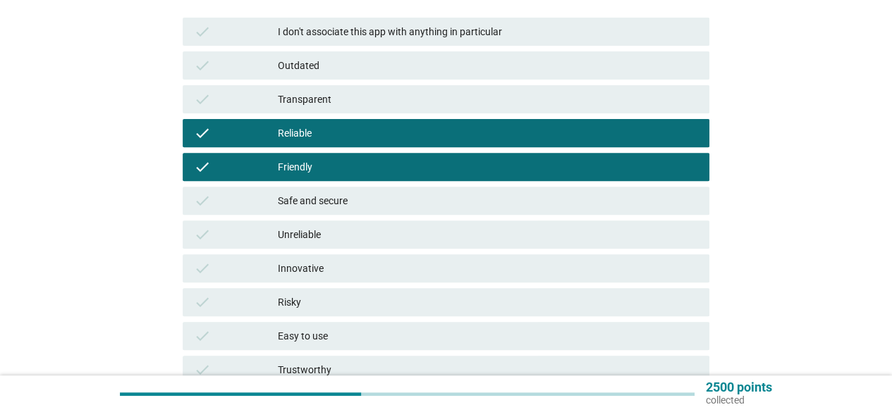
click at [307, 194] on div "Safe and secure" at bounding box center [488, 200] width 420 height 17
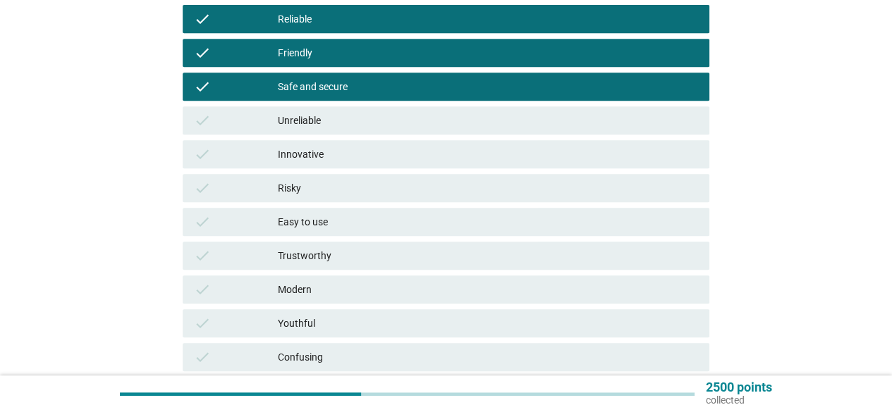
scroll to position [475, 0]
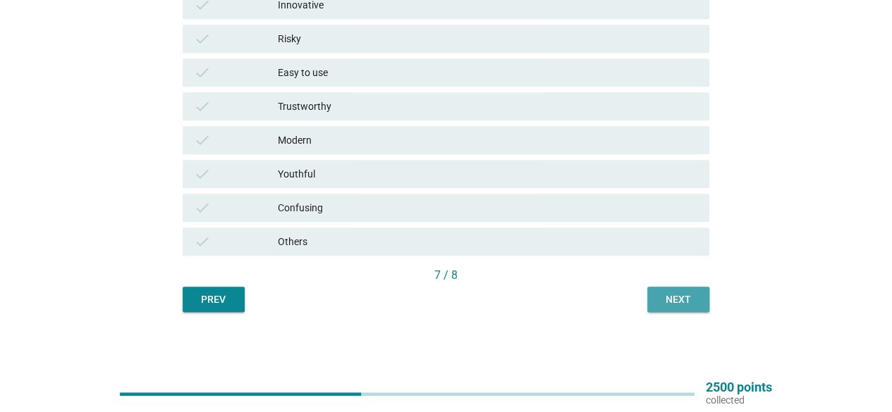
click at [705, 290] on button "Next" at bounding box center [678, 299] width 62 height 25
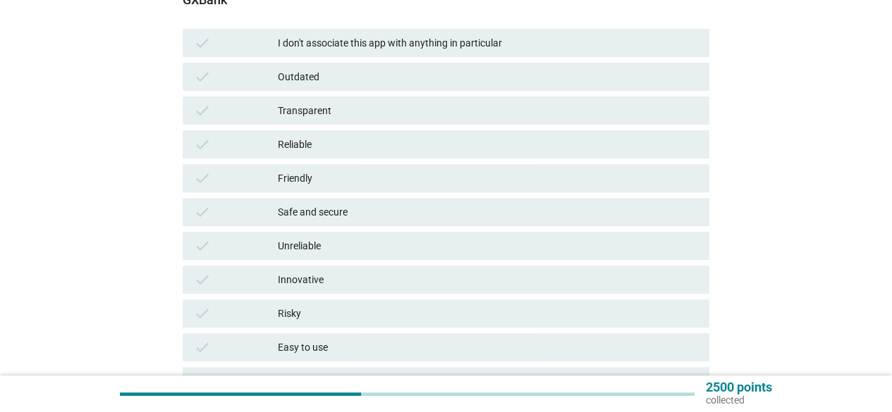
scroll to position [352, 0]
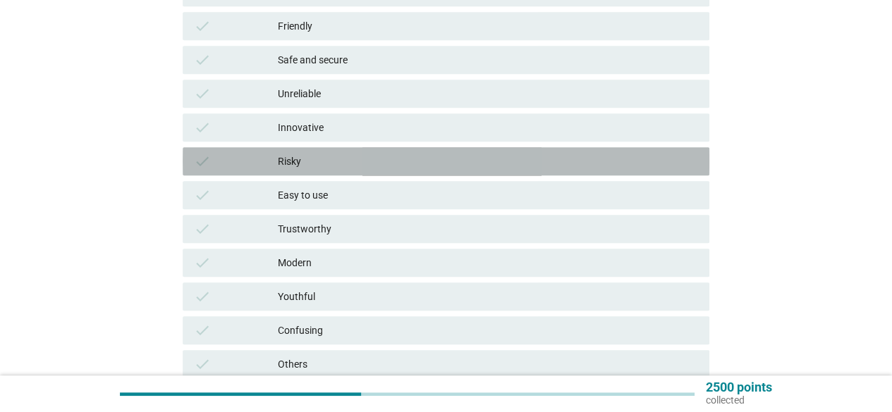
click at [341, 157] on div "Risky" at bounding box center [488, 161] width 420 height 17
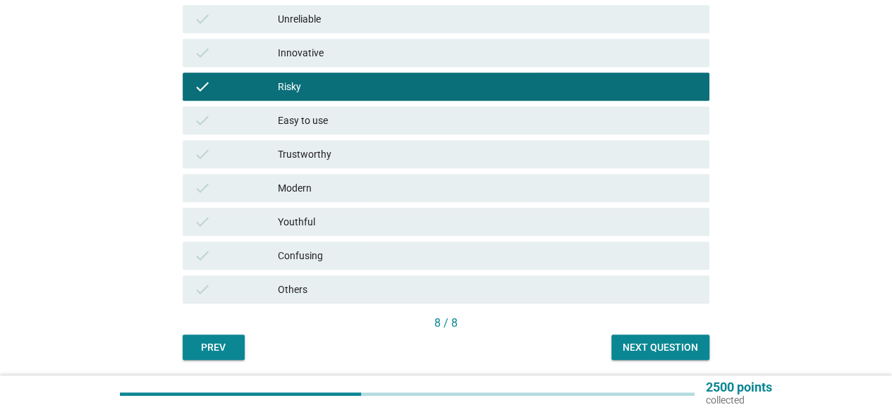
scroll to position [475, 0]
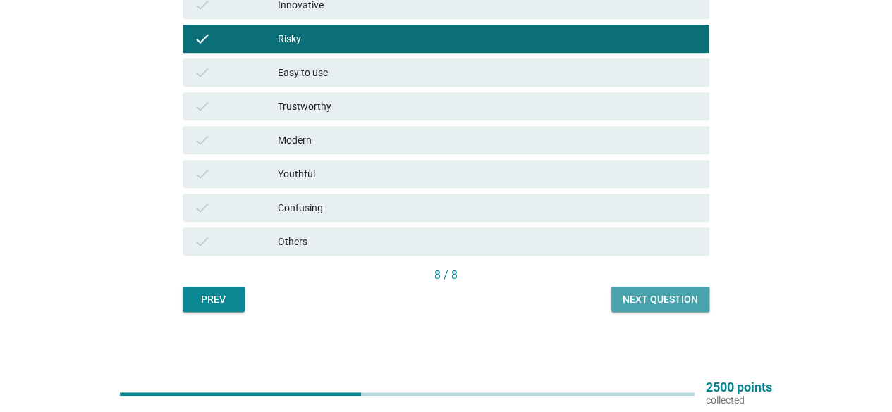
click at [691, 301] on div "Next question" at bounding box center [659, 299] width 75 height 15
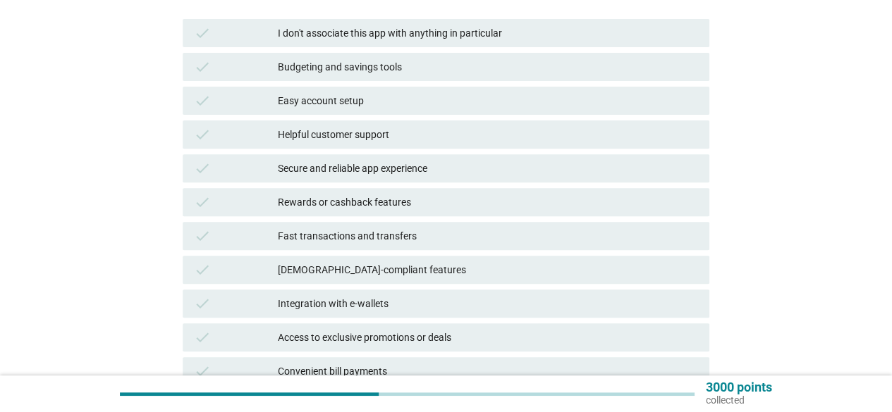
scroll to position [211, 0]
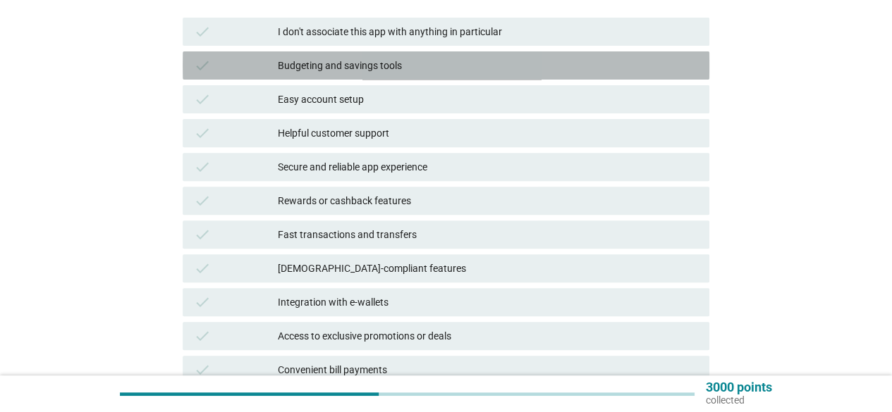
click at [340, 70] on div "Budgeting and savings tools" at bounding box center [488, 65] width 420 height 17
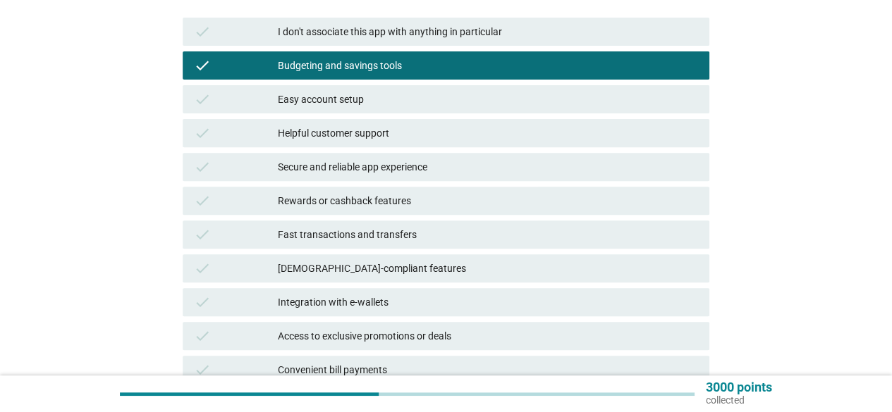
click at [385, 102] on div "Easy account setup" at bounding box center [488, 99] width 420 height 17
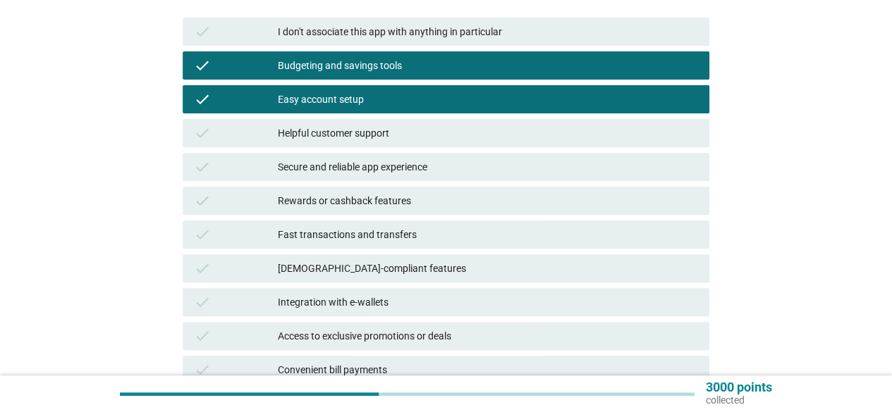
click at [417, 161] on div "Secure and reliable app experience" at bounding box center [488, 167] width 420 height 17
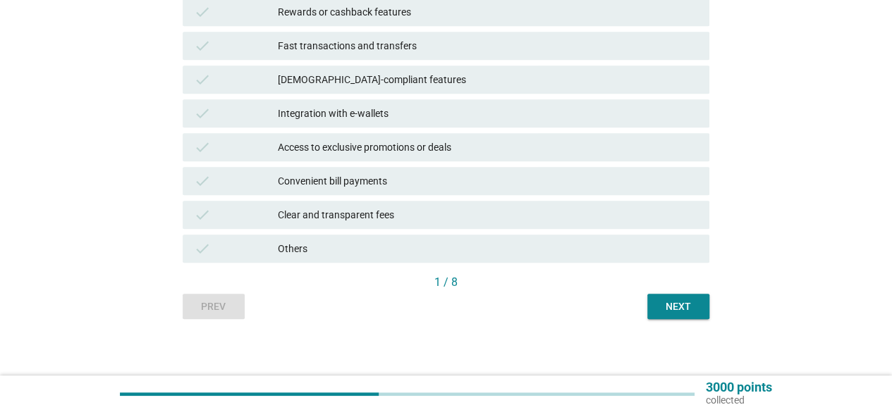
scroll to position [407, 0]
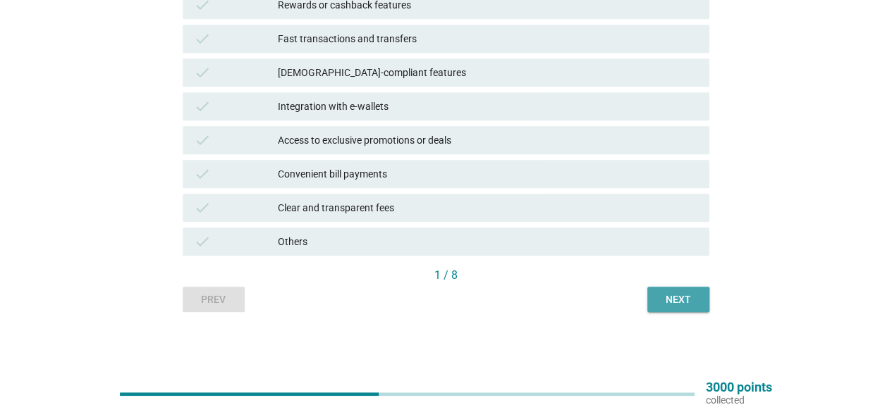
click at [707, 308] on button "Next" at bounding box center [678, 299] width 62 height 25
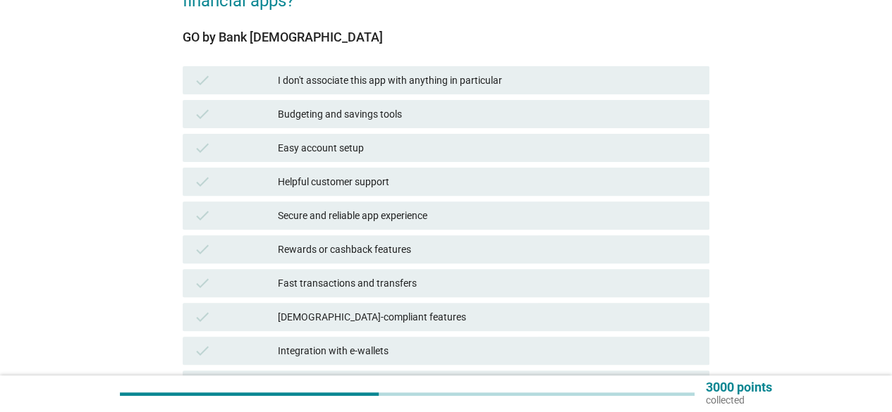
scroll to position [141, 0]
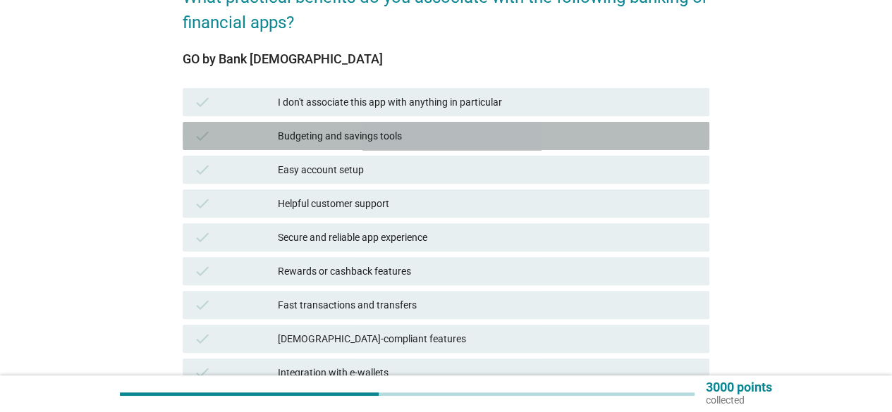
click at [398, 141] on div "Budgeting and savings tools" at bounding box center [488, 136] width 420 height 17
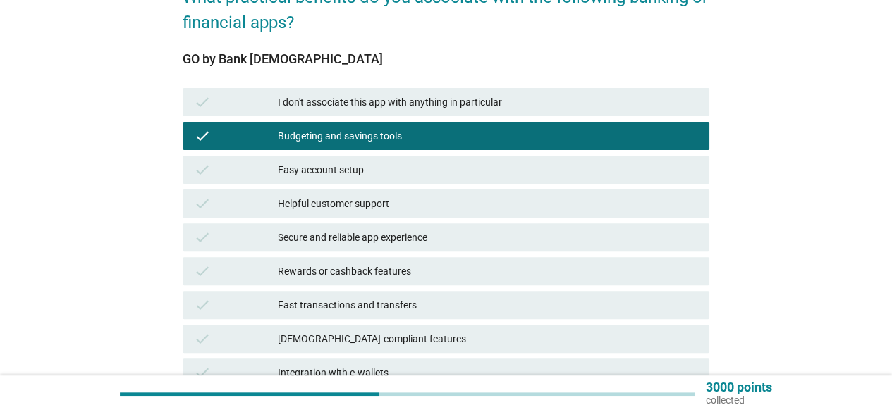
click at [385, 167] on div "Easy account setup" at bounding box center [488, 169] width 420 height 17
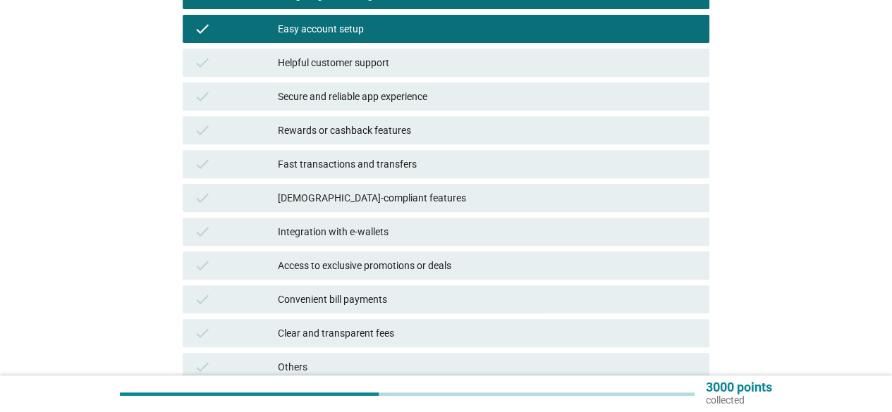
scroll to position [352, 0]
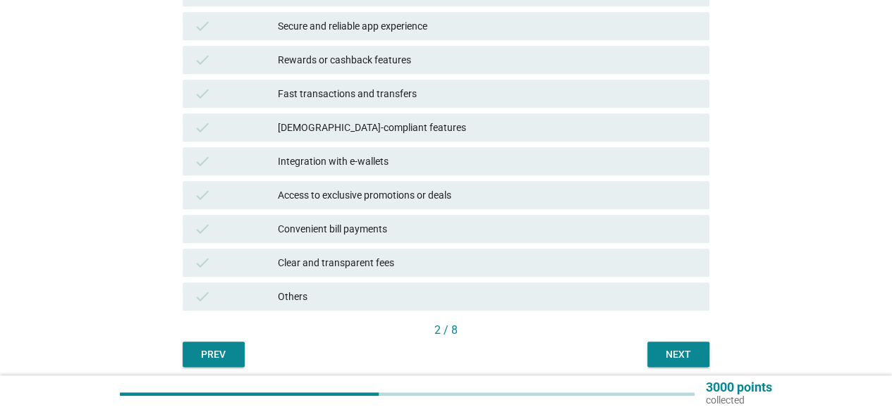
click at [306, 168] on div "Integration with e-wallets" at bounding box center [488, 161] width 420 height 17
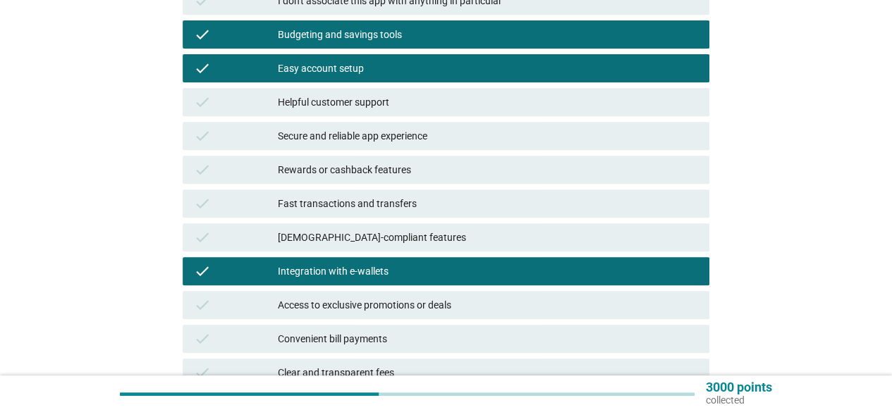
scroll to position [211, 0]
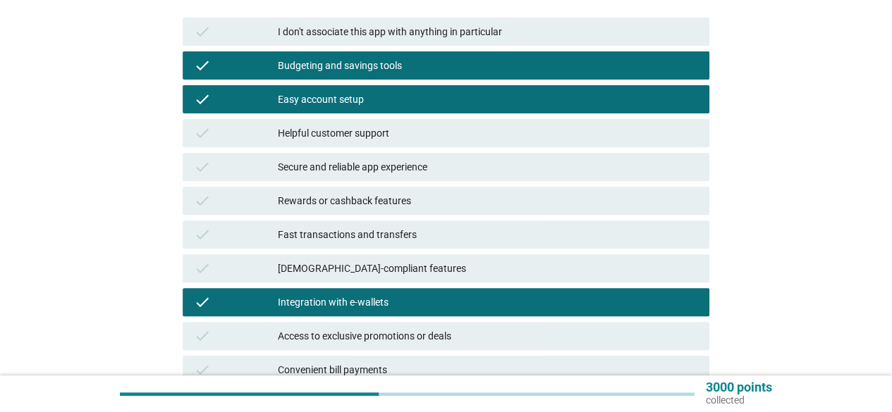
click at [283, 200] on div "Rewards or cashback features" at bounding box center [488, 200] width 420 height 17
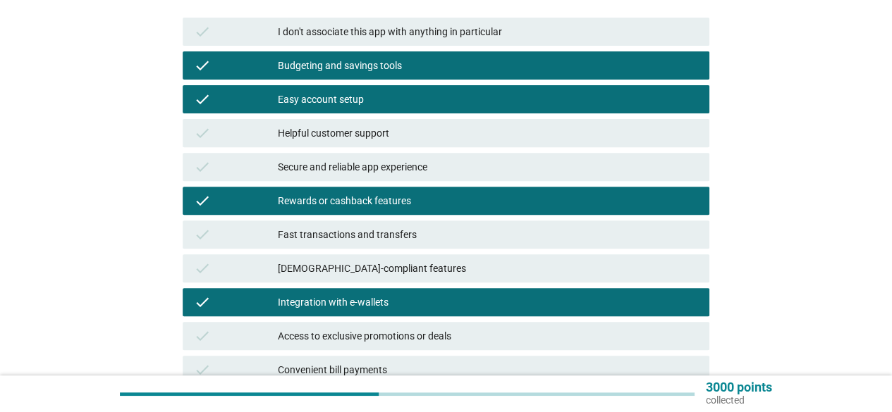
scroll to position [407, 0]
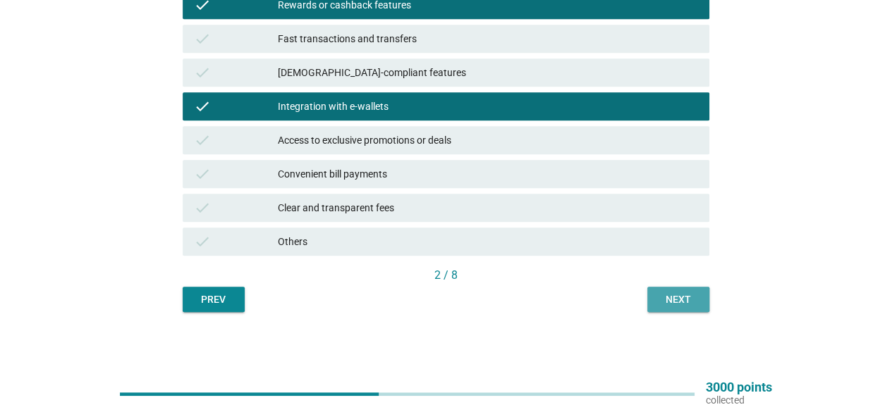
click at [655, 307] on button "Next" at bounding box center [678, 299] width 62 height 25
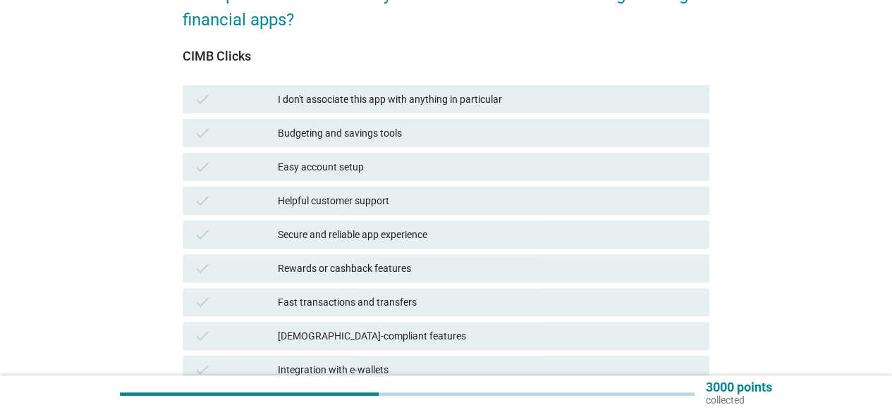
scroll to position [211, 0]
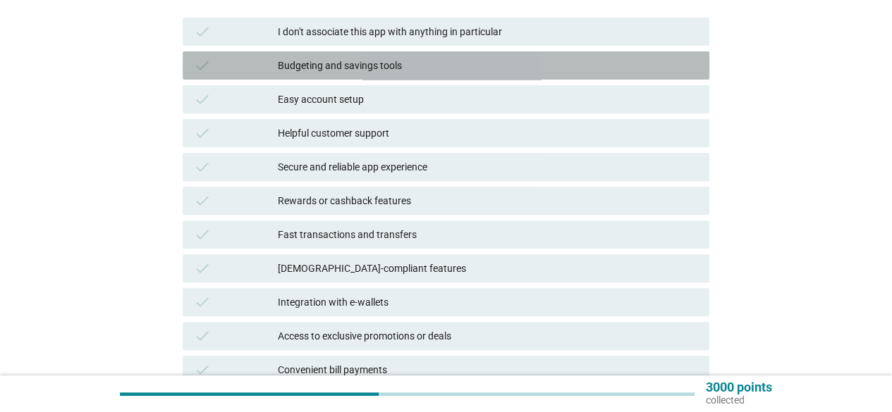
click at [328, 60] on div "Budgeting and savings tools" at bounding box center [488, 65] width 420 height 17
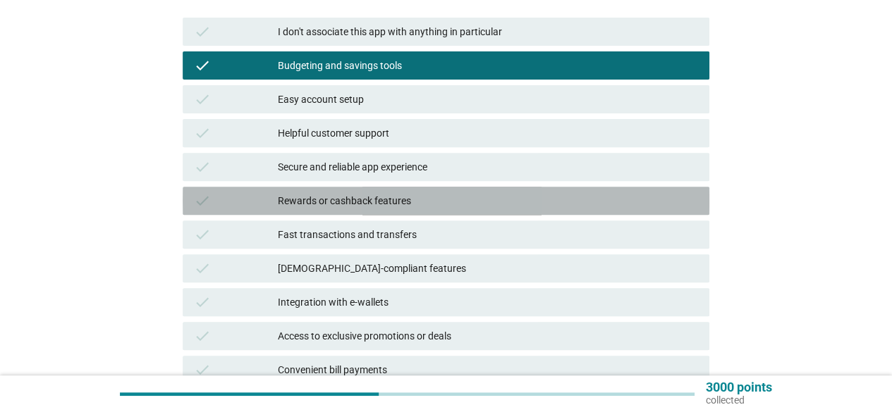
click at [323, 206] on div "Rewards or cashback features" at bounding box center [488, 200] width 420 height 17
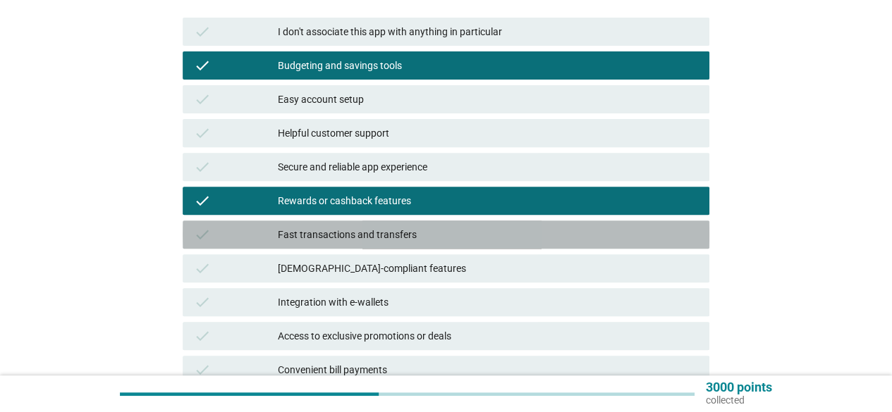
click at [319, 242] on div "Fast transactions and transfers" at bounding box center [488, 234] width 420 height 17
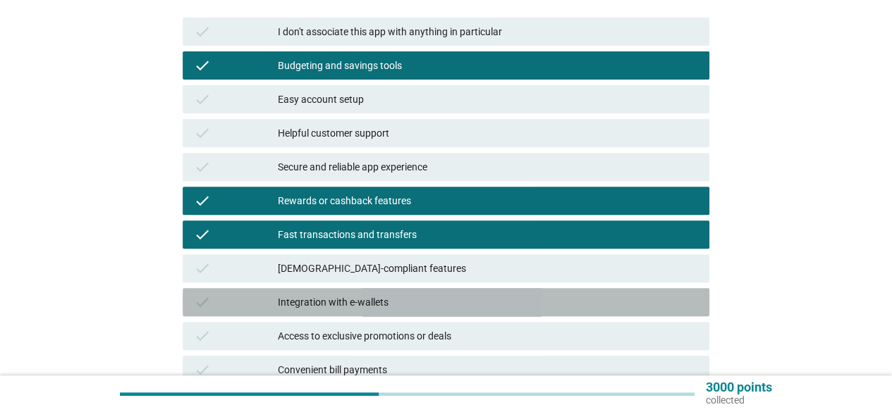
click at [338, 307] on div "Integration with e-wallets" at bounding box center [488, 302] width 420 height 17
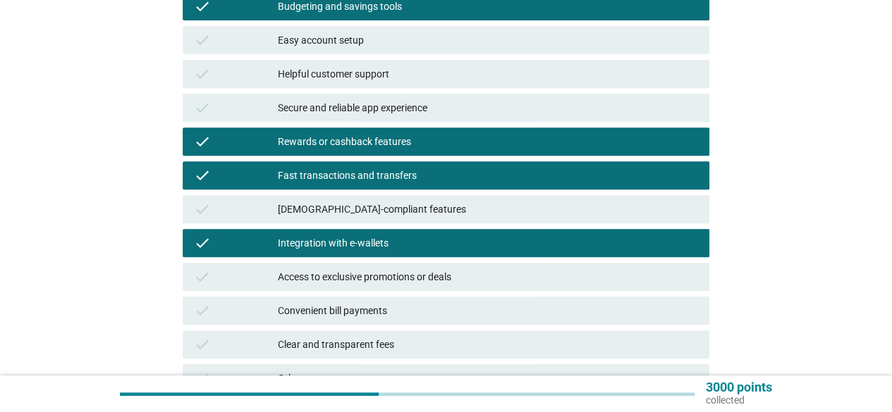
scroll to position [352, 0]
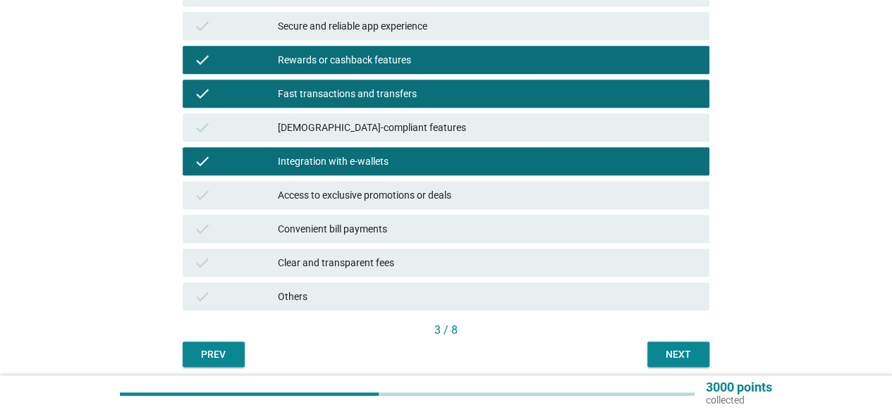
click at [323, 231] on div "Convenient bill payments" at bounding box center [488, 229] width 420 height 17
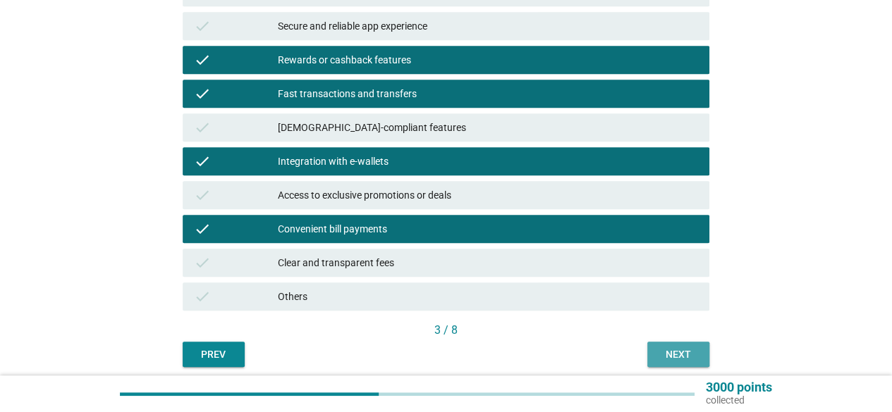
click at [665, 357] on div "Next" at bounding box center [677, 354] width 39 height 15
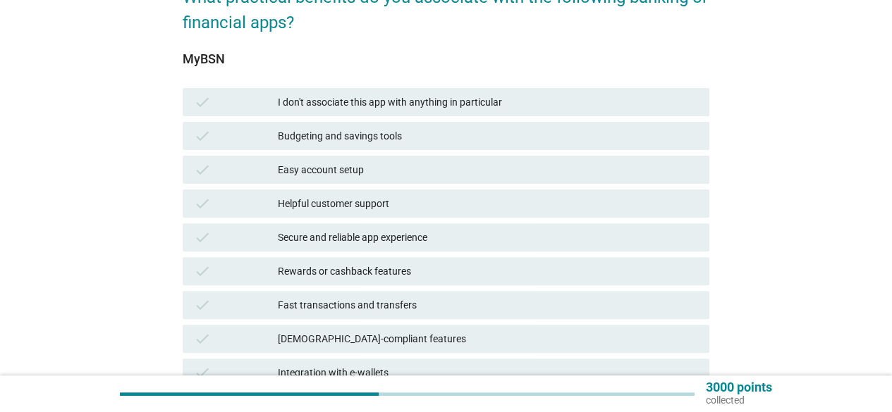
scroll to position [211, 0]
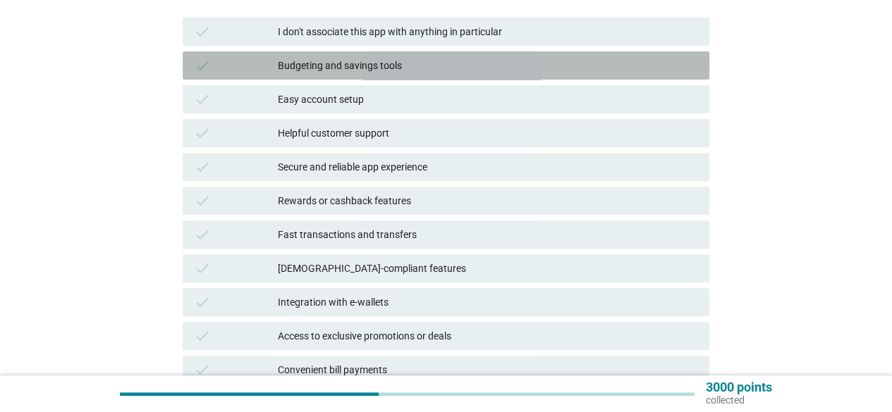
click at [357, 63] on div "Budgeting and savings tools" at bounding box center [488, 65] width 420 height 17
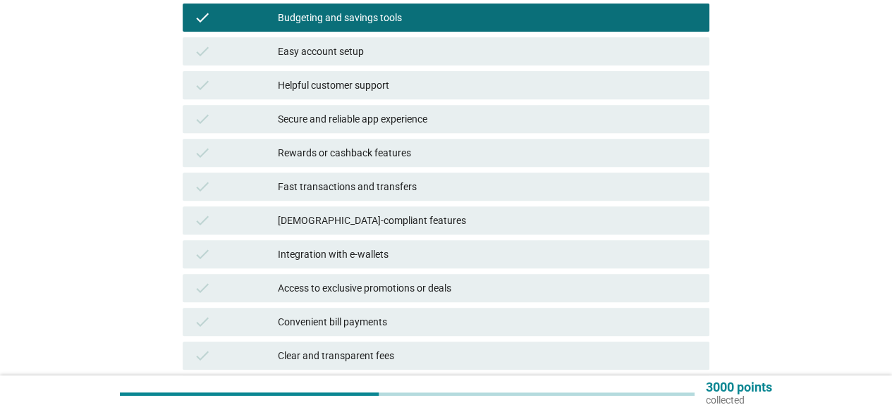
scroll to position [282, 0]
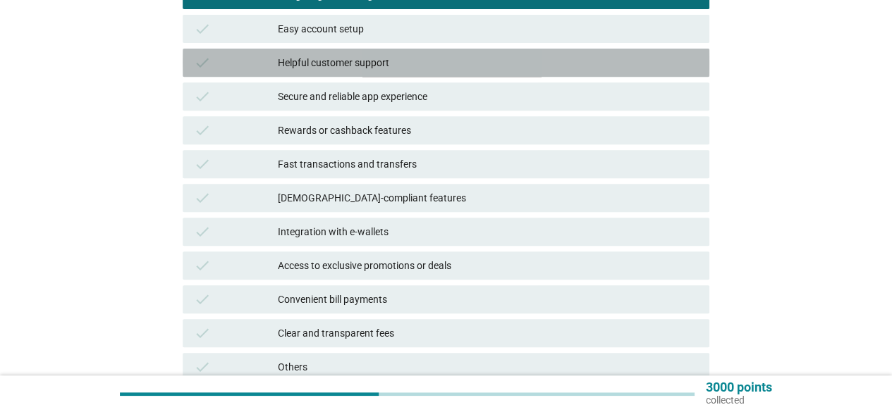
click at [371, 67] on div "Helpful customer support" at bounding box center [488, 62] width 420 height 17
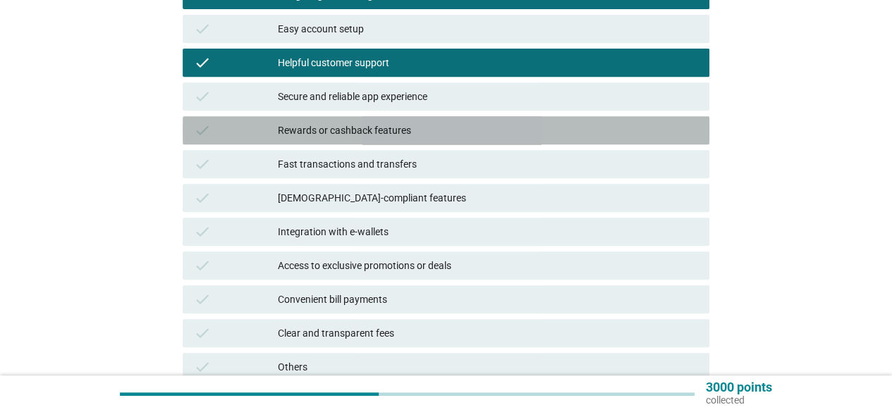
click at [385, 131] on div "Rewards or cashback features" at bounding box center [488, 130] width 420 height 17
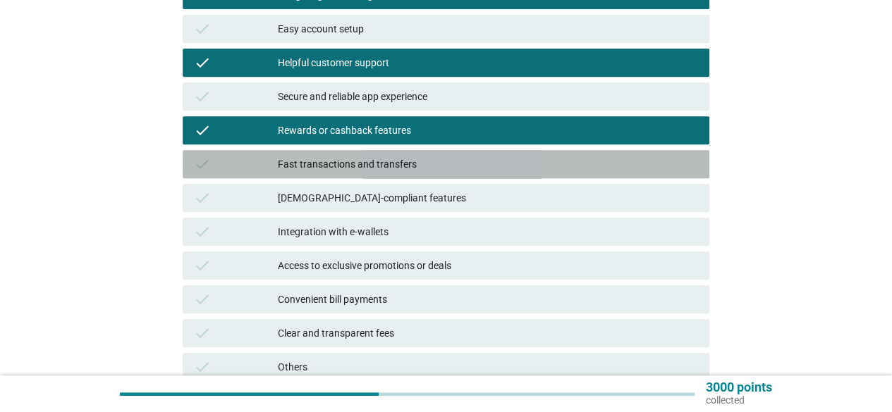
click at [393, 164] on div "Fast transactions and transfers" at bounding box center [488, 164] width 420 height 17
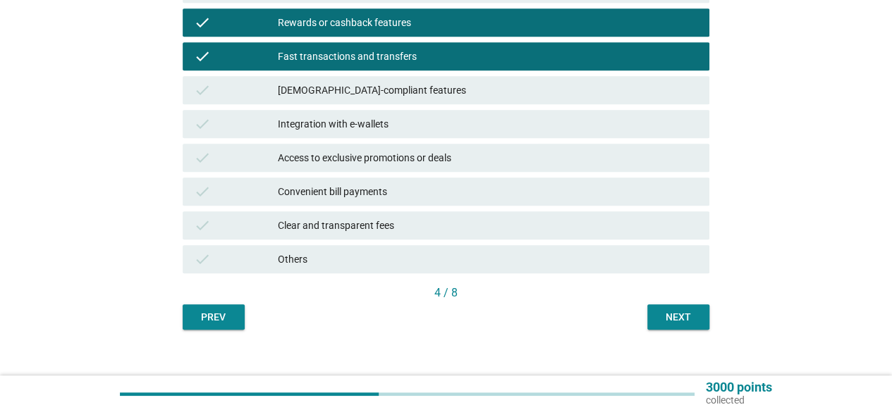
scroll to position [407, 0]
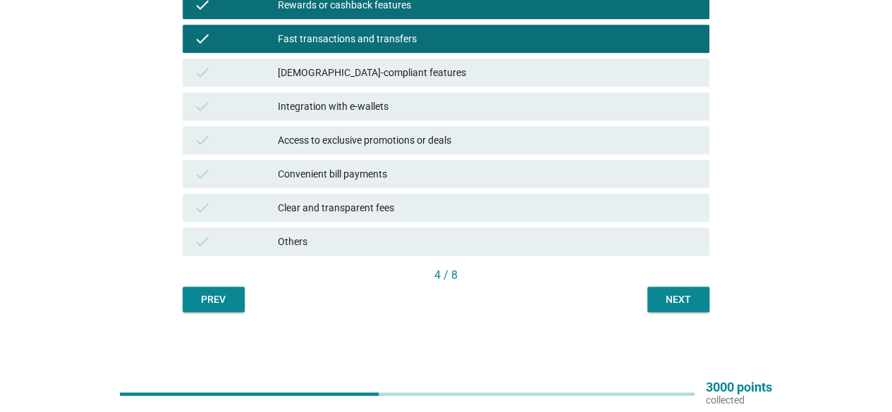
click at [685, 299] on div "Next" at bounding box center [677, 299] width 39 height 15
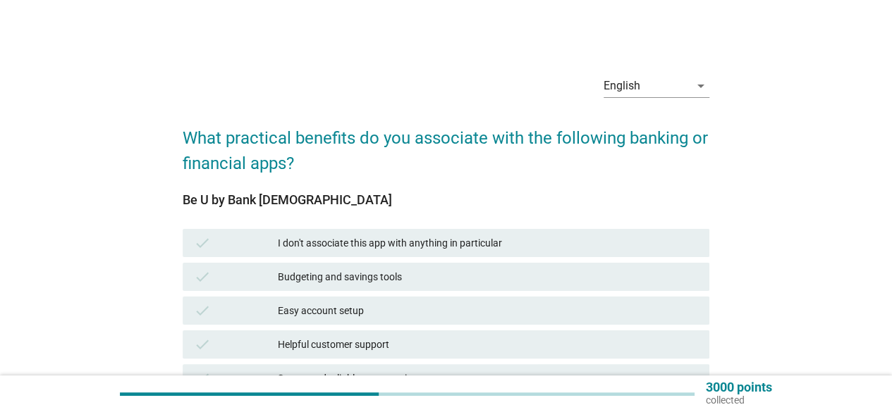
click at [362, 278] on div "Budgeting and savings tools" at bounding box center [488, 277] width 420 height 17
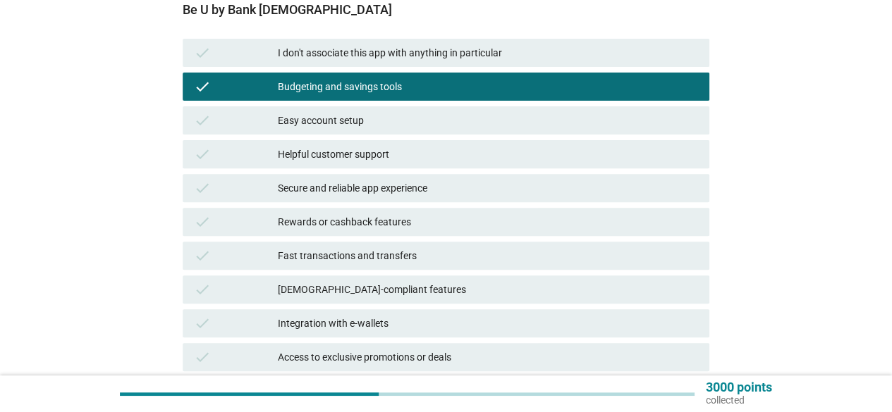
scroll to position [211, 0]
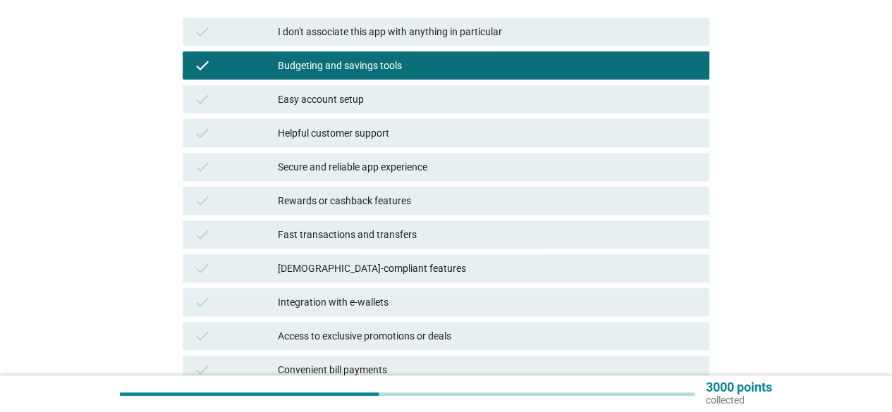
click at [343, 199] on div "Rewards or cashback features" at bounding box center [488, 200] width 420 height 17
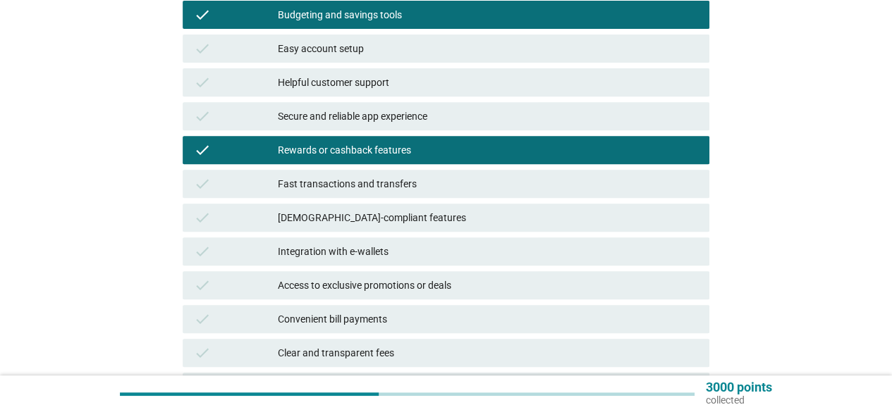
scroll to position [282, 0]
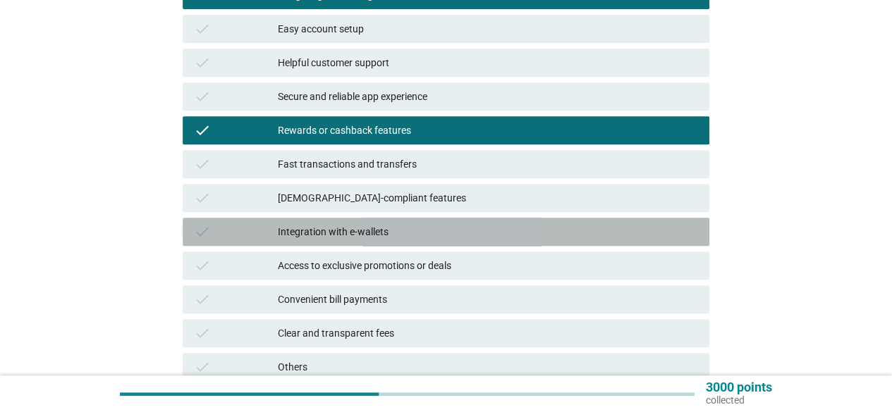
click at [320, 226] on div "Integration with e-wallets" at bounding box center [488, 231] width 420 height 17
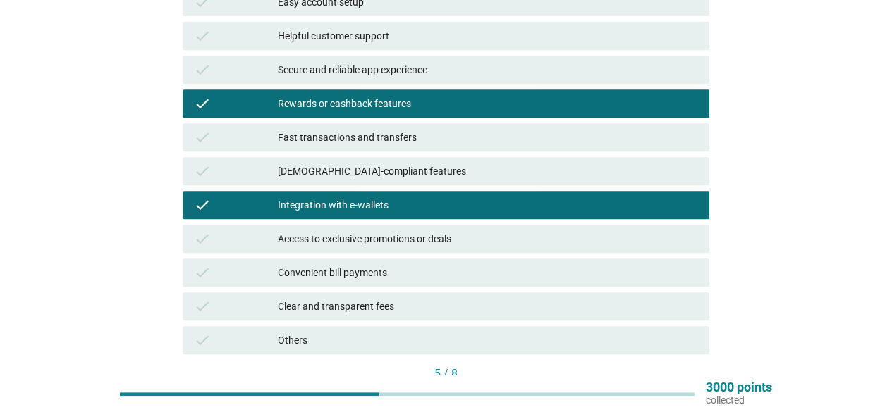
scroll to position [266, 0]
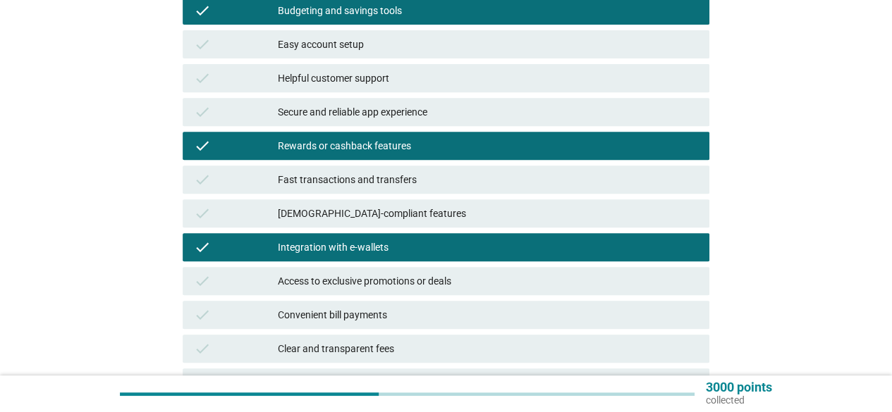
click at [324, 81] on div "Helpful customer support" at bounding box center [488, 78] width 420 height 17
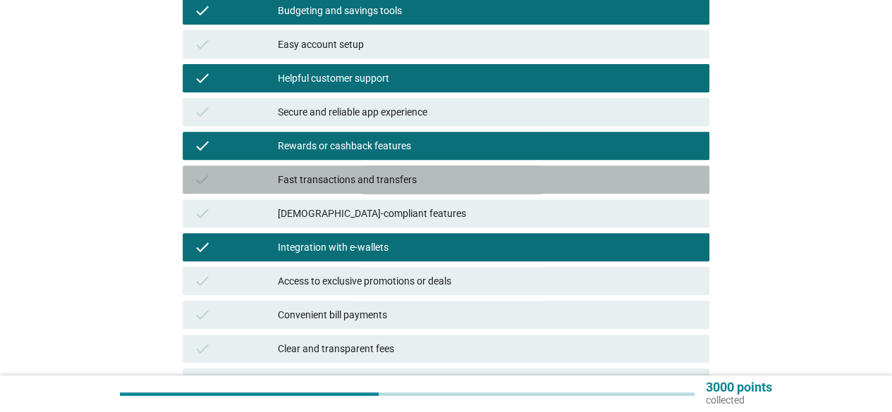
click at [323, 188] on div "check Fast transactions and transfers" at bounding box center [446, 180] width 526 height 28
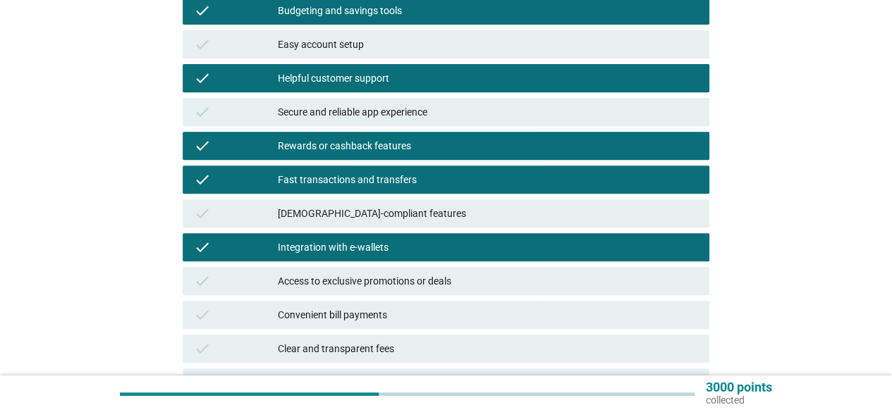
scroll to position [407, 0]
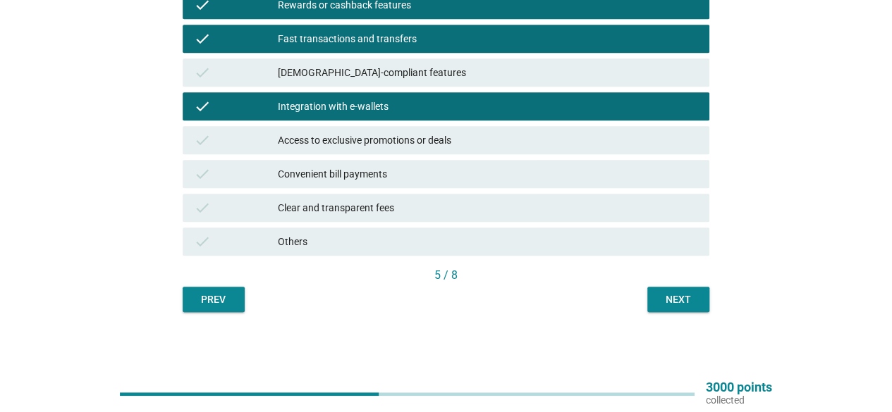
click at [670, 294] on div "Next" at bounding box center [677, 299] width 39 height 15
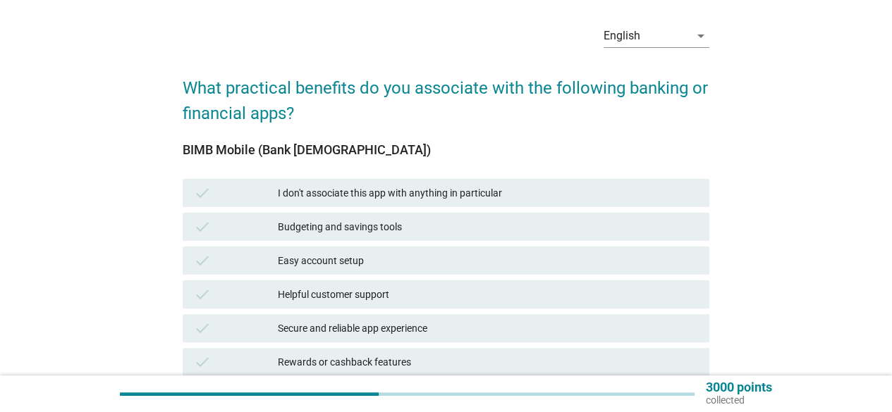
scroll to position [141, 0]
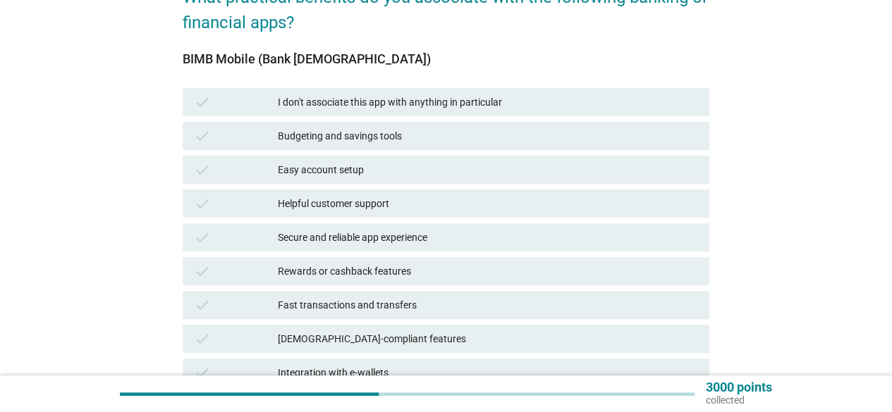
click at [352, 133] on div "Budgeting and savings tools" at bounding box center [488, 136] width 420 height 17
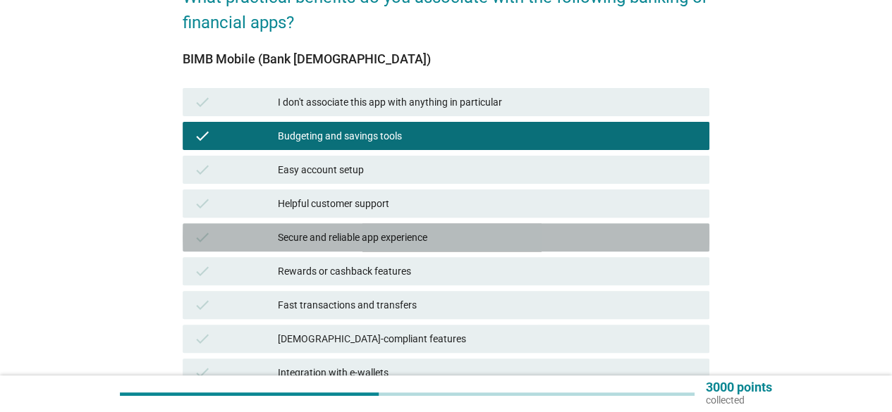
click at [365, 238] on div "Secure and reliable app experience" at bounding box center [488, 237] width 420 height 17
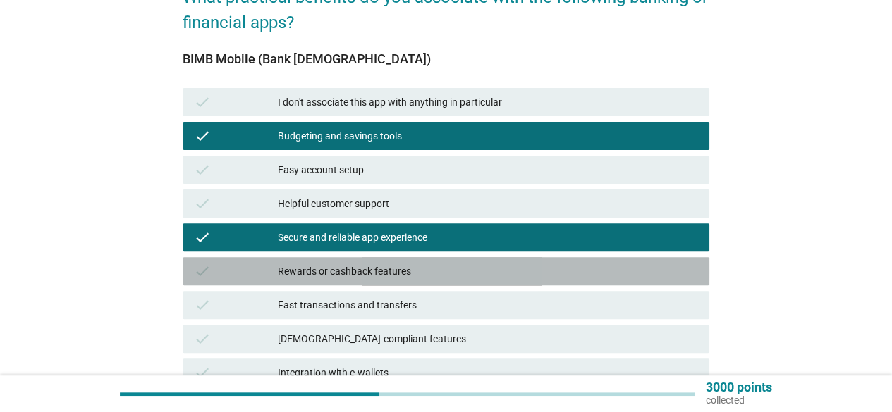
click at [376, 281] on div "check Rewards or cashback features" at bounding box center [446, 271] width 526 height 28
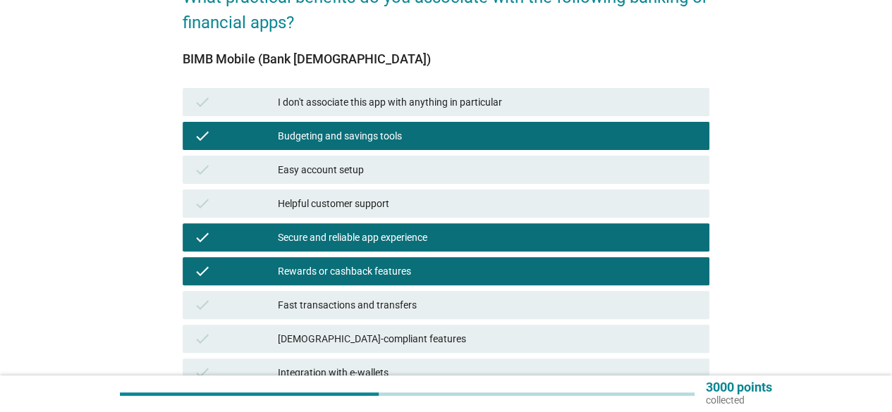
click at [367, 304] on div "Fast transactions and transfers" at bounding box center [488, 305] width 420 height 17
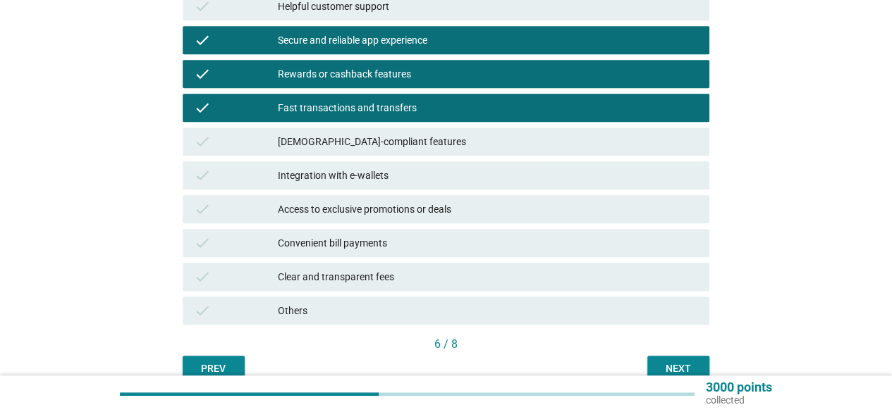
scroll to position [407, 0]
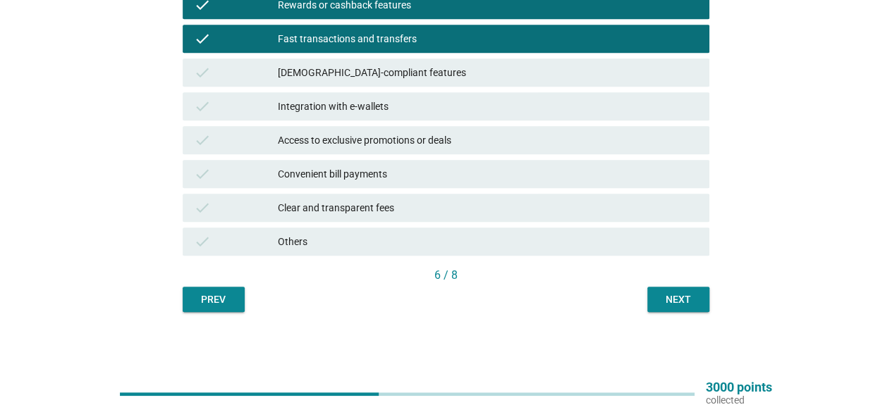
click at [665, 302] on div "Next" at bounding box center [677, 299] width 39 height 15
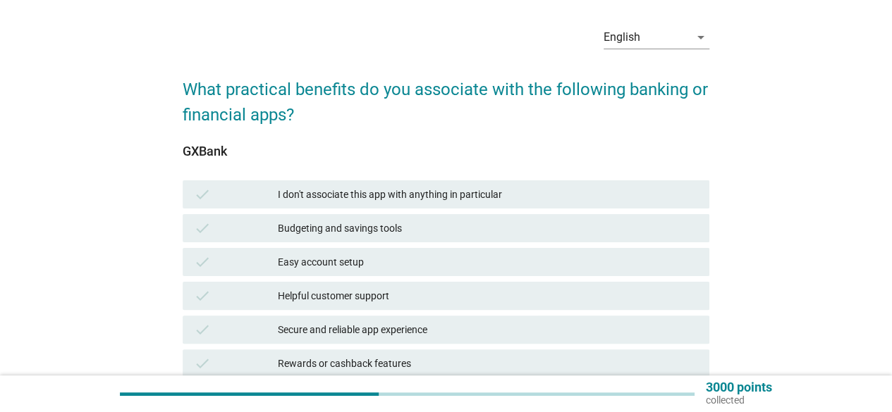
scroll to position [70, 0]
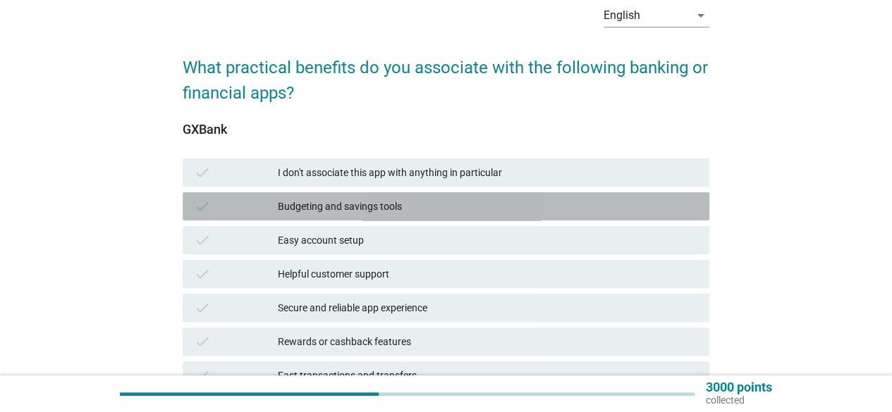
click at [400, 209] on div "Budgeting and savings tools" at bounding box center [488, 206] width 420 height 17
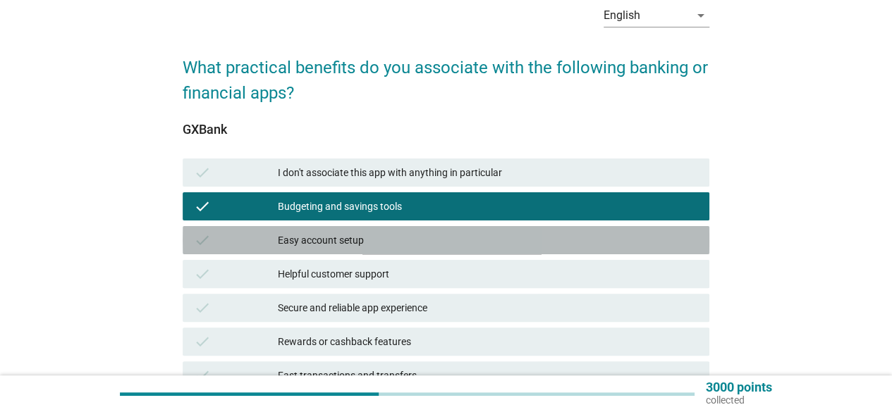
click at [390, 242] on div "Easy account setup" at bounding box center [488, 240] width 420 height 17
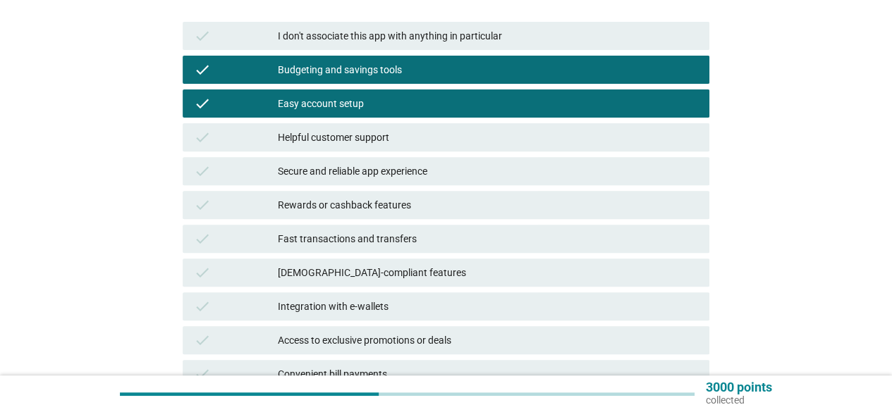
scroll to position [211, 0]
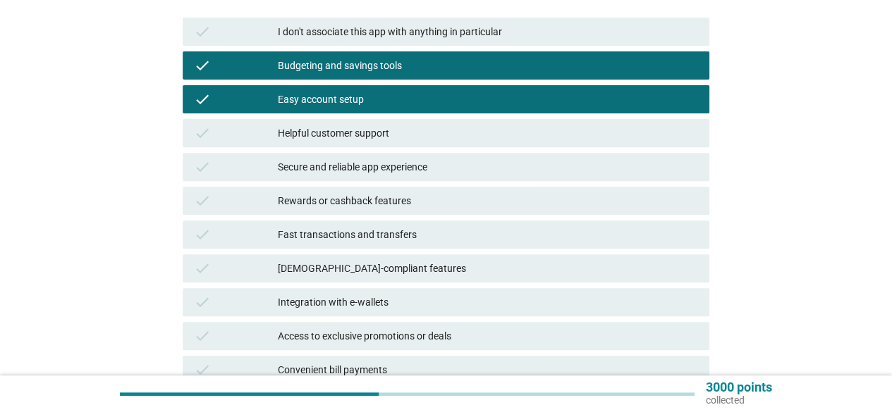
click at [372, 199] on div "Rewards or cashback features" at bounding box center [488, 200] width 420 height 17
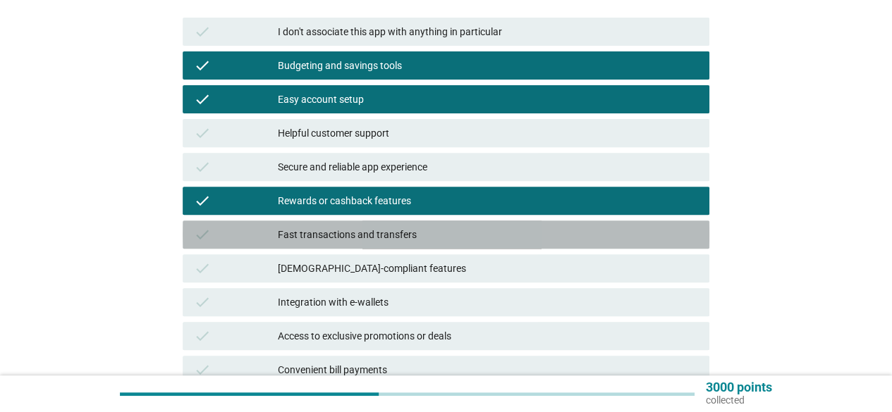
click at [374, 224] on div "check Fast transactions and transfers" at bounding box center [446, 235] width 526 height 28
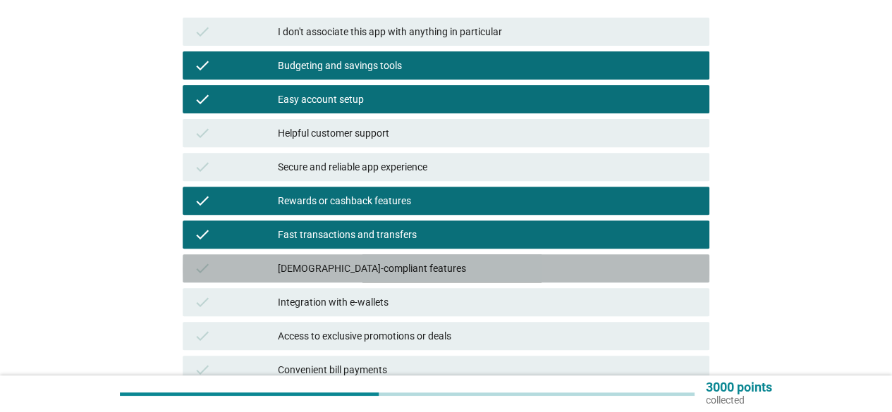
click at [364, 278] on div "check [DEMOGRAPHIC_DATA]-compliant features" at bounding box center [446, 268] width 526 height 28
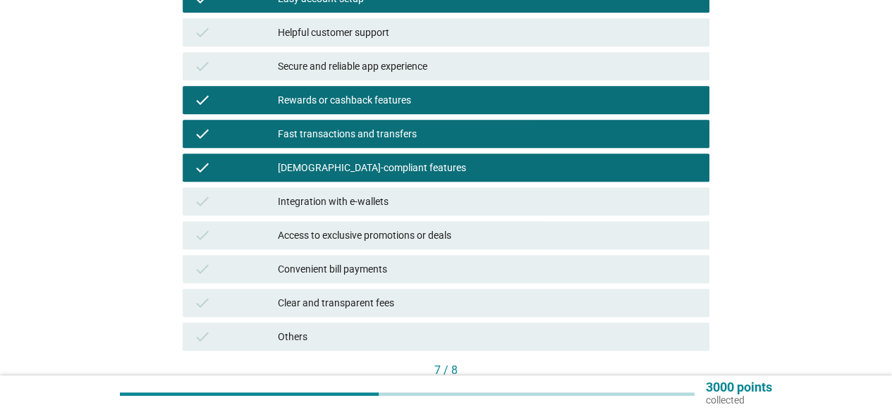
scroll to position [407, 0]
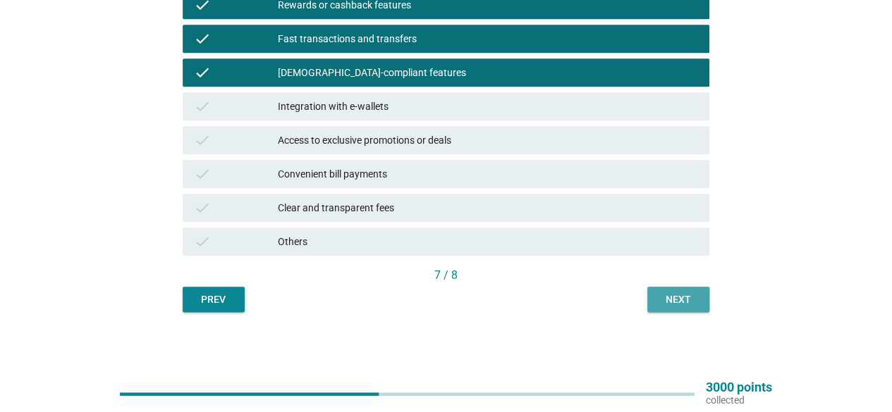
click at [676, 295] on div "Next" at bounding box center [677, 299] width 39 height 15
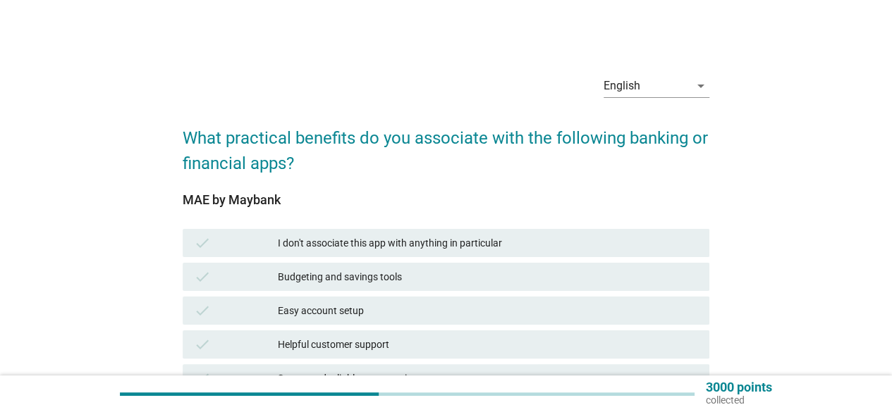
click at [300, 265] on div "check Budgeting and savings tools" at bounding box center [446, 277] width 526 height 28
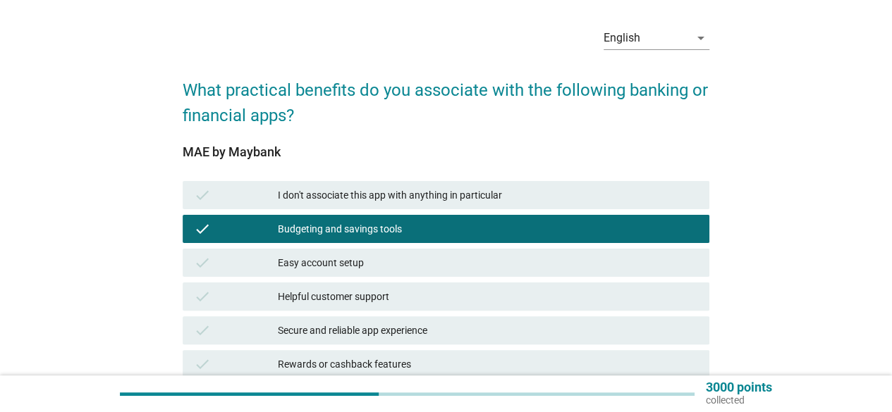
scroll to position [70, 0]
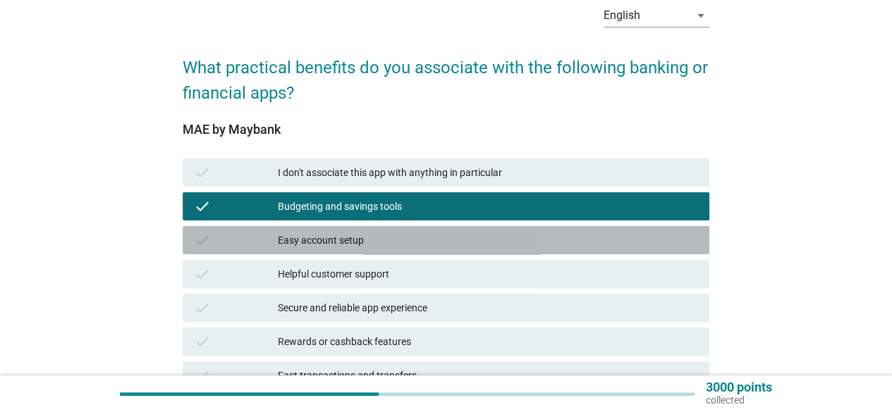
click at [316, 245] on div "Easy account setup" at bounding box center [488, 240] width 420 height 17
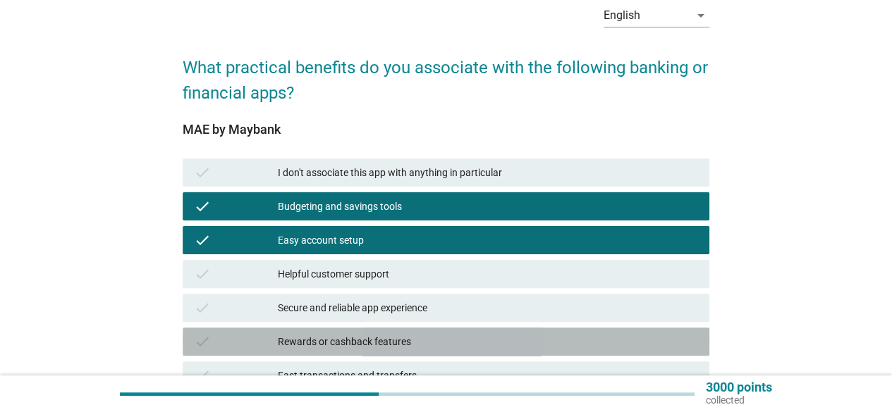
click at [333, 336] on div "Rewards or cashback features" at bounding box center [488, 341] width 420 height 17
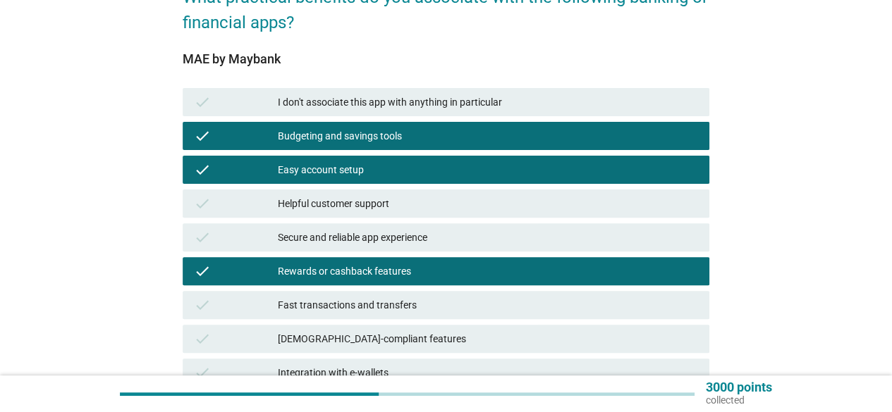
scroll to position [282, 0]
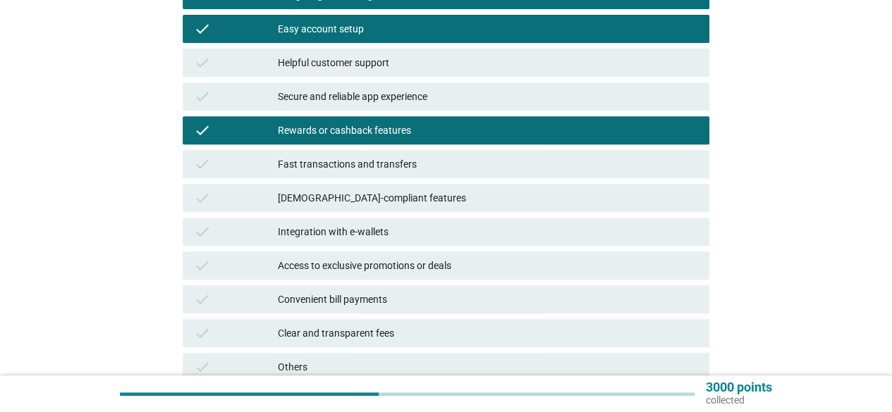
click at [341, 171] on div "Fast transactions and transfers" at bounding box center [488, 164] width 420 height 17
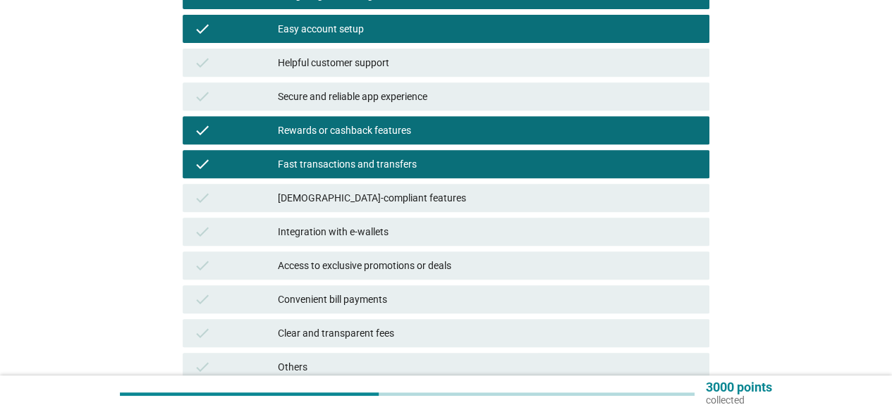
click at [341, 198] on div "[DEMOGRAPHIC_DATA]-compliant features" at bounding box center [488, 198] width 420 height 17
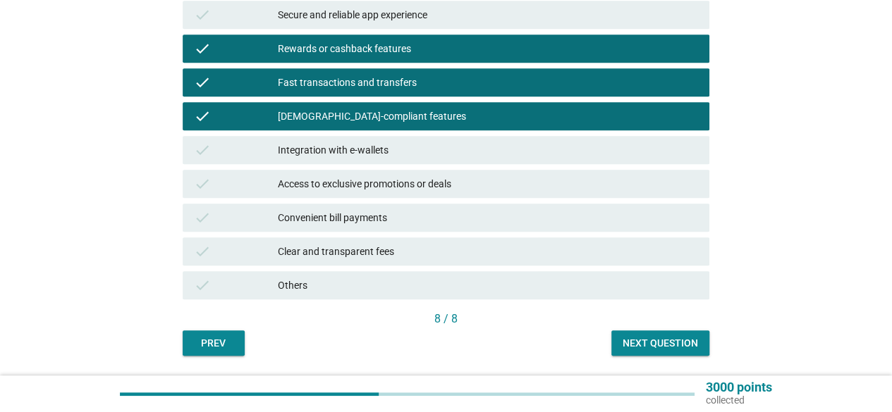
scroll to position [407, 0]
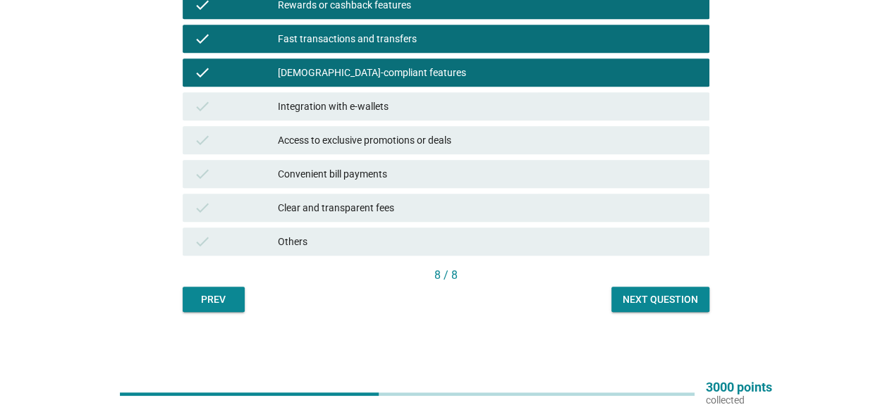
click at [674, 296] on div "Next question" at bounding box center [659, 299] width 75 height 15
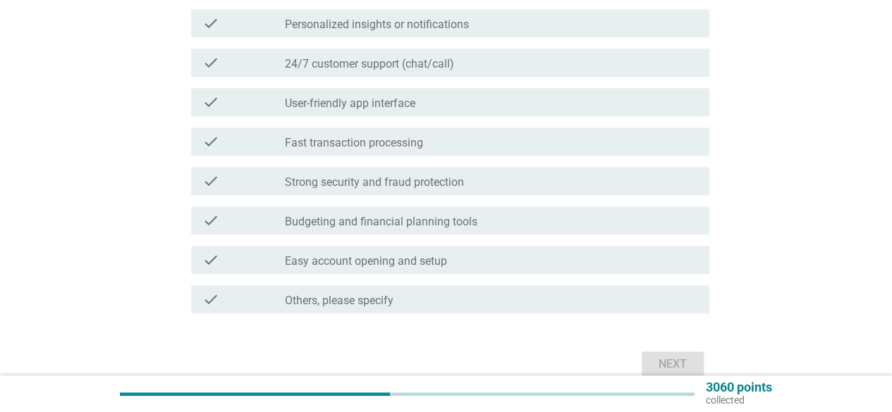
scroll to position [0, 0]
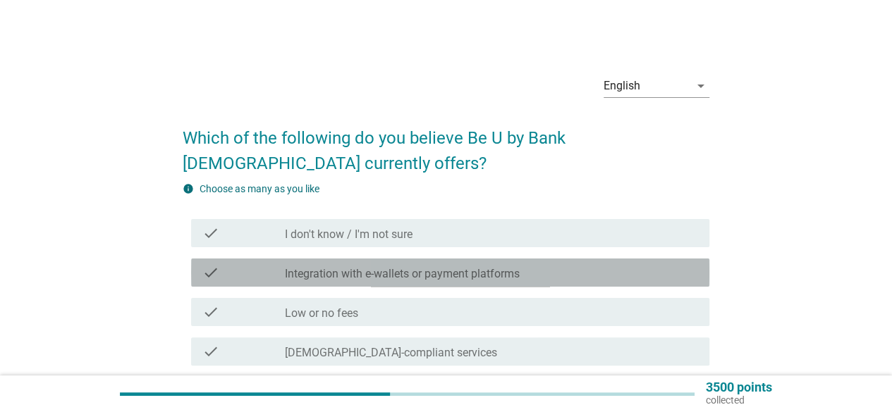
click at [338, 271] on label "Integration with e-wallets or payment platforms" at bounding box center [402, 274] width 235 height 14
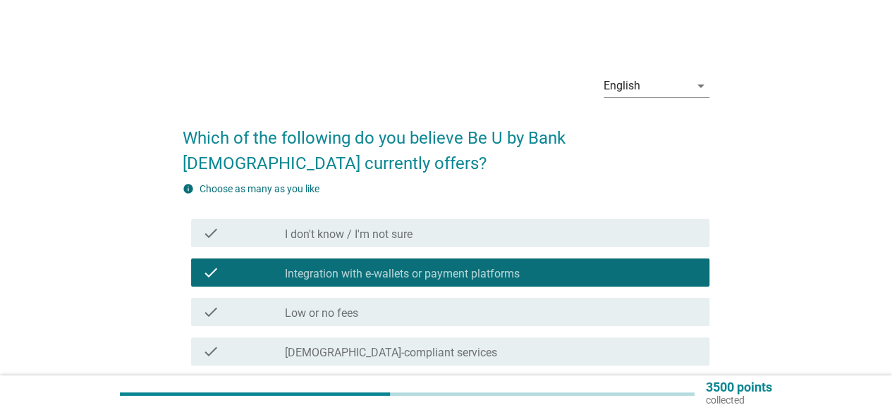
scroll to position [70, 0]
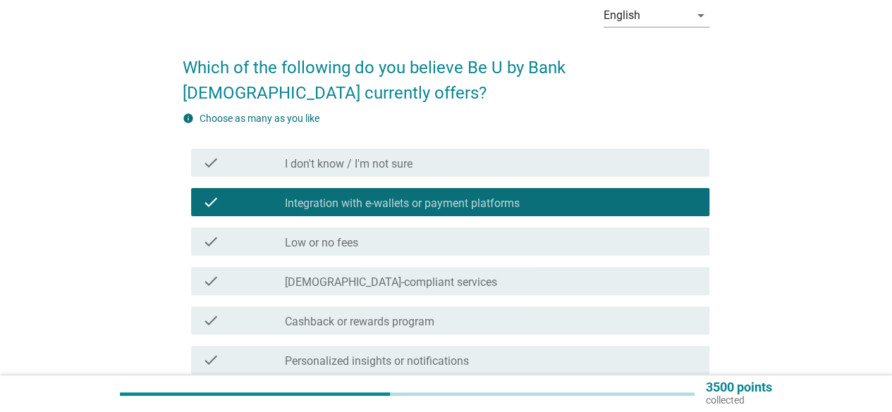
click at [337, 243] on label "Low or no fees" at bounding box center [321, 243] width 73 height 14
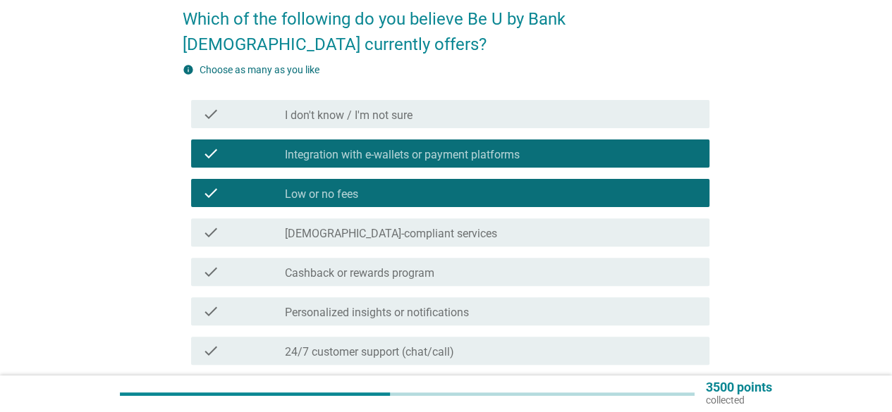
scroll to position [141, 0]
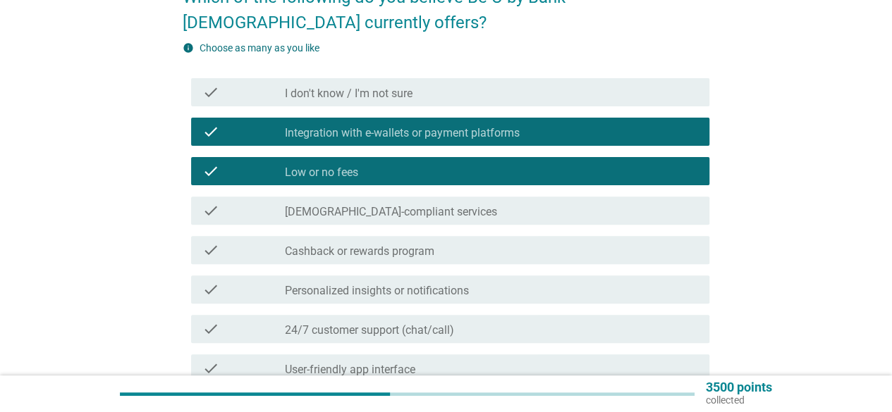
click at [343, 253] on label "Cashback or rewards program" at bounding box center [359, 252] width 149 height 14
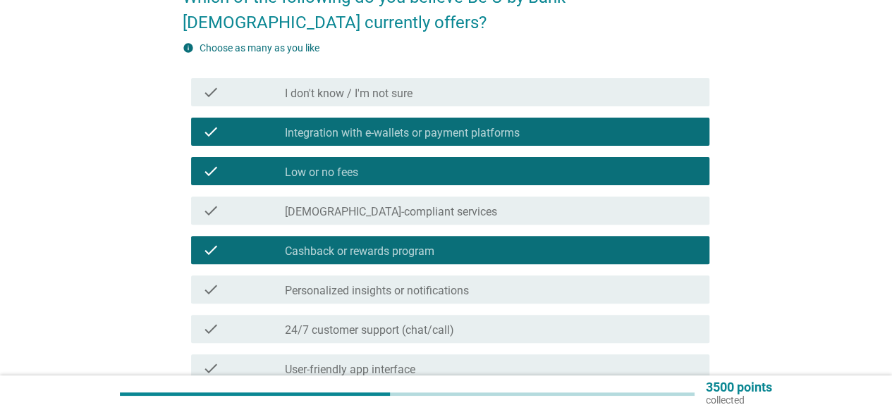
click at [343, 287] on label "Personalized insights or notifications" at bounding box center [377, 291] width 184 height 14
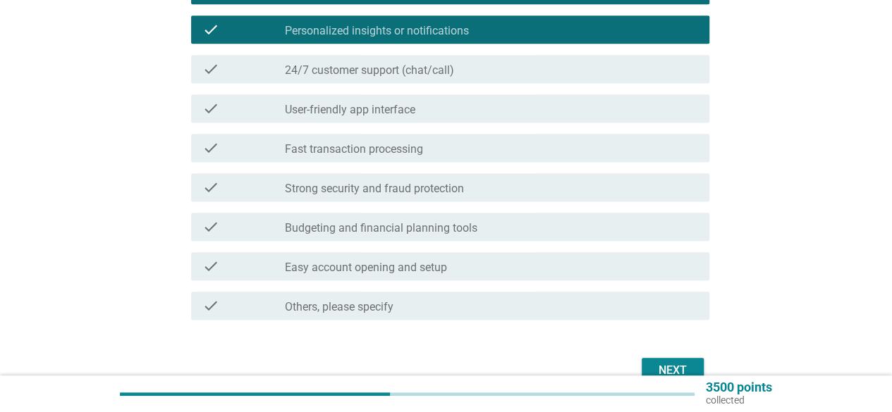
scroll to position [423, 0]
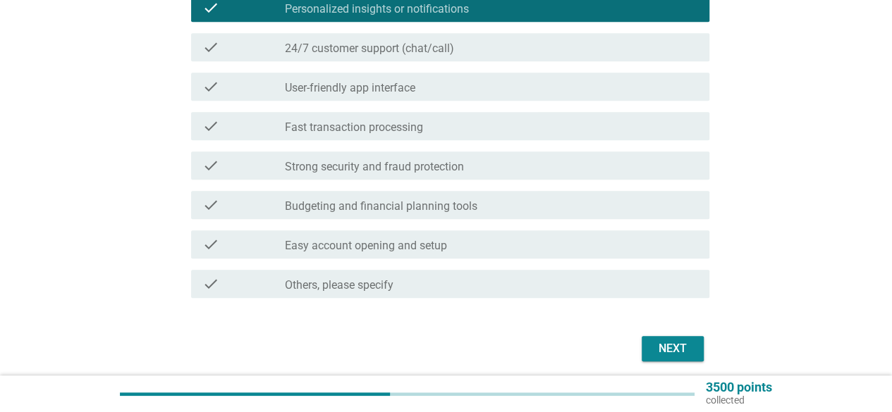
click at [345, 242] on label "Easy account opening and setup" at bounding box center [366, 246] width 162 height 14
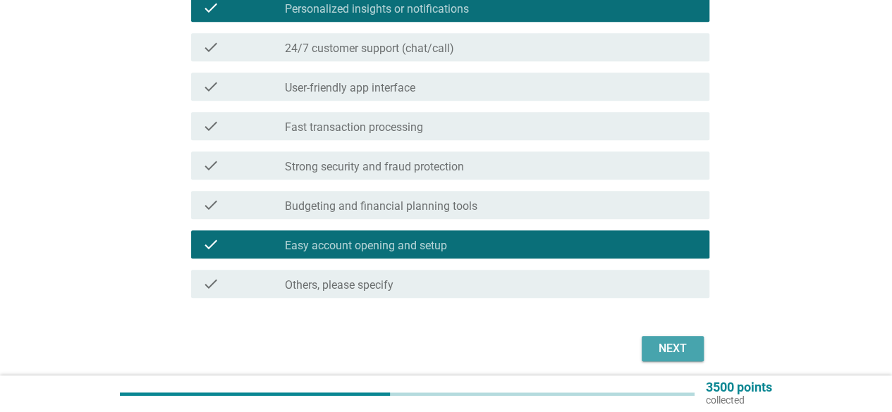
click at [674, 345] on div "Next" at bounding box center [672, 348] width 39 height 17
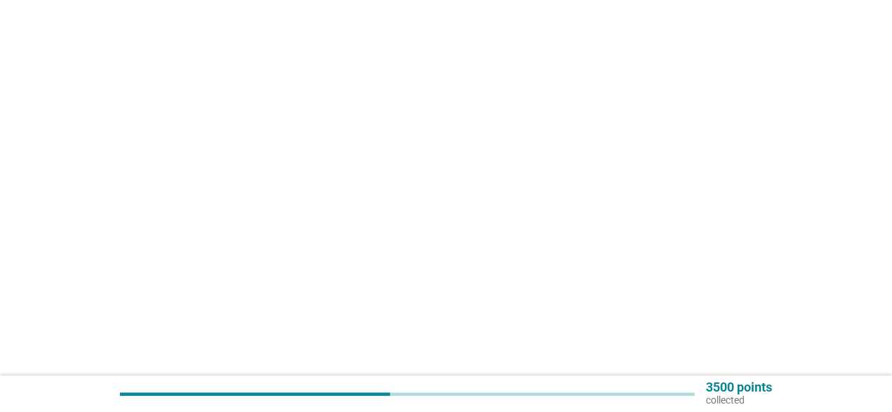
scroll to position [0, 0]
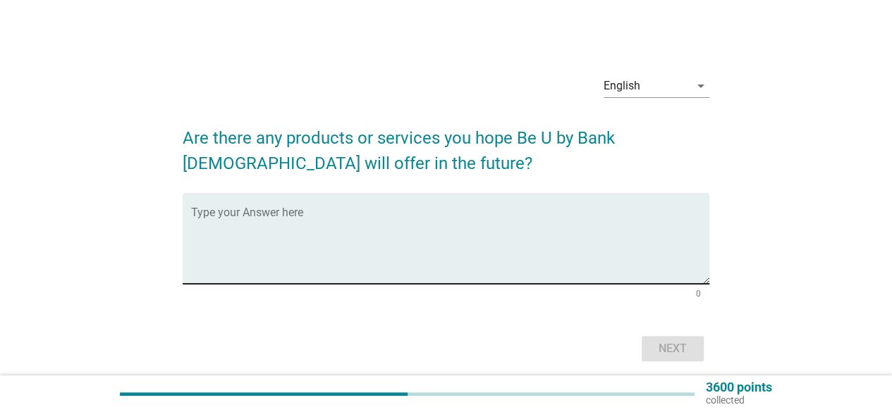
click at [516, 247] on textarea "Type your Answer here" at bounding box center [450, 247] width 518 height 74
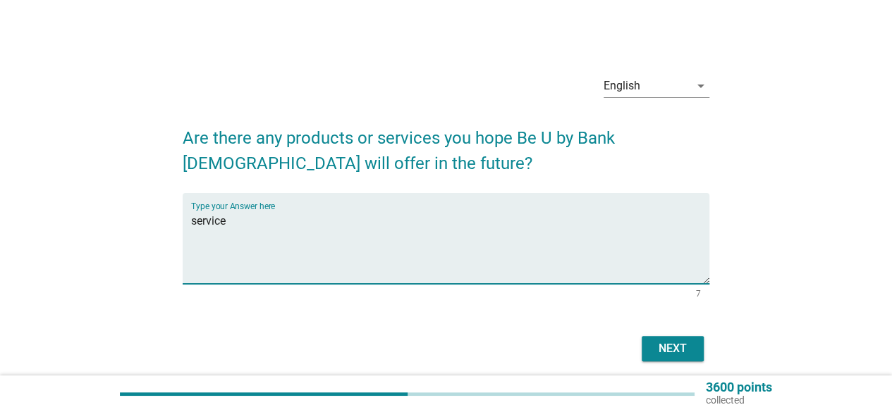
type textarea "service"
click at [675, 343] on div "Next" at bounding box center [672, 348] width 39 height 17
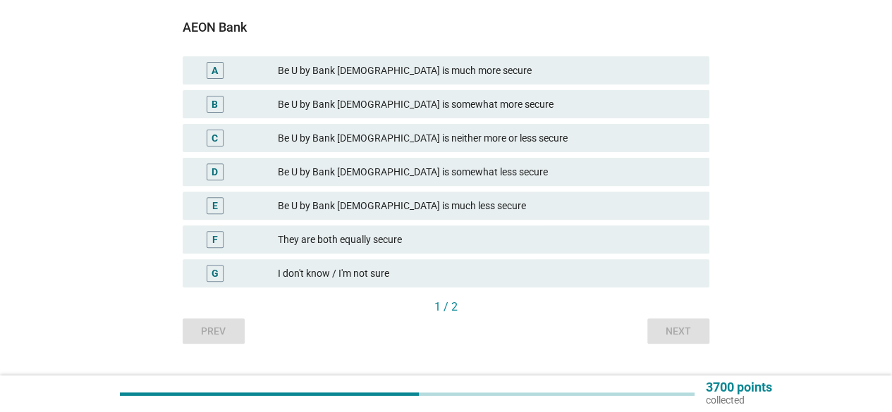
scroll to position [204, 0]
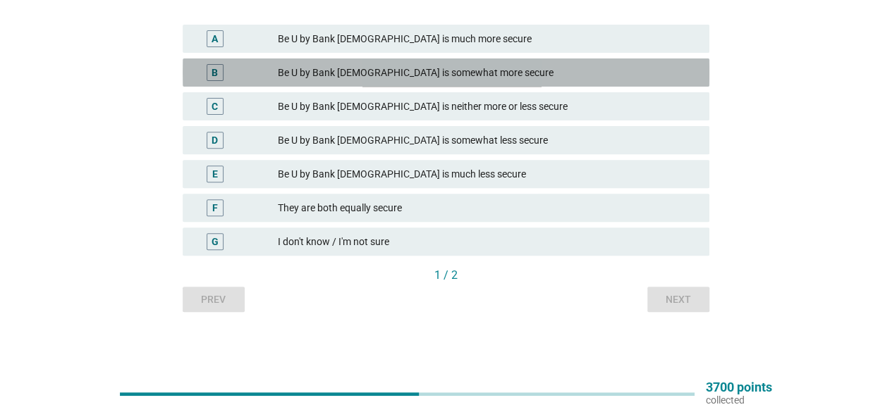
click at [419, 66] on div "Be U by Bank [DEMOGRAPHIC_DATA] is somewhat more secure" at bounding box center [488, 72] width 420 height 17
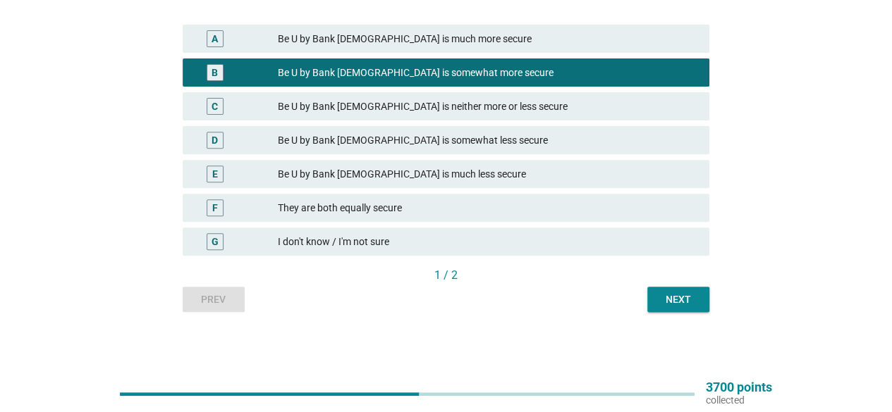
click at [687, 301] on div "Next" at bounding box center [677, 299] width 39 height 15
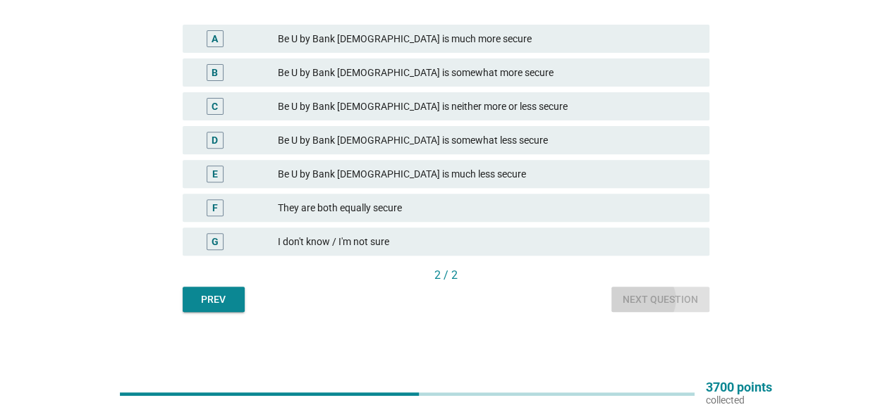
scroll to position [0, 0]
